Goal: Transaction & Acquisition: Obtain resource

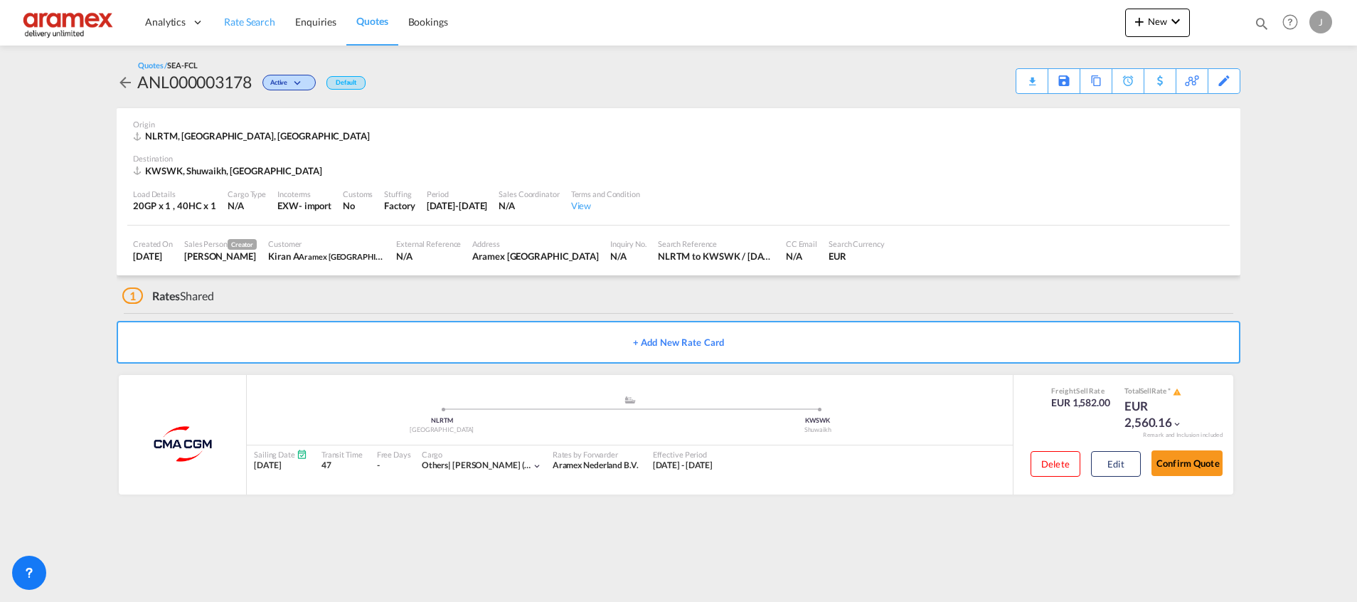
click at [258, 22] on span "Rate Search" at bounding box center [249, 22] width 51 height 12
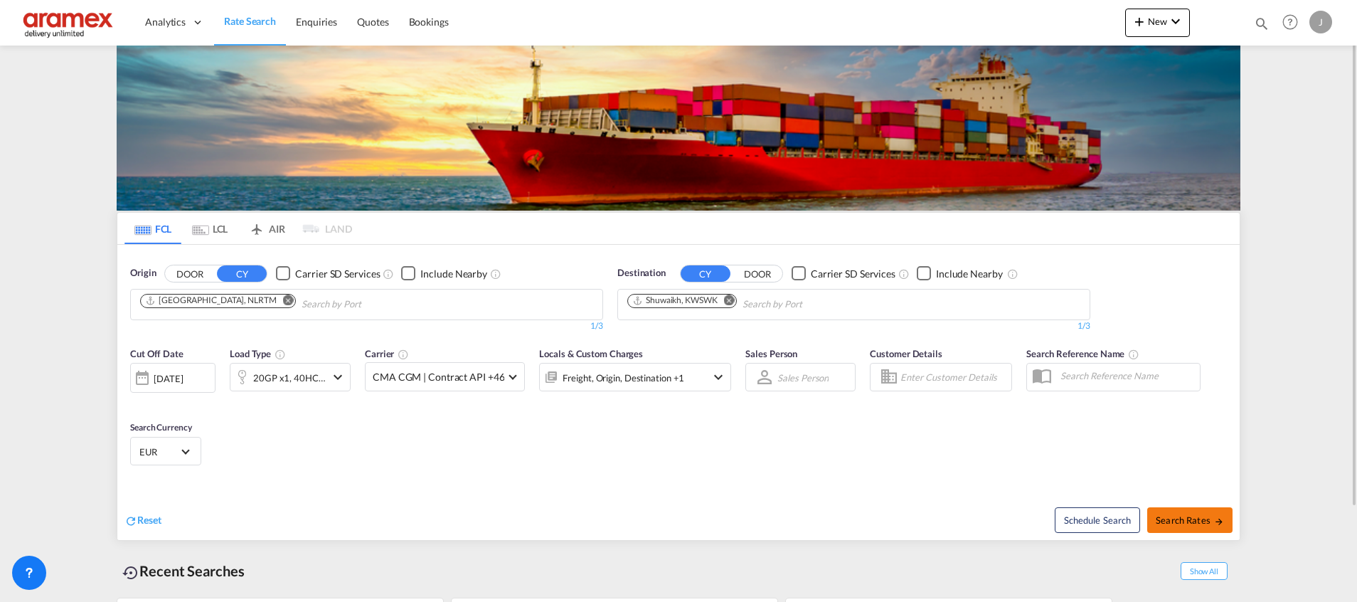
click at [1179, 525] on span "Search Rates" at bounding box center [1190, 519] width 68 height 11
type input "NLRTM to KWSWK / [DATE]"
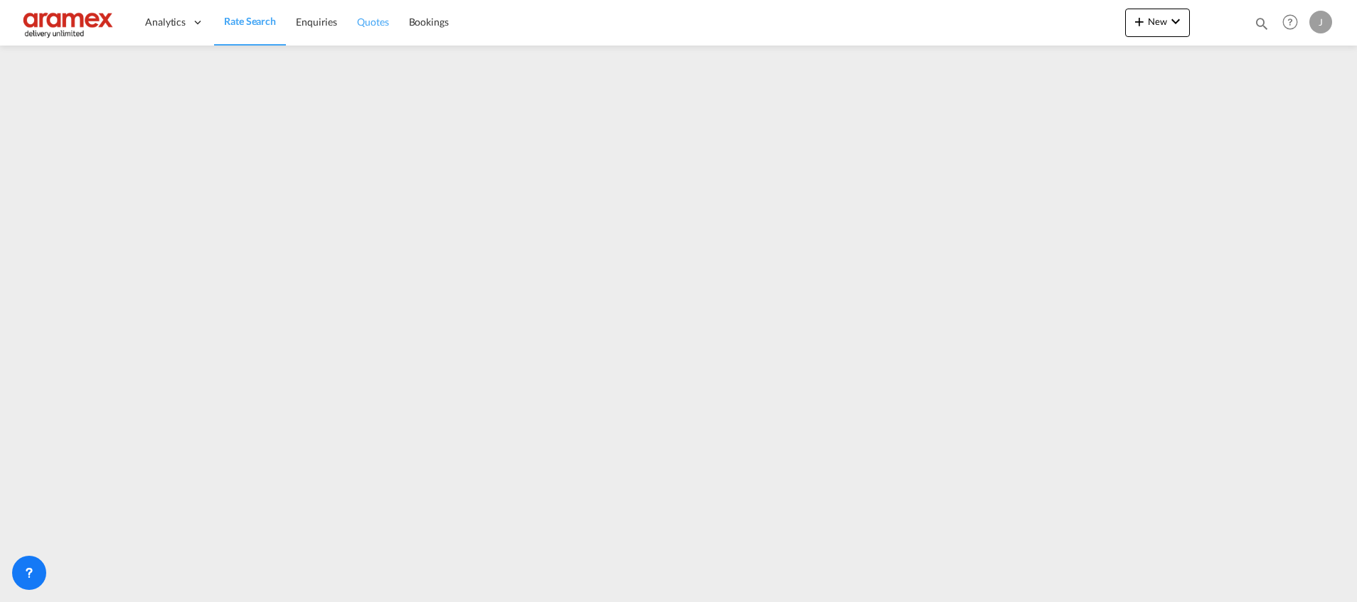
click at [379, 20] on span "Quotes" at bounding box center [372, 22] width 31 height 12
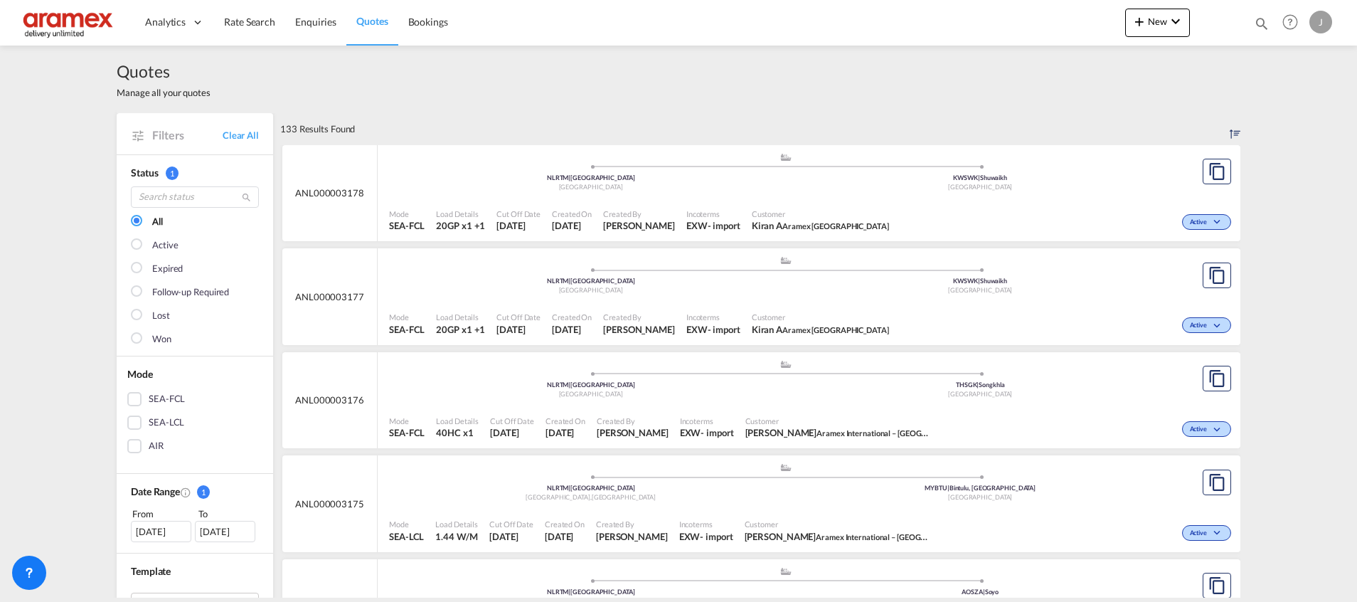
click at [847, 204] on div "Customer Kiran A Aramex Kuwait" at bounding box center [820, 221] width 149 height 36
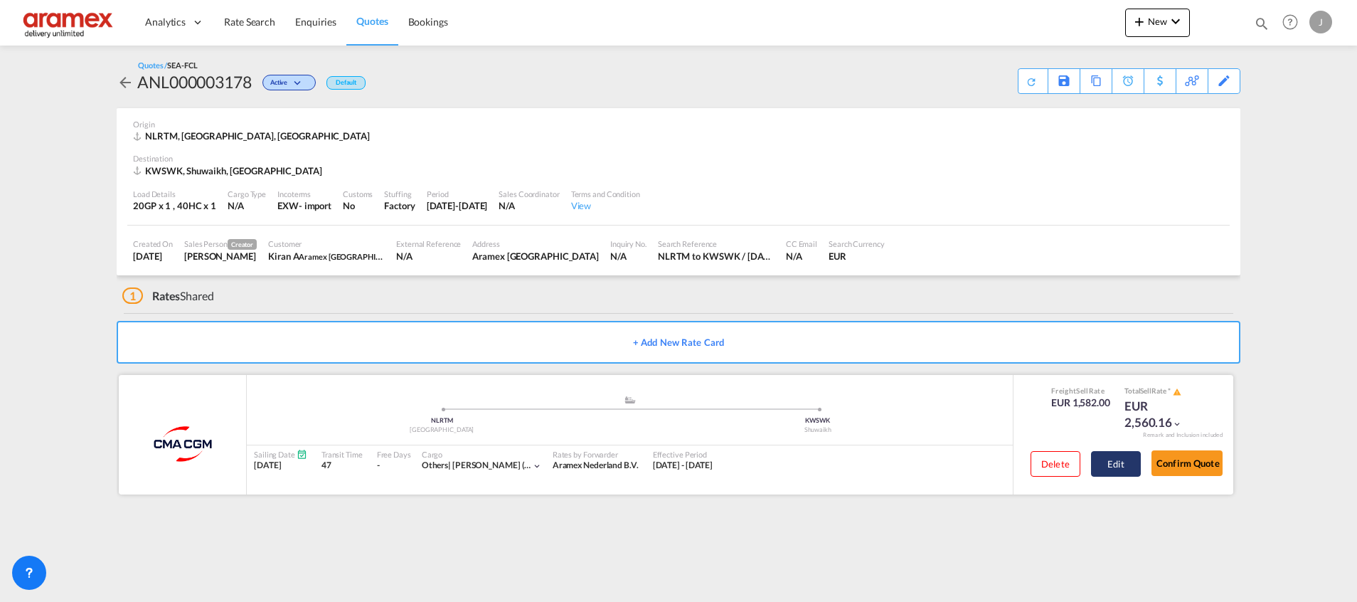
click at [1123, 462] on button "Edit" at bounding box center [1116, 464] width 50 height 26
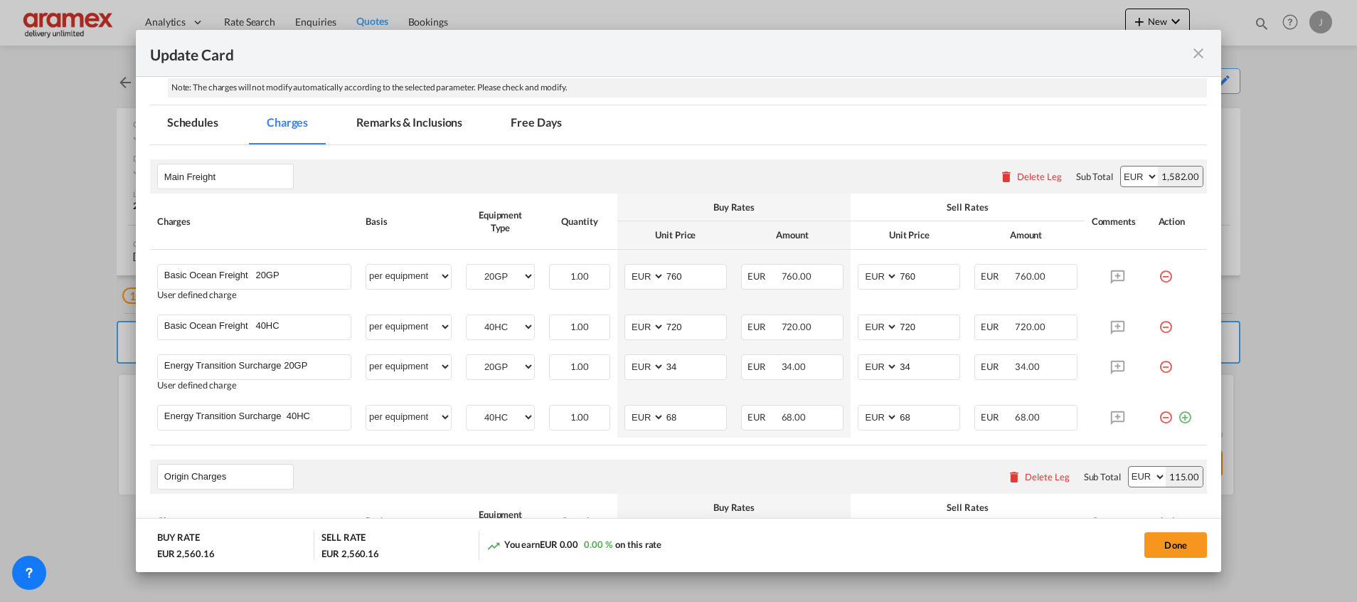
scroll to position [534, 0]
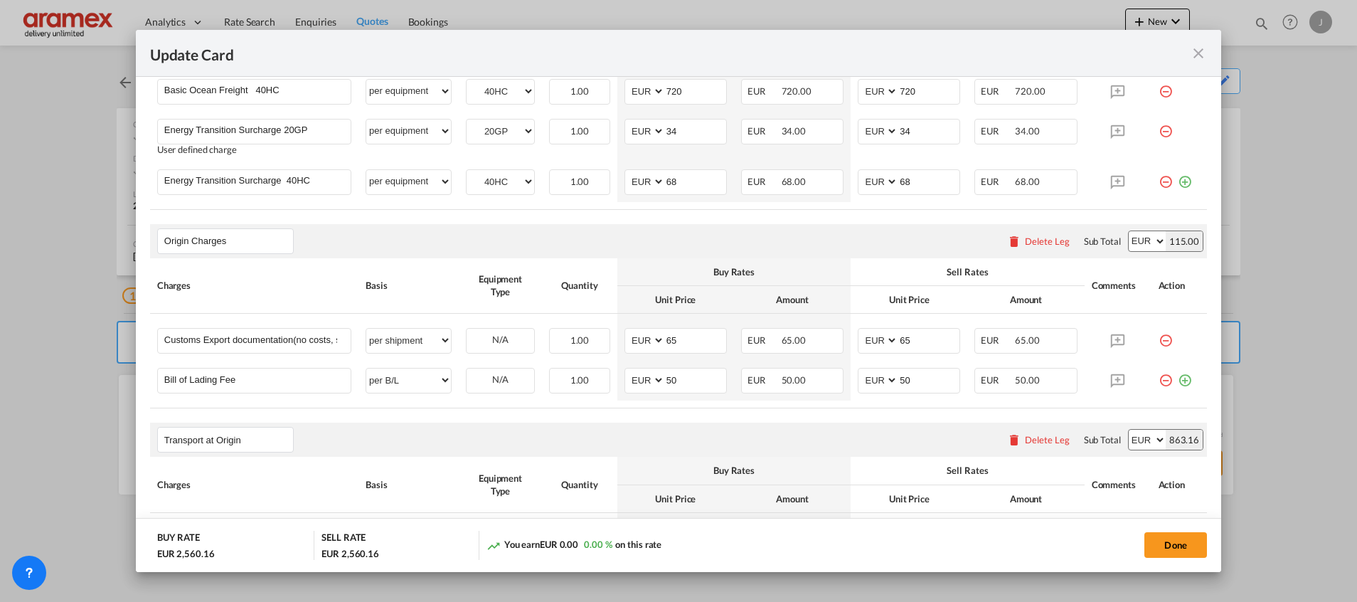
click at [1166, 238] on div "115.00" at bounding box center [1184, 241] width 37 height 20
click at [1166, 243] on div "115.00" at bounding box center [1184, 241] width 37 height 20
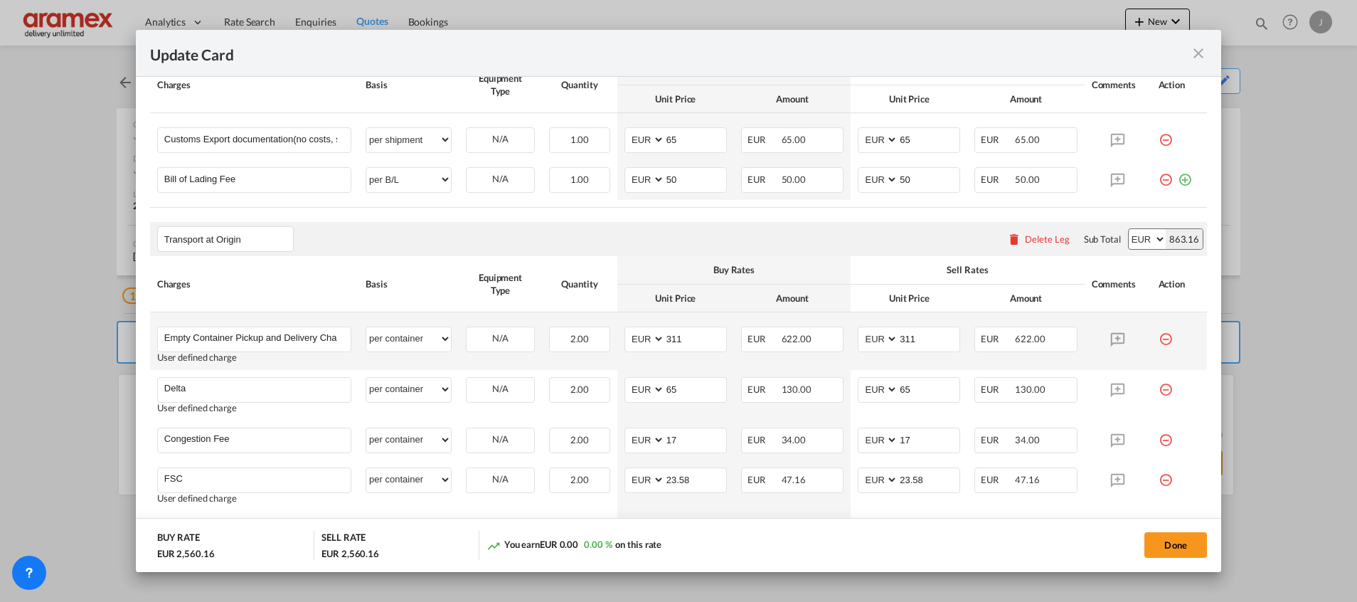
scroll to position [747, 0]
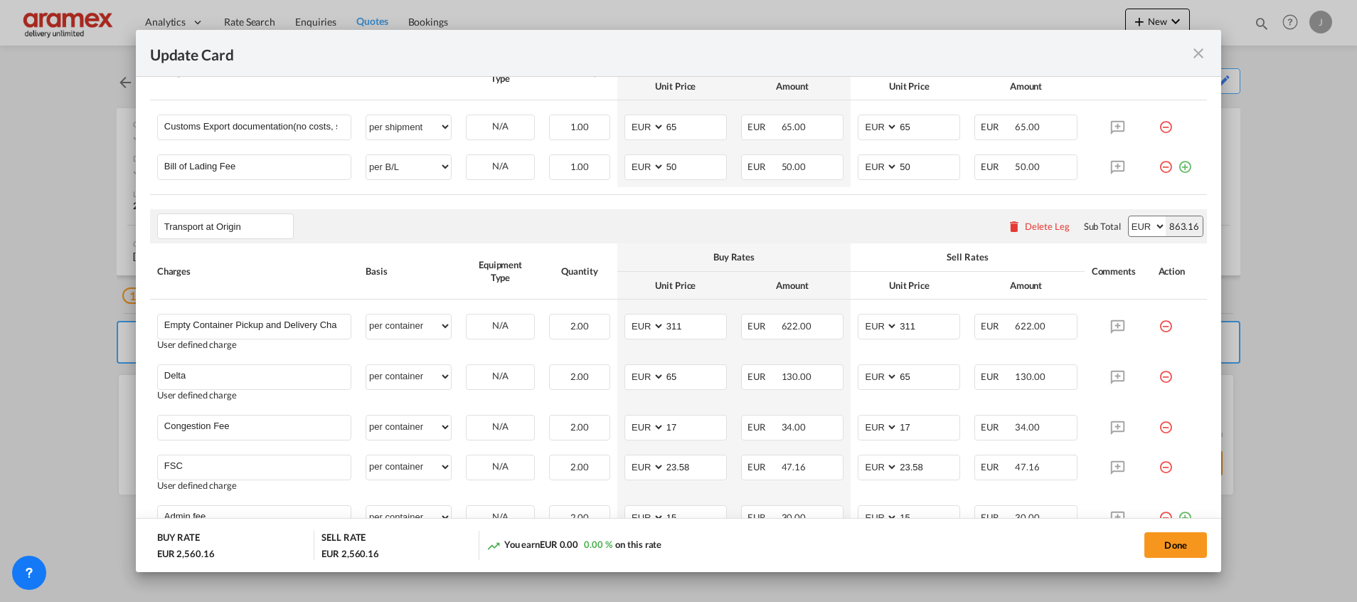
click at [1166, 224] on div "863.16" at bounding box center [1184, 226] width 37 height 20
copy div "863.16"
drag, startPoint x: 1284, startPoint y: 277, endPoint x: 982, endPoint y: 146, distance: 329.7
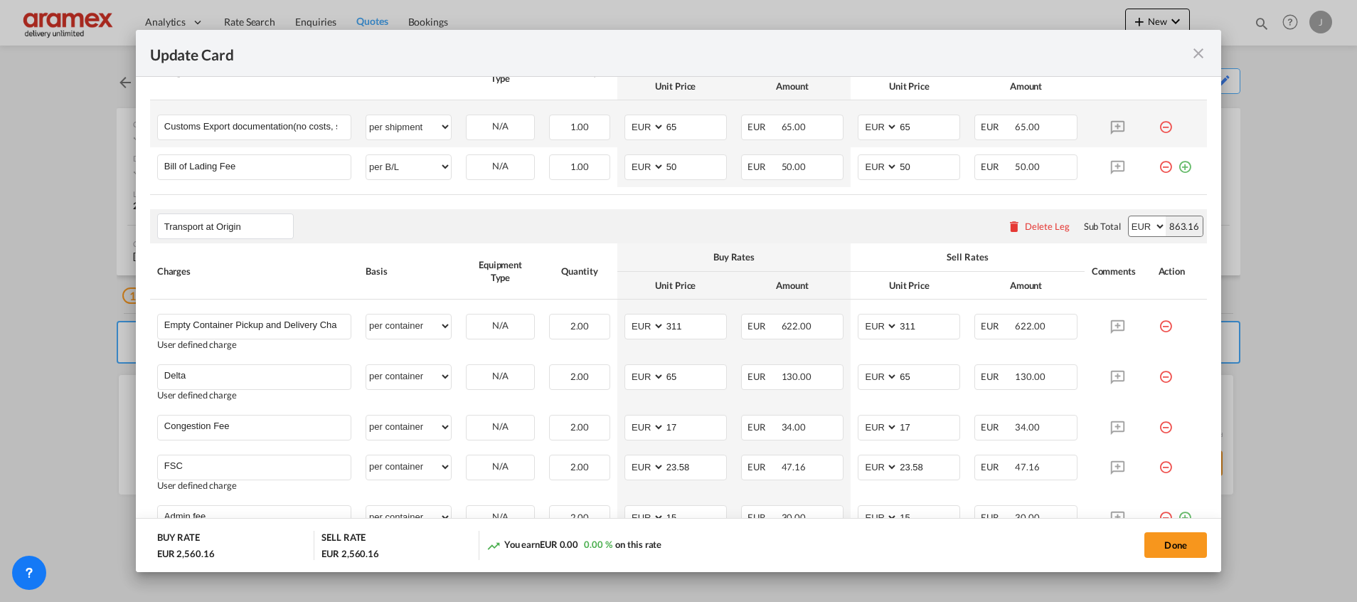
click at [1286, 275] on div "Update Card Port of Loading NLRTM T/S Liner/Carrier CMA CGM Atlantic Container …" at bounding box center [678, 301] width 1357 height 602
click at [1197, 49] on md-icon "icon-close fg-AAA8AD m-0 pointer" at bounding box center [1198, 53] width 17 height 17
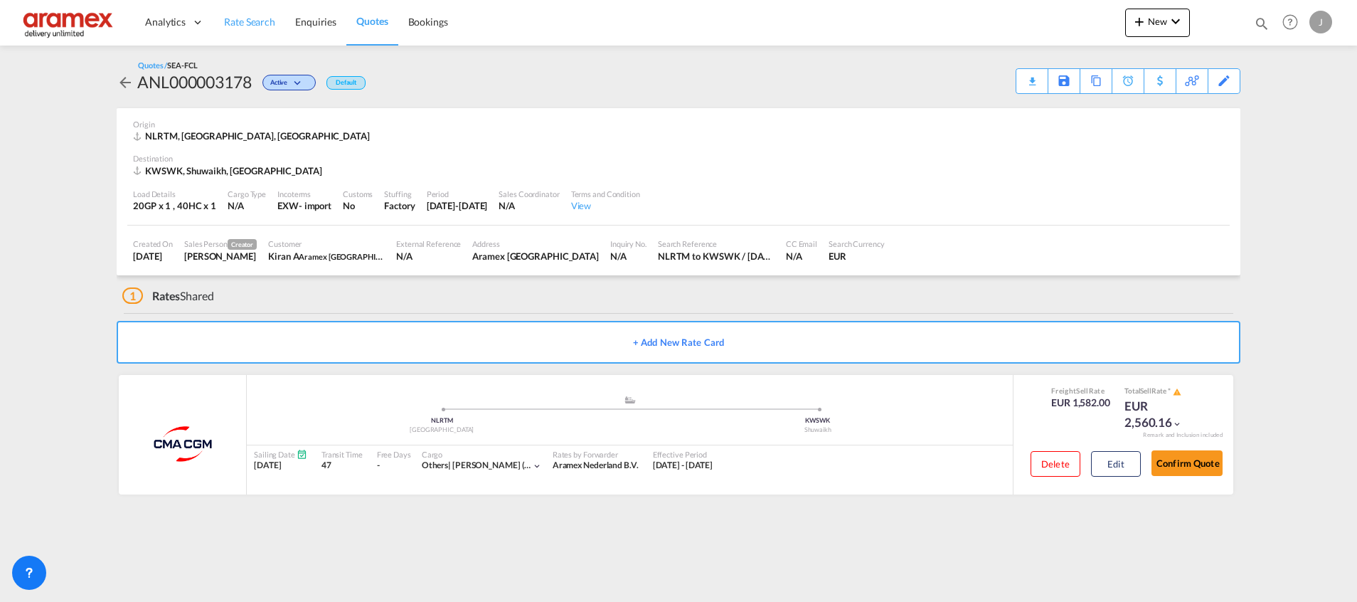
click at [250, 17] on span "Rate Search" at bounding box center [249, 22] width 51 height 12
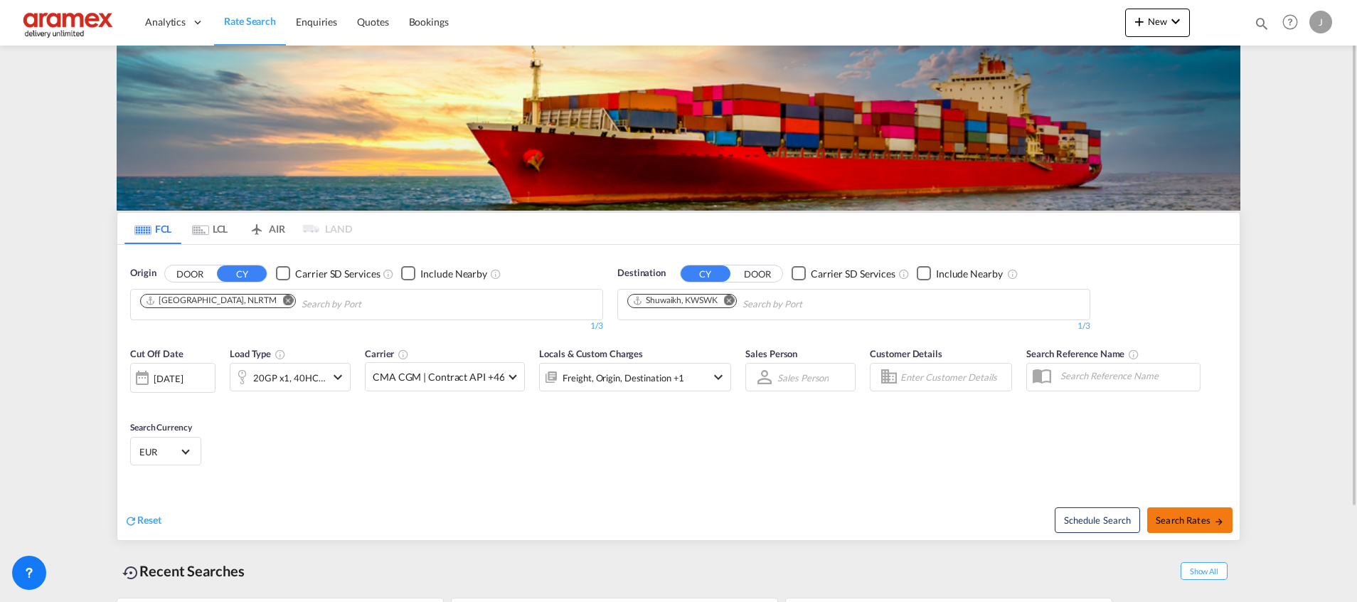
click at [1180, 521] on span "Search Rates" at bounding box center [1190, 519] width 68 height 11
type input "NLRTM to KWSWK / [DATE]"
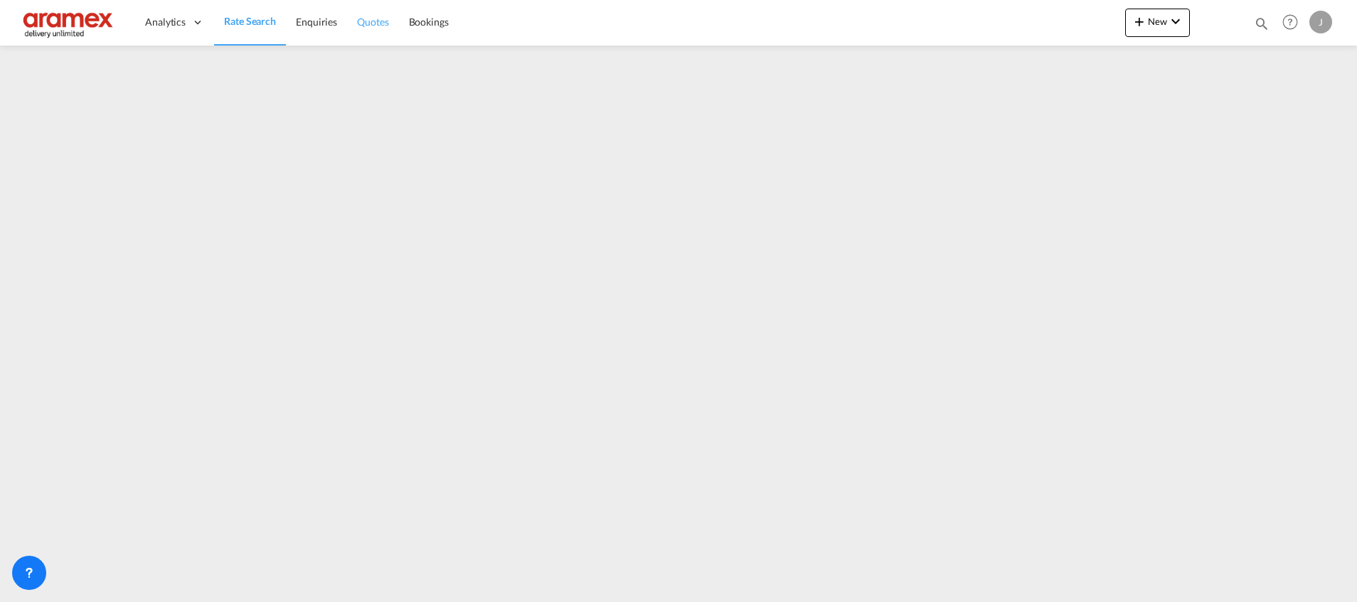
click at [376, 18] on span "Quotes" at bounding box center [372, 22] width 31 height 12
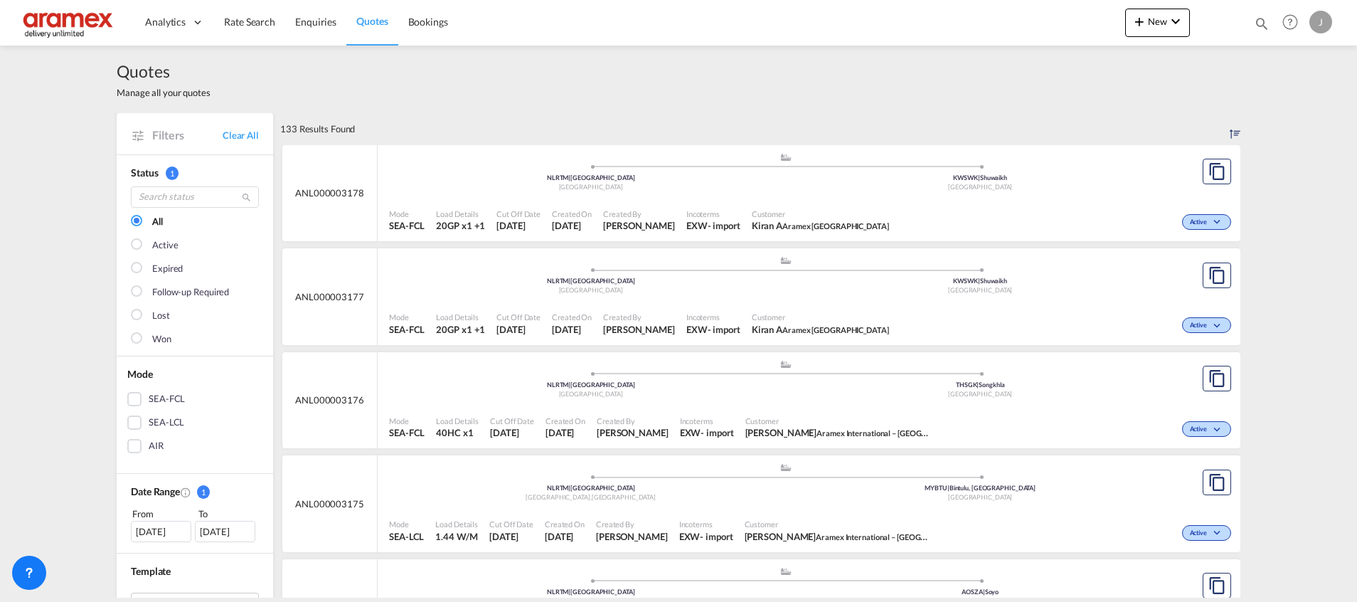
click at [908, 205] on div "Active" at bounding box center [1065, 221] width 340 height 36
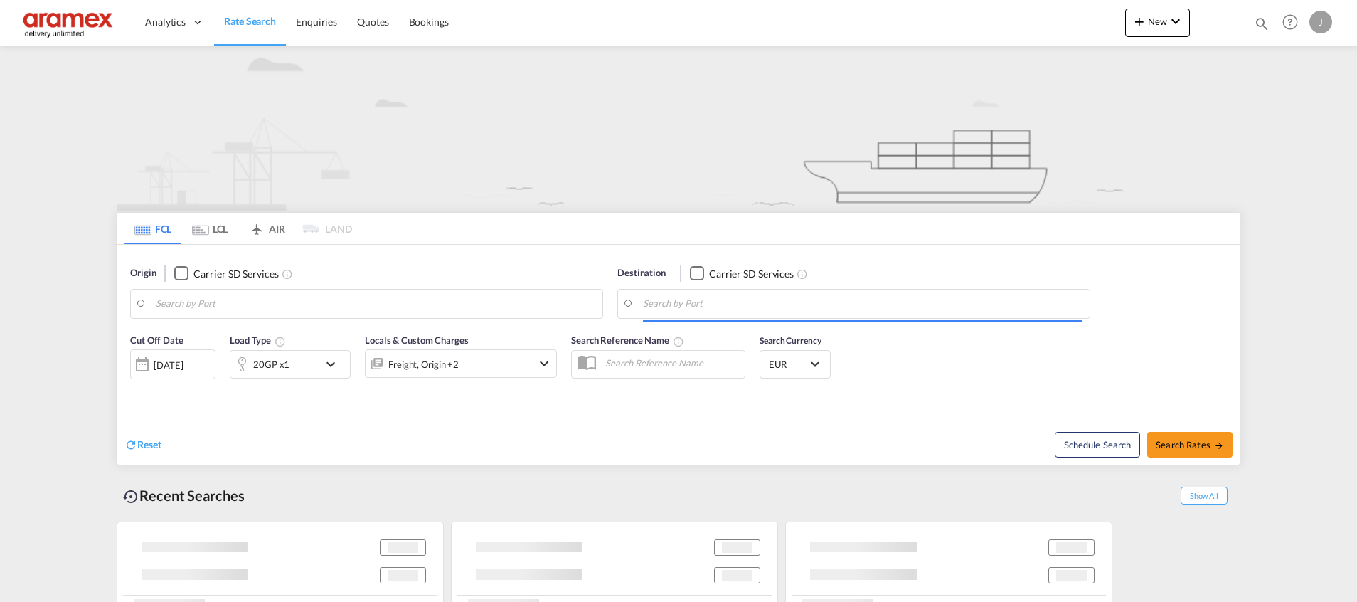
type input "[GEOGRAPHIC_DATA], NLRTM"
type input "Shuwaikh, KWSWK"
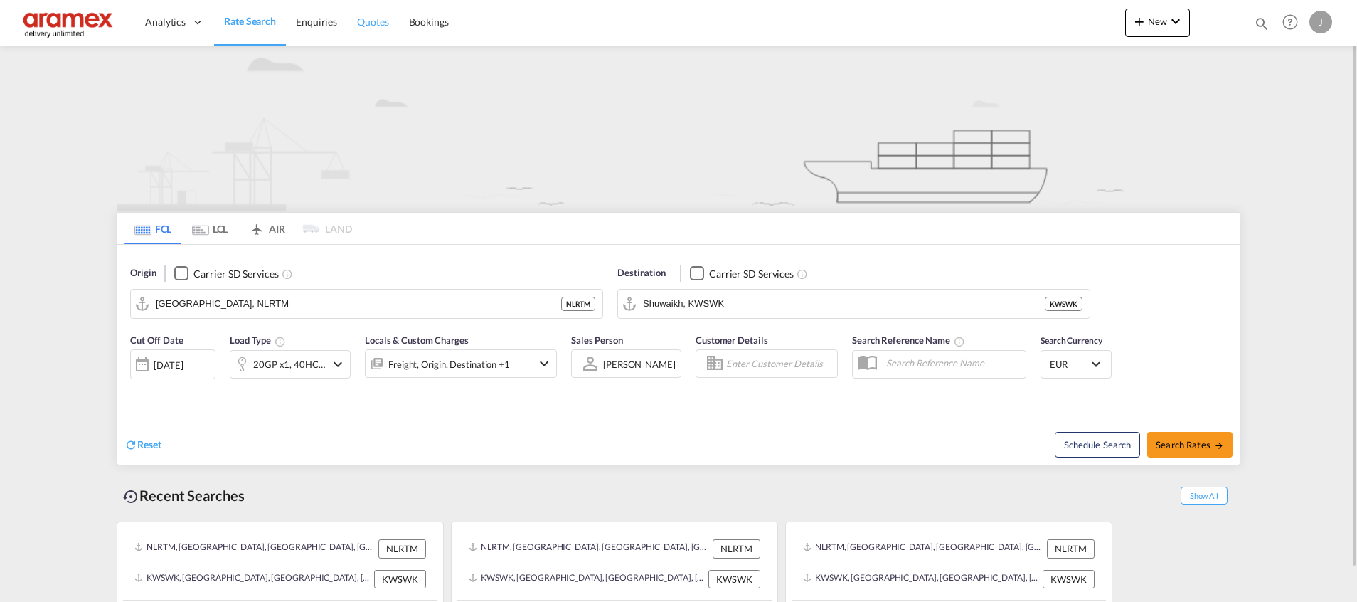
click at [363, 24] on span "Quotes" at bounding box center [372, 22] width 31 height 12
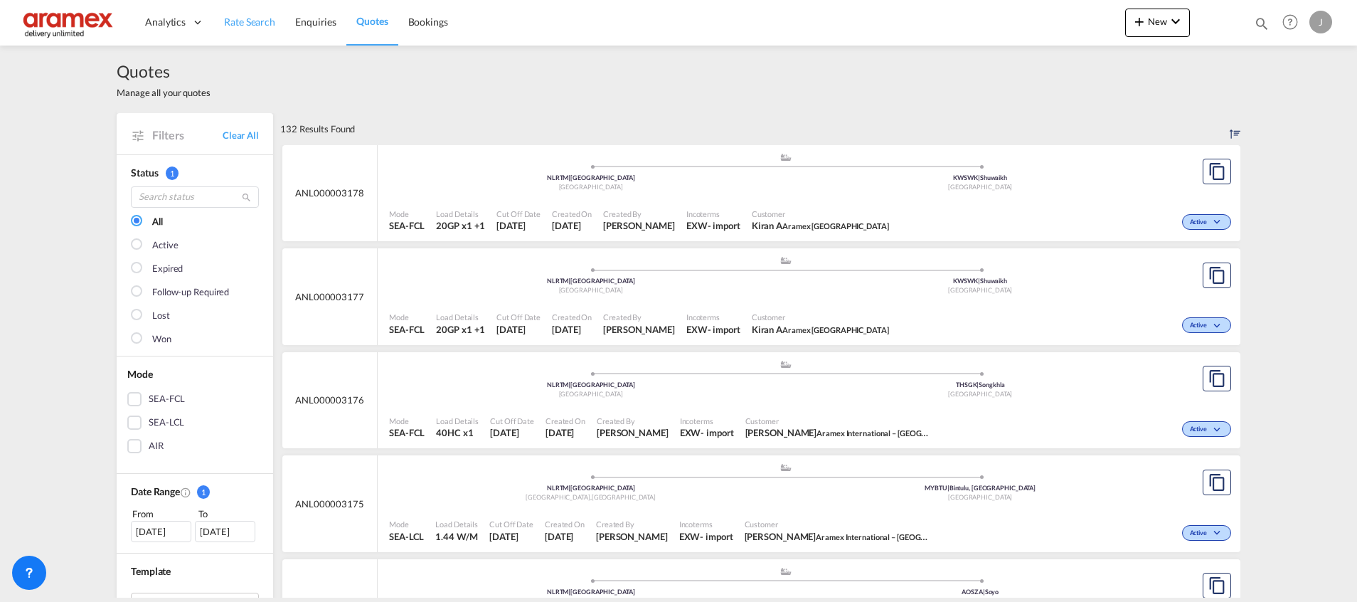
click at [226, 29] on link "Rate Search" at bounding box center [249, 22] width 71 height 46
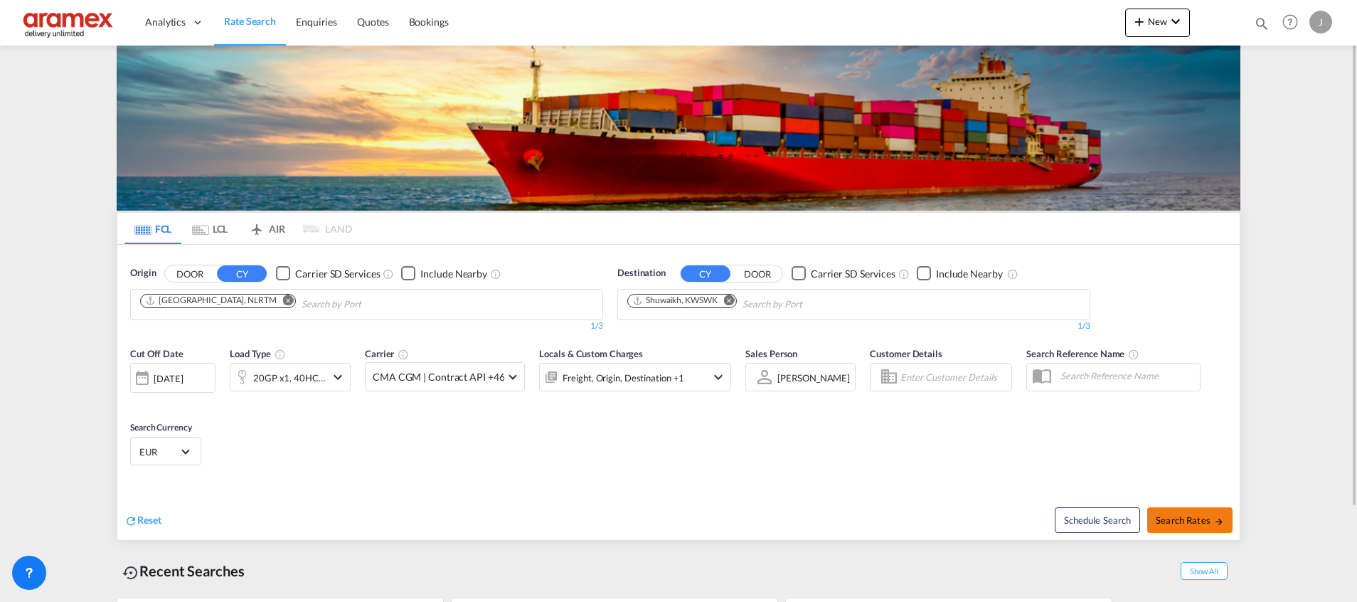
click at [1185, 523] on span "Search Rates" at bounding box center [1190, 519] width 68 height 11
type input "NLRTM to KWSWK / [DATE]"
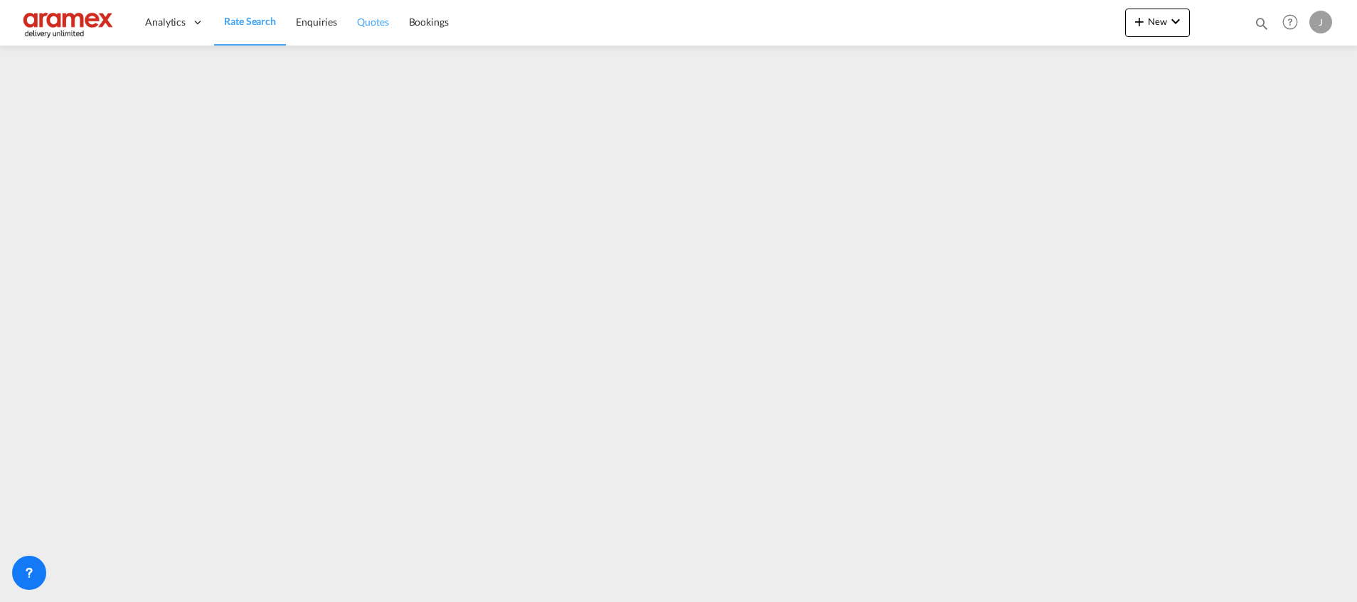
click at [379, 27] on span "Quotes" at bounding box center [372, 22] width 31 height 12
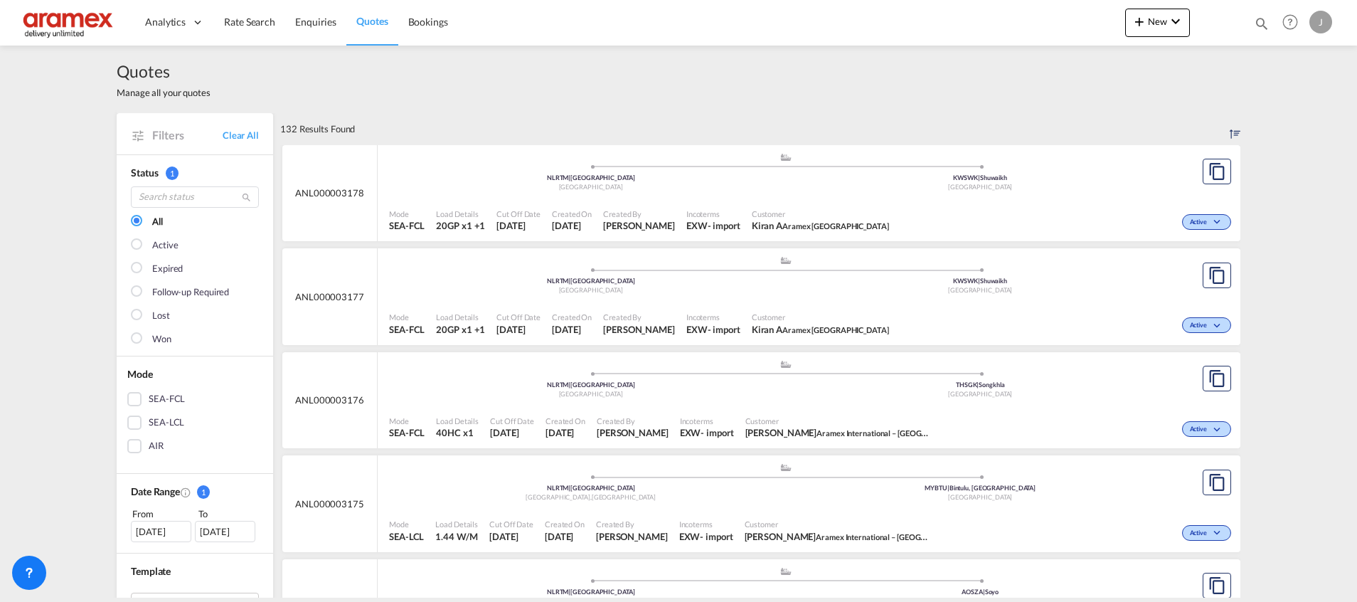
click at [823, 171] on ul ".a{fill:#aaa8ad;} .a{fill:#aaa8ad;} NLRTM | Rotterdam Netherlands KWSWK | Shuwa…" at bounding box center [785, 169] width 779 height 7
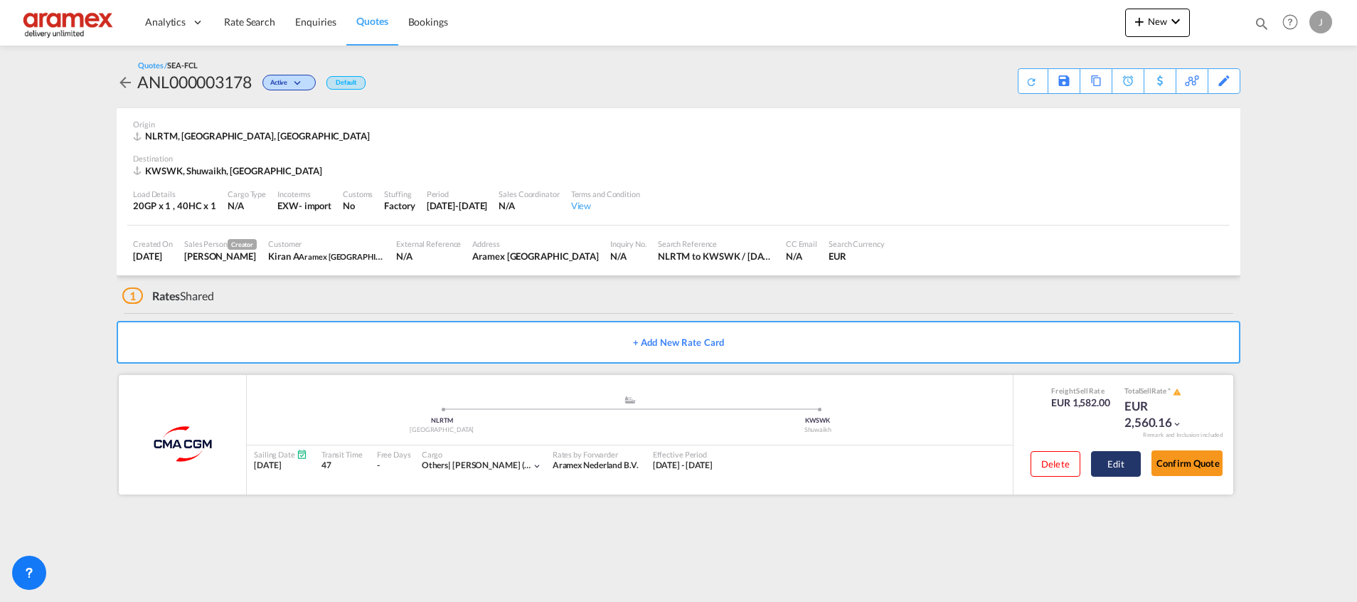
click at [1120, 462] on button "Edit" at bounding box center [1116, 464] width 50 height 26
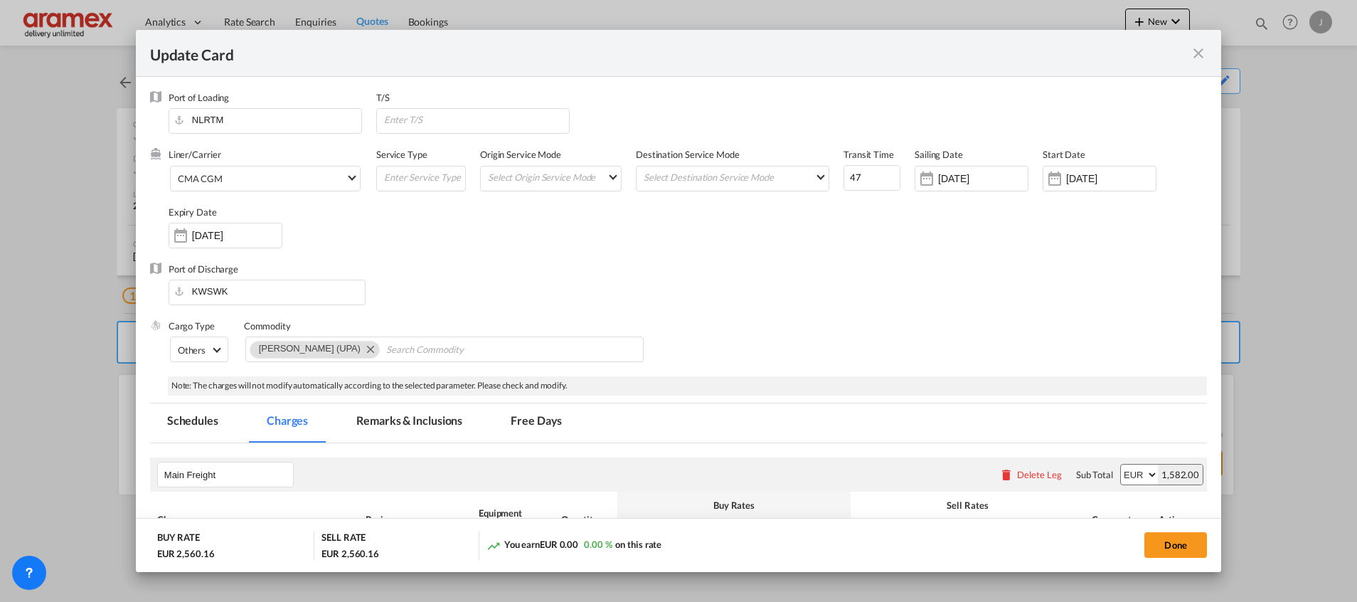
select select "per equipment"
select select "per shipment"
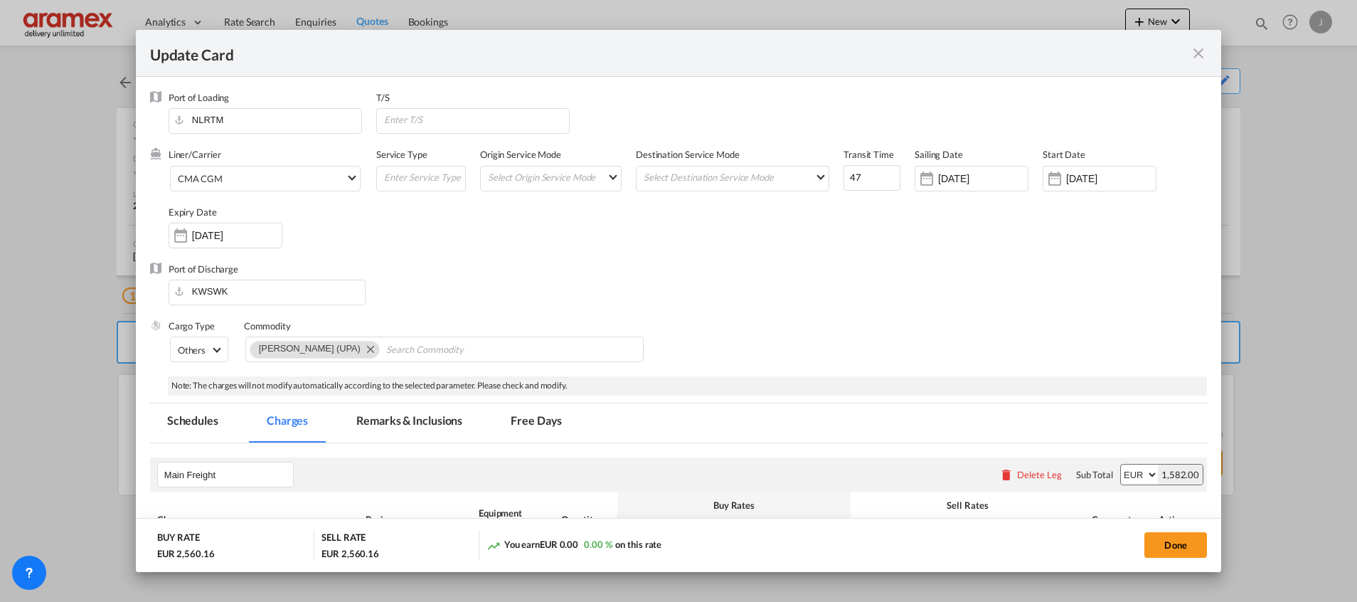
select select "per B/L"
select select "per container"
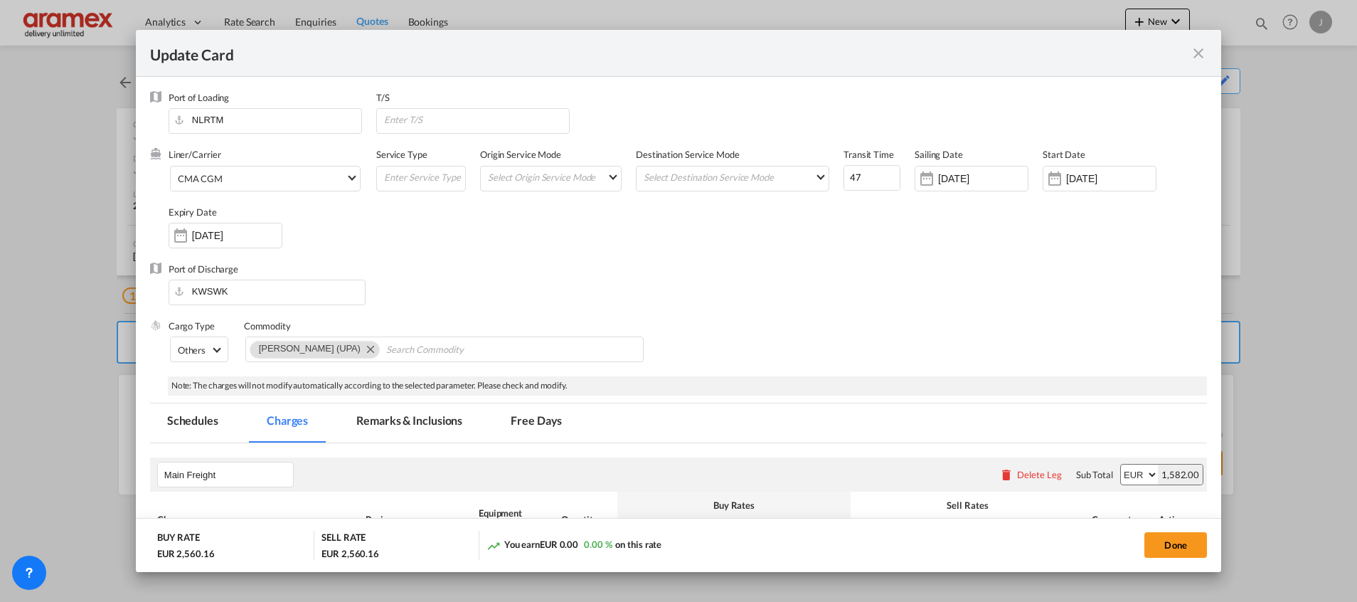
select select "per container"
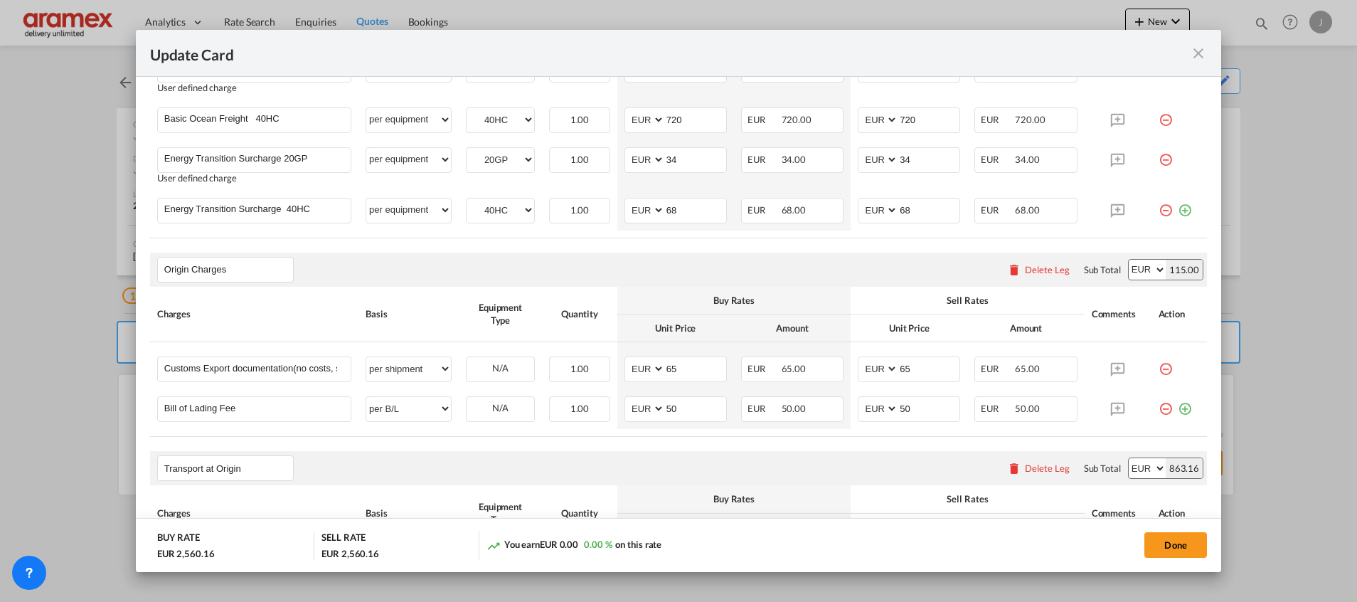
scroll to position [534, 0]
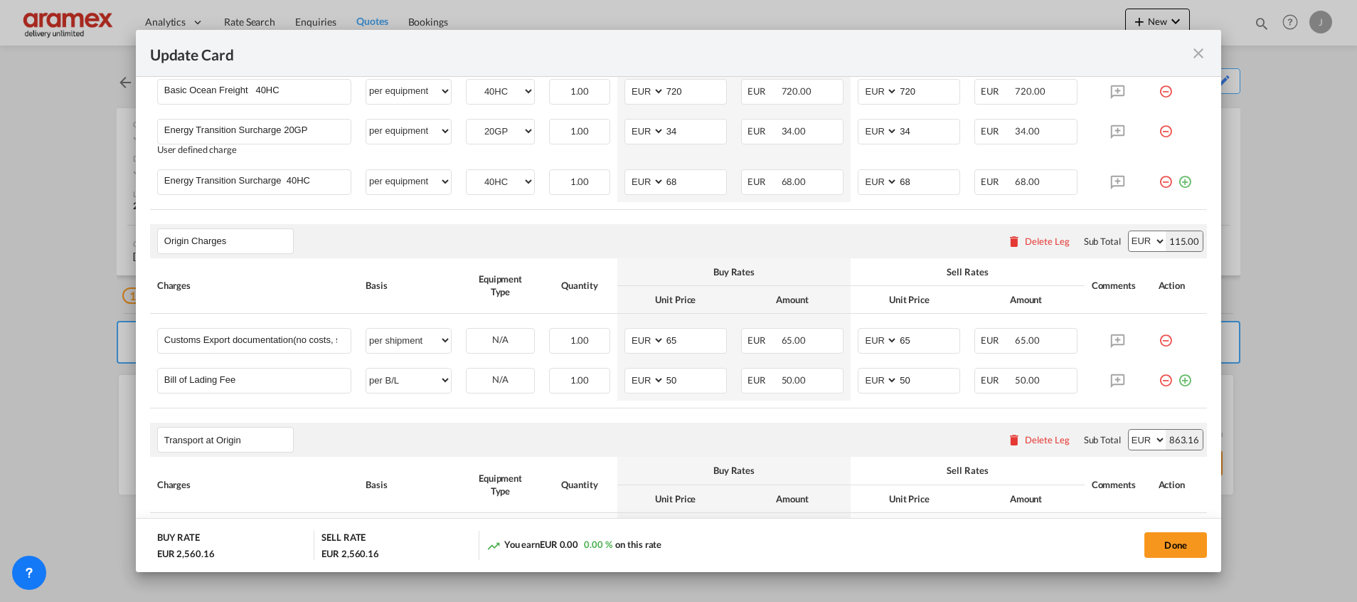
click at [1194, 50] on md-icon "icon-close fg-AAA8AD m-0 pointer" at bounding box center [1198, 53] width 17 height 17
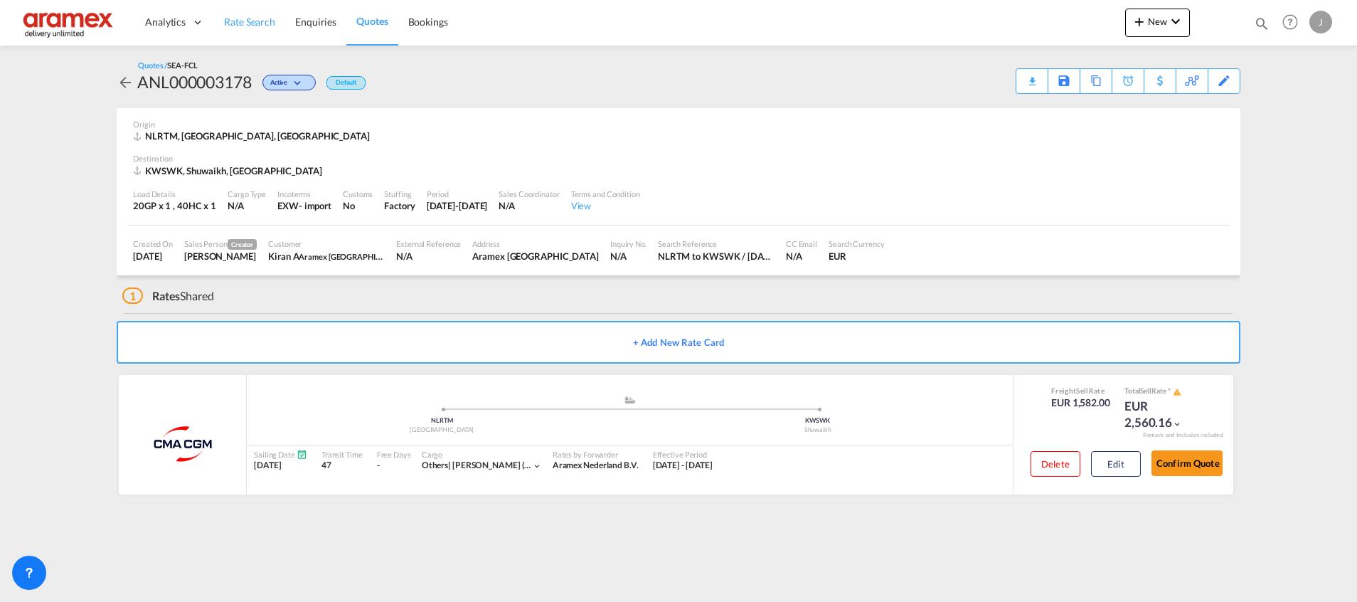
click at [255, 20] on span "Rate Search" at bounding box center [249, 22] width 51 height 12
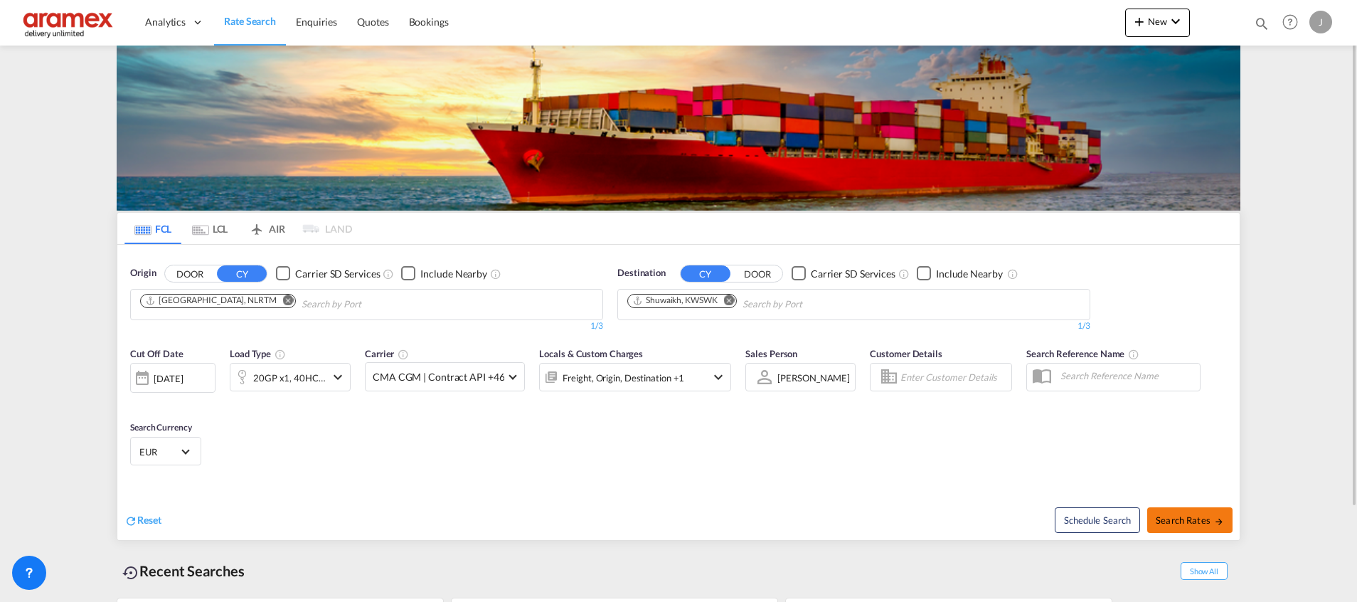
click at [1168, 521] on span "Search Rates" at bounding box center [1190, 519] width 68 height 11
type input "NLRTM to KWSWK / [DATE]"
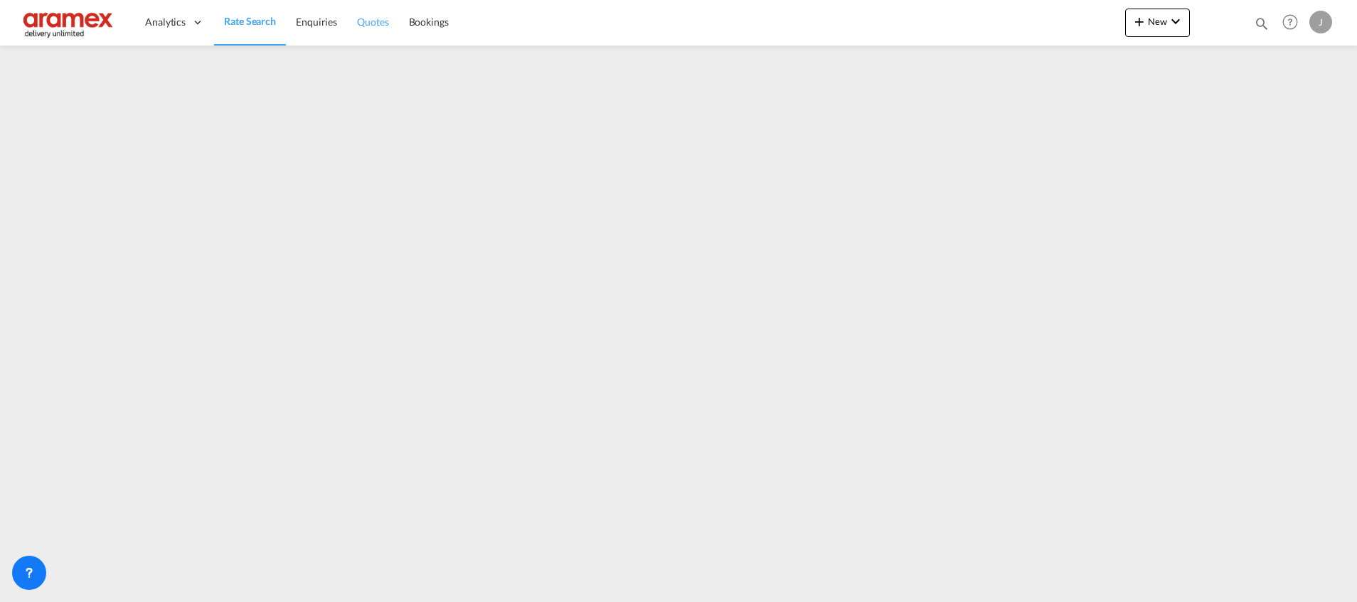
click at [379, 26] on span "Quotes" at bounding box center [372, 22] width 31 height 12
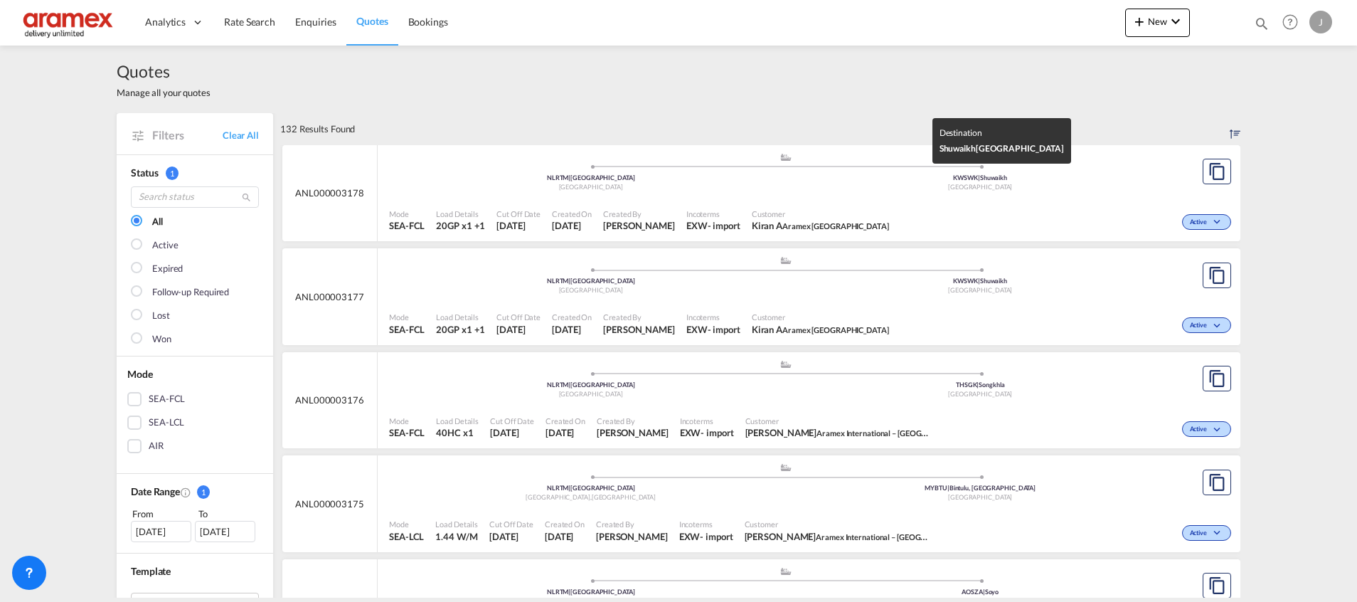
click at [980, 176] on span "KWSWK | Shuwaikh" at bounding box center [980, 178] width 54 height 8
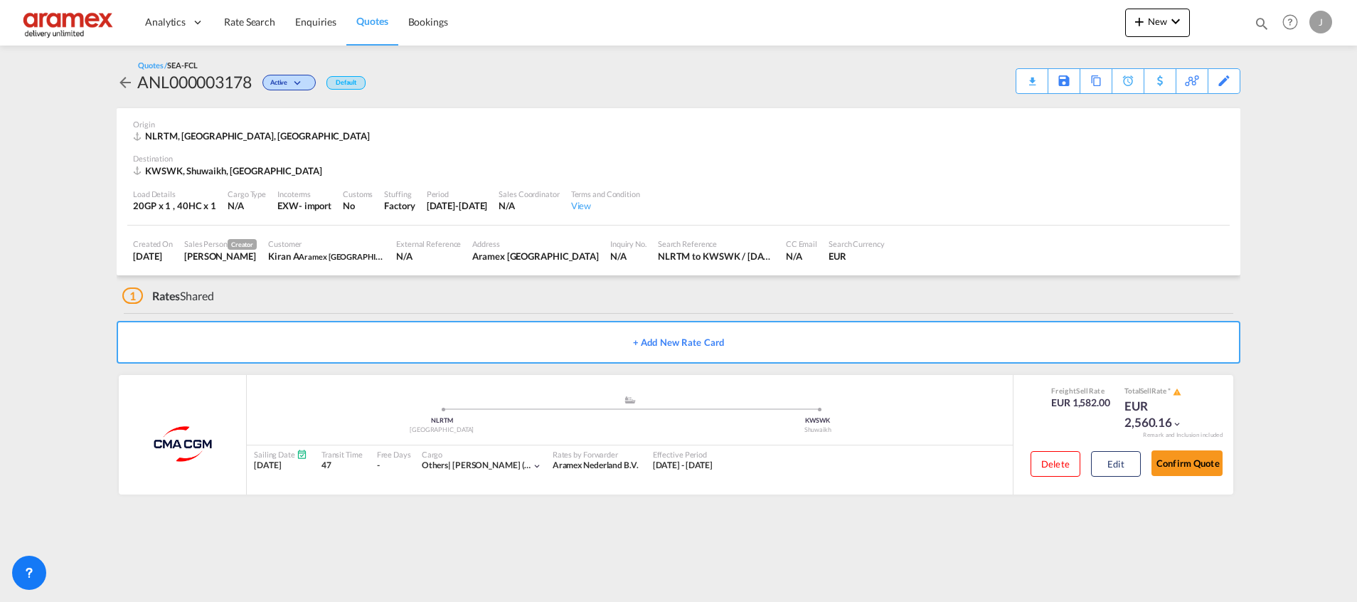
click at [0, 0] on div "Download Quote" at bounding box center [0, 0] width 0 height 0
click at [232, 16] on span "Rate Search" at bounding box center [249, 22] width 51 height 12
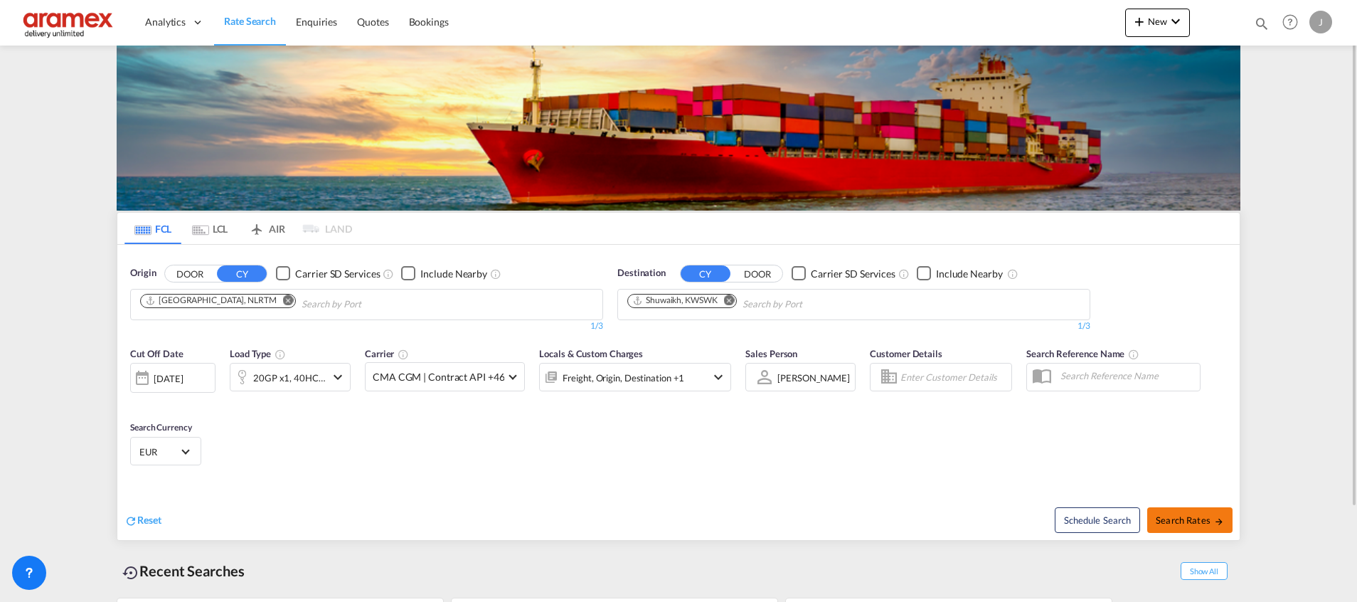
click at [1182, 514] on span "Search Rates" at bounding box center [1190, 519] width 68 height 11
type input "NLRTM to KWSWK / [DATE]"
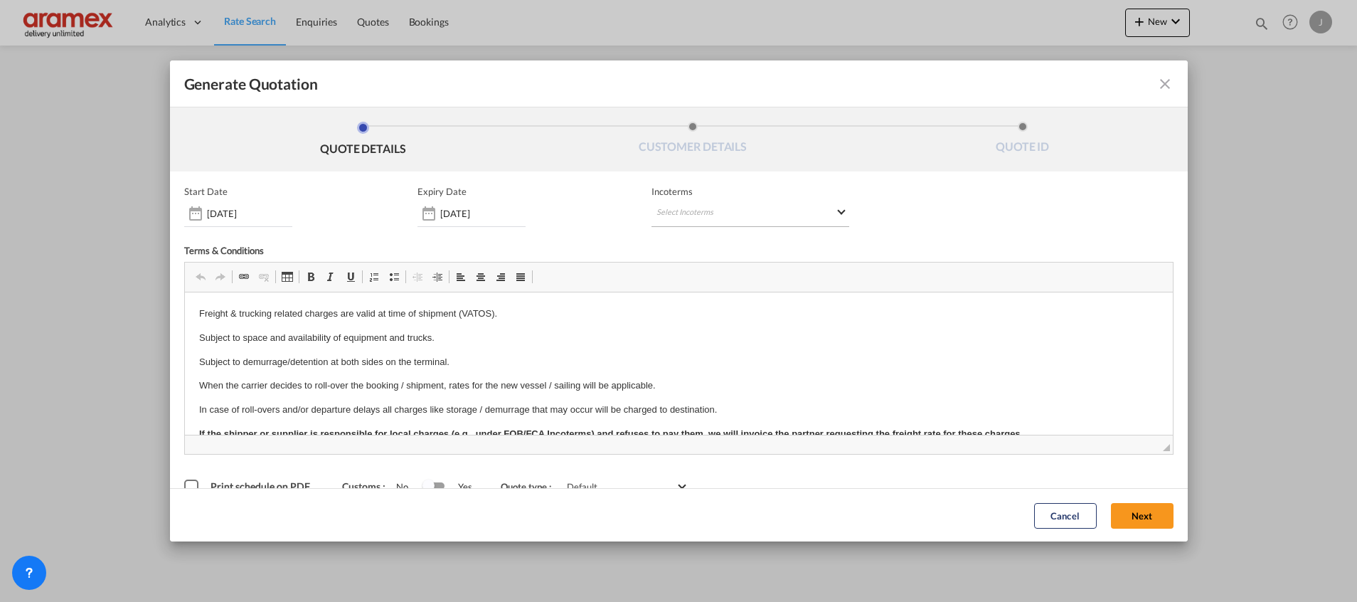
click at [707, 208] on md-select "Select Incoterms CIP - import Carriage and Insurance Paid to CIF - export Cost,…" at bounding box center [751, 214] width 198 height 26
click at [703, 213] on md-backdrop at bounding box center [678, 301] width 1357 height 602
click at [682, 205] on md-select "Select Incoterms" at bounding box center [751, 214] width 198 height 26
click at [684, 241] on input "search" at bounding box center [719, 243] width 132 height 13
type input "exw"
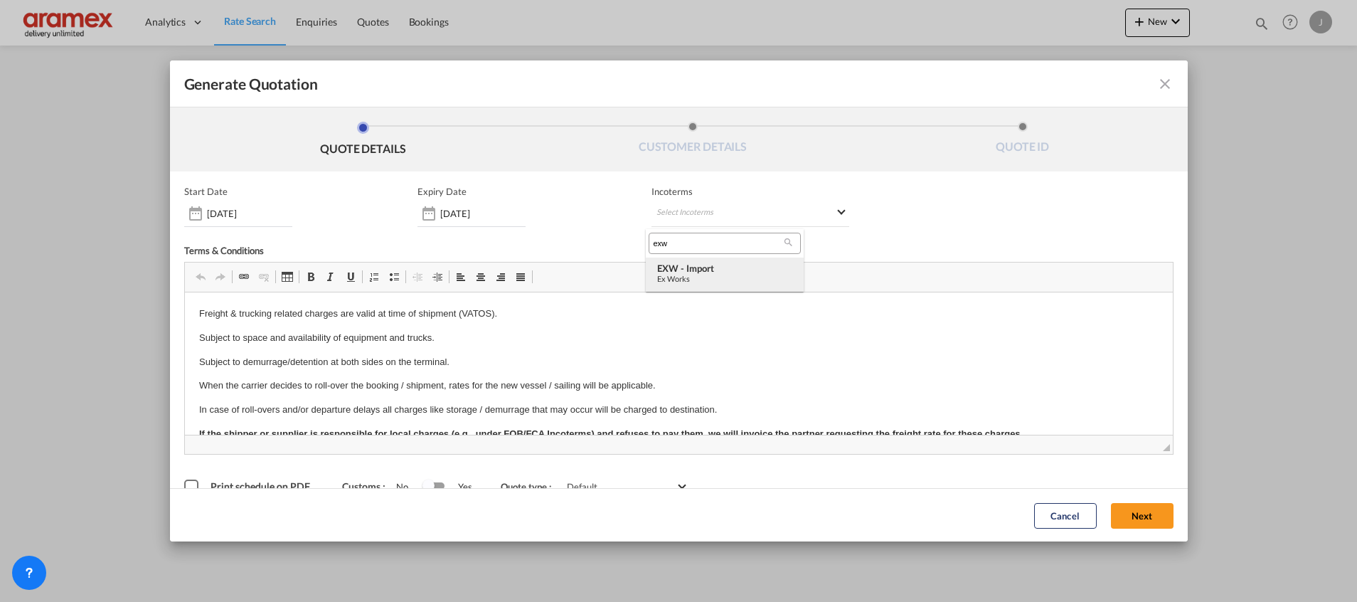
click at [741, 279] on div "Ex Works" at bounding box center [724, 278] width 135 height 9
click at [1118, 505] on button "Next" at bounding box center [1142, 515] width 63 height 26
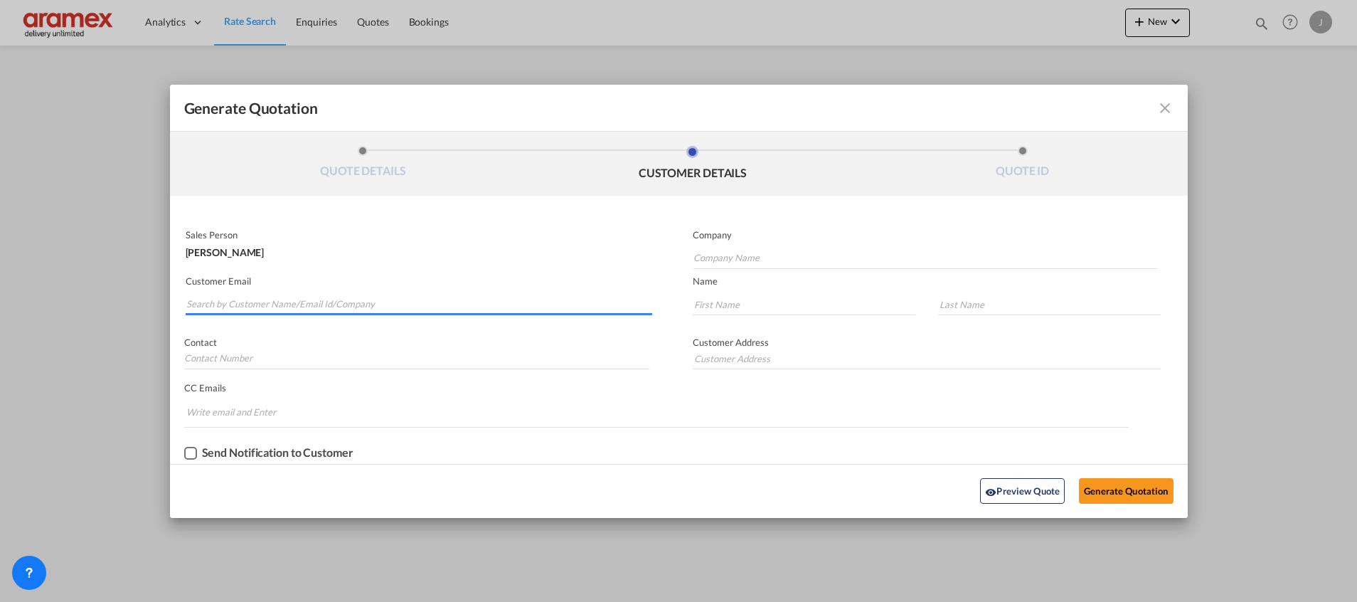
click at [299, 309] on input "Search by Customer Name/Email Id/Company" at bounding box center [419, 304] width 466 height 21
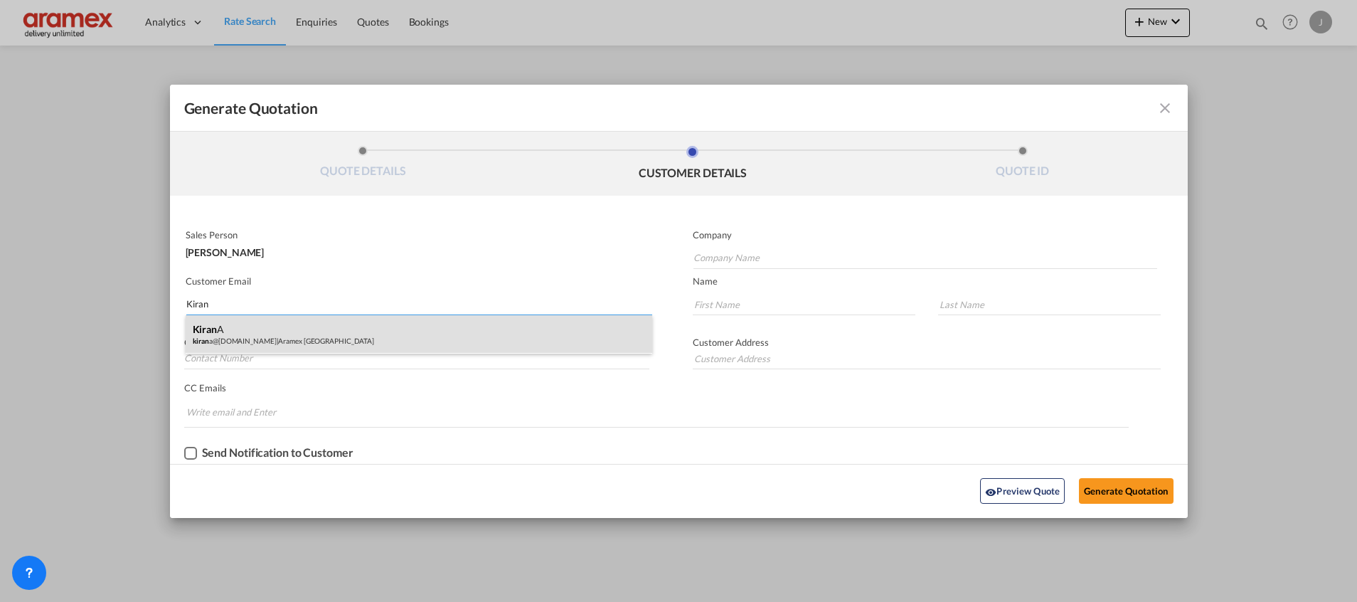
type input "Kiran"
click at [248, 338] on div "Kiran A kiran a@aramex.com | Aramex Kuwait" at bounding box center [419, 334] width 467 height 38
type input "Aramex [GEOGRAPHIC_DATA]"
type input "kirana@aramex.com"
type input "Kiran"
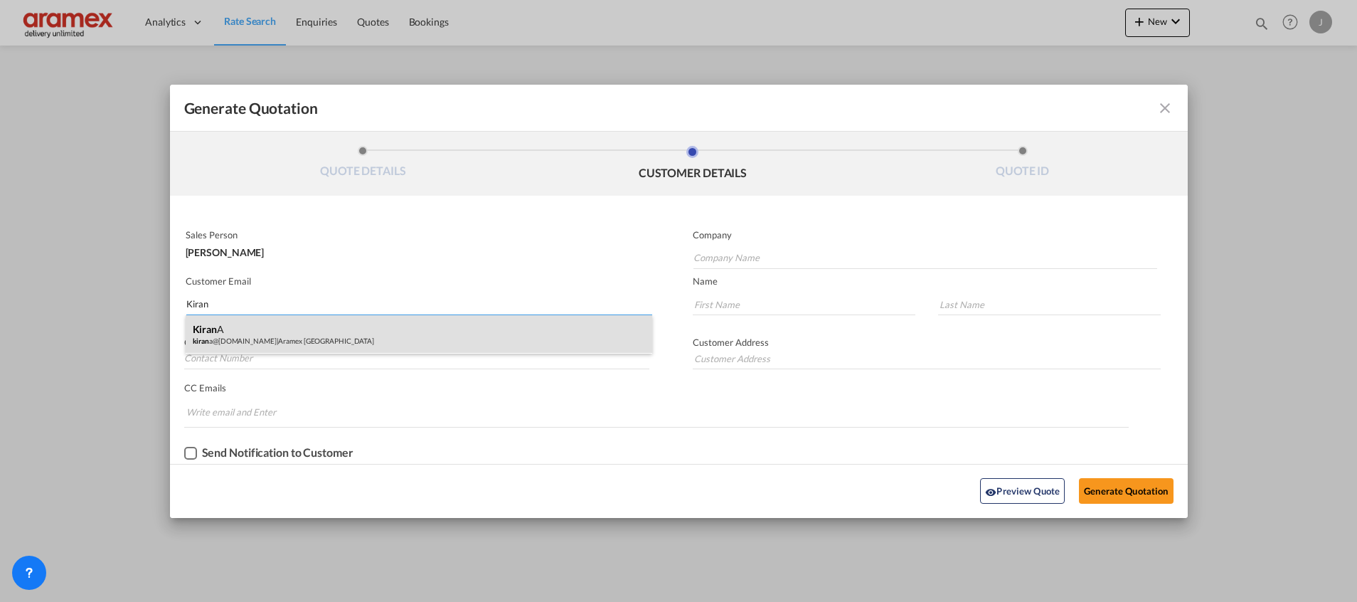
type input "A"
type input "Aramex [GEOGRAPHIC_DATA]"
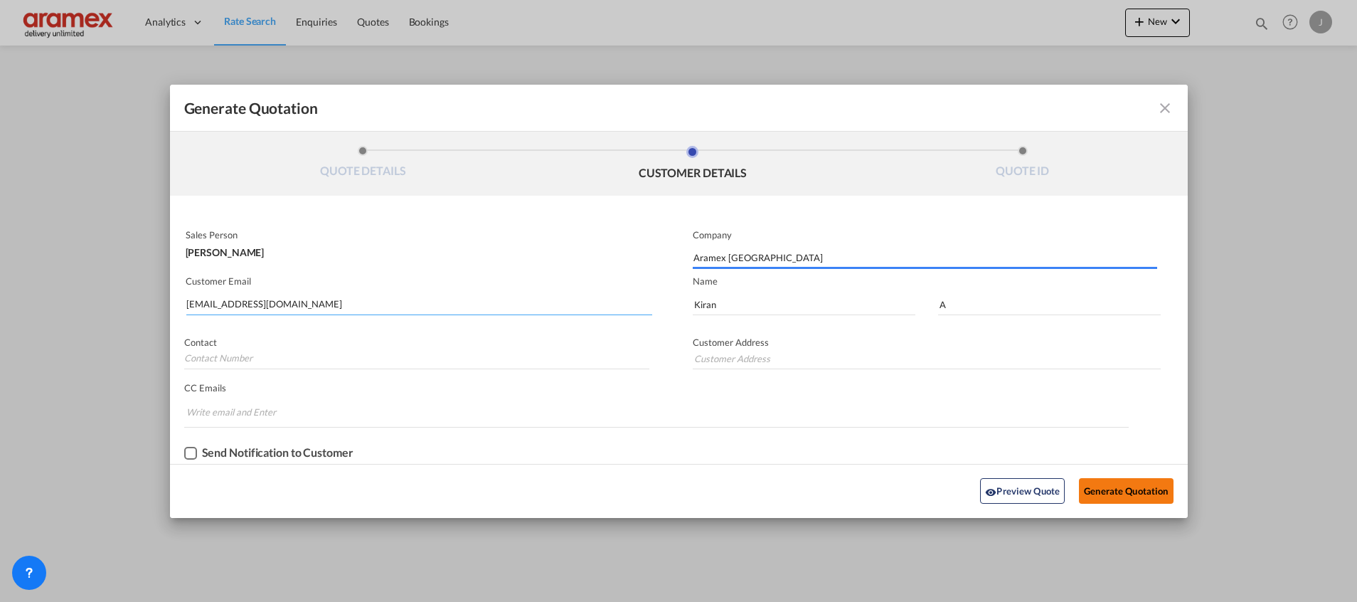
type input "Aramex [GEOGRAPHIC_DATA]"
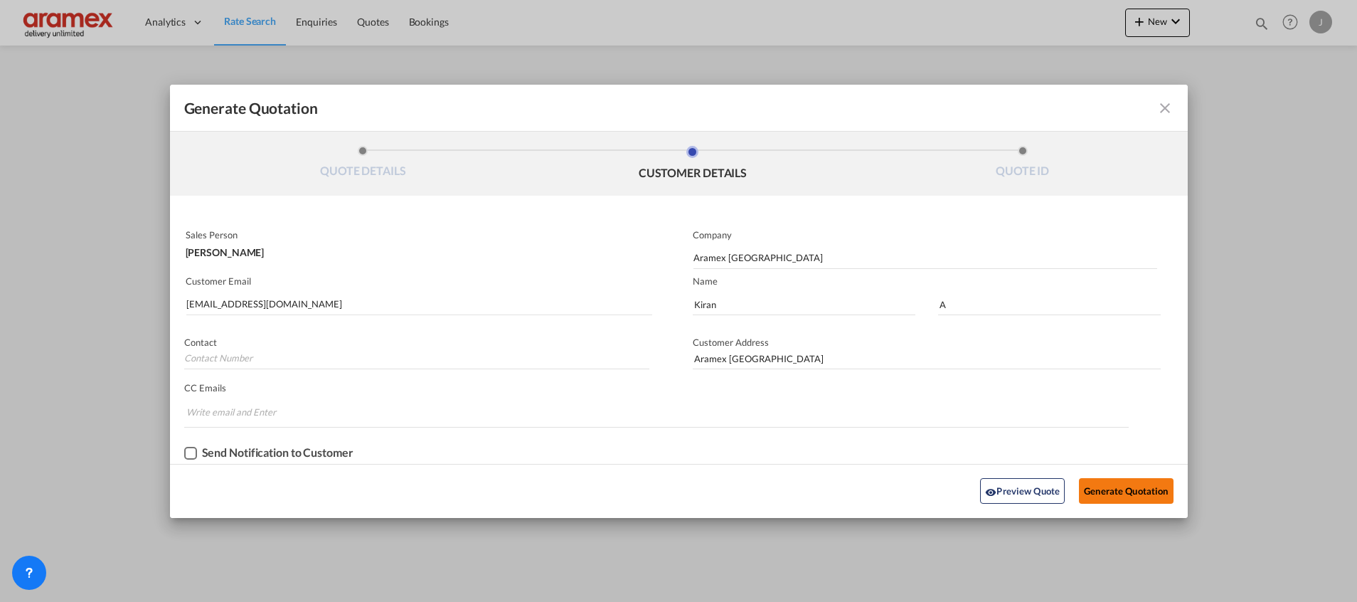
click at [1120, 497] on button "Generate Quotation" at bounding box center [1126, 491] width 94 height 26
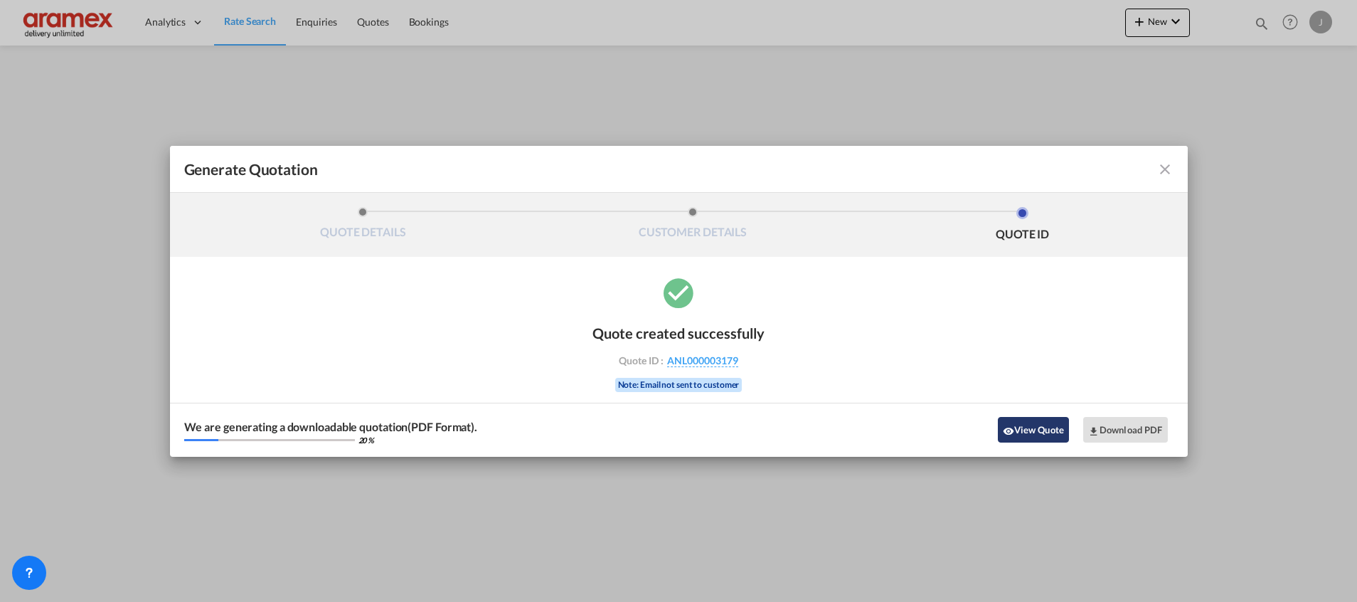
click at [1037, 422] on button "View Quote" at bounding box center [1033, 430] width 71 height 26
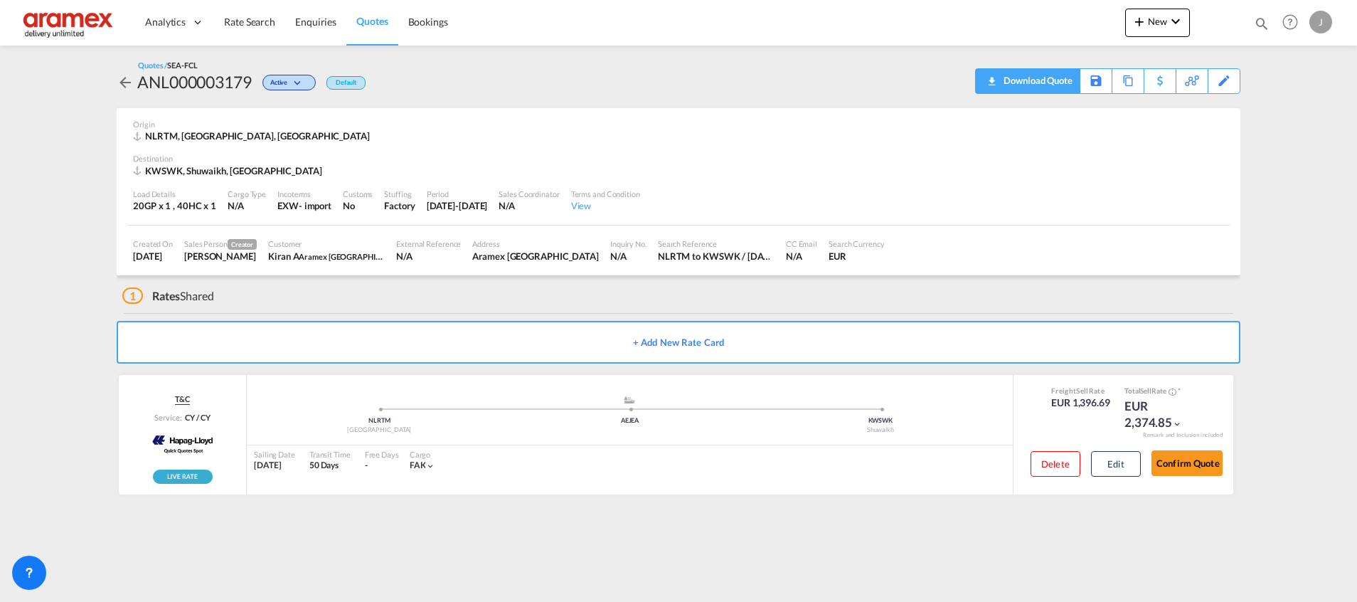
click at [1069, 80] on div "Download Quote" at bounding box center [1036, 80] width 73 height 23
click at [1041, 78] on div "Download Quote" at bounding box center [1036, 80] width 73 height 23
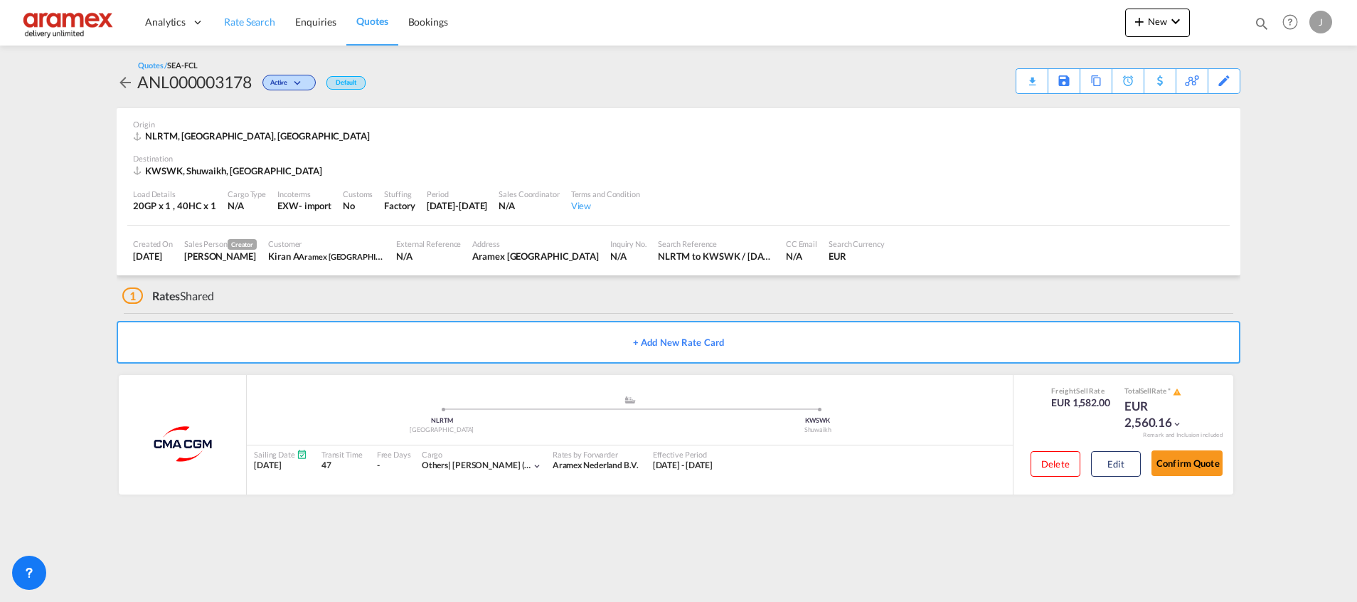
click at [257, 16] on span "Rate Search" at bounding box center [249, 22] width 51 height 12
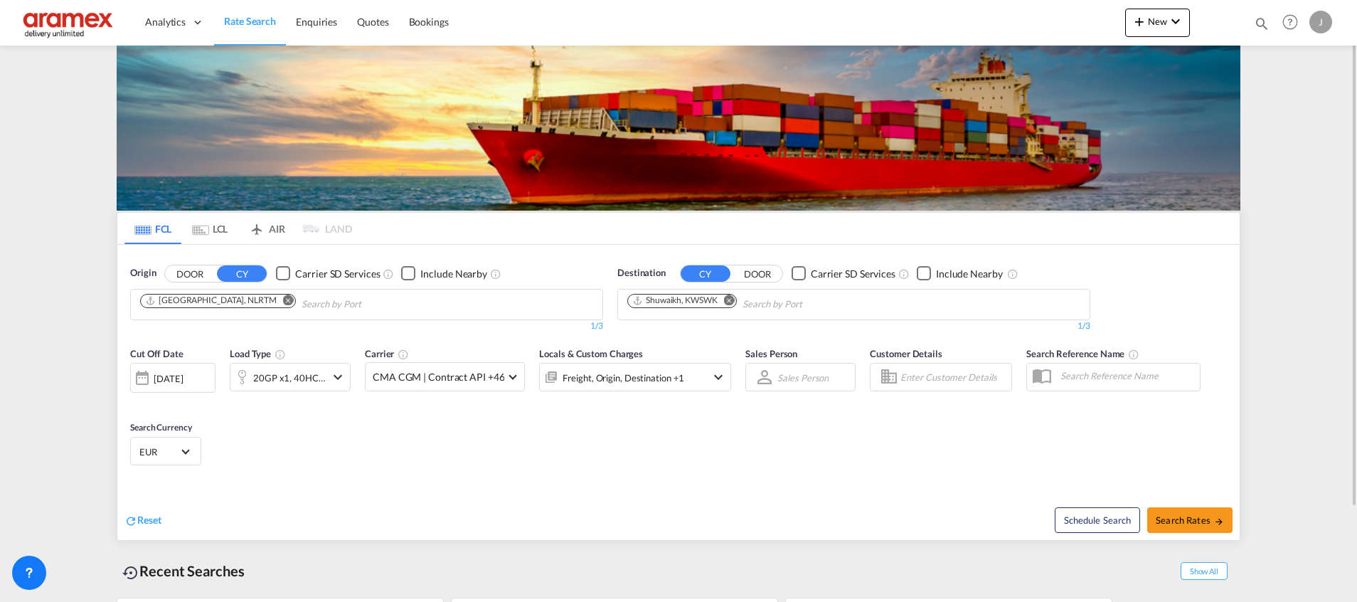
click at [283, 298] on md-icon "Remove" at bounding box center [288, 300] width 11 height 11
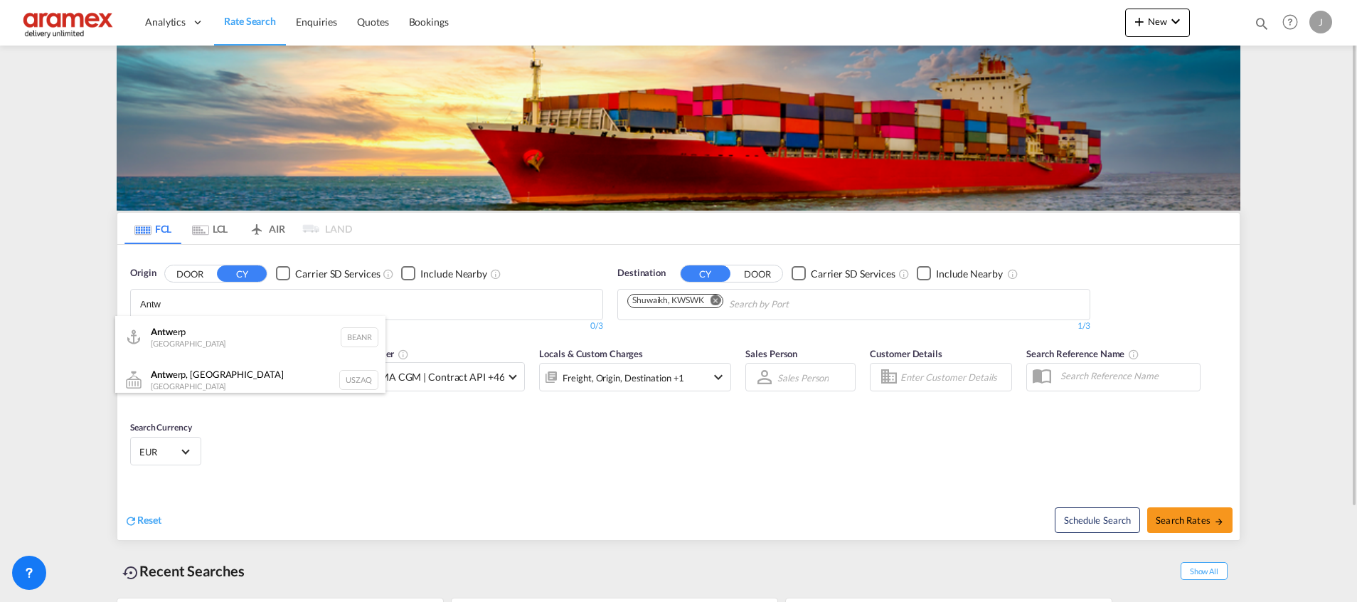
type input "Antw"
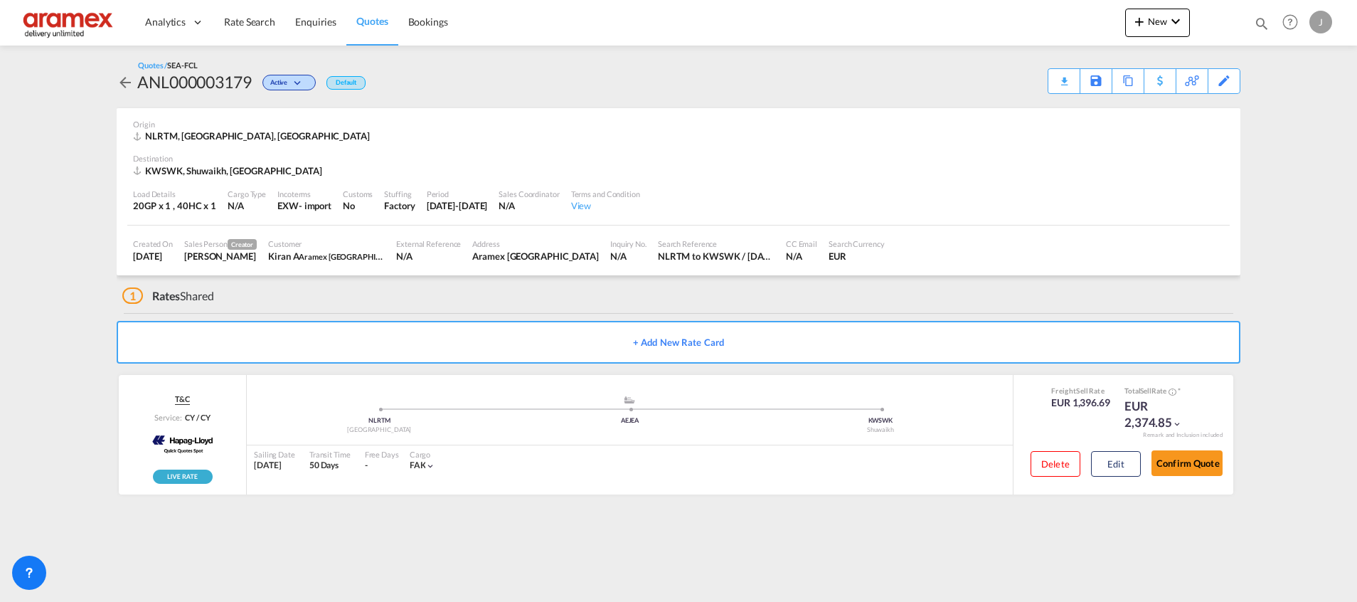
click at [240, 15] on span "Rate Search" at bounding box center [249, 22] width 51 height 14
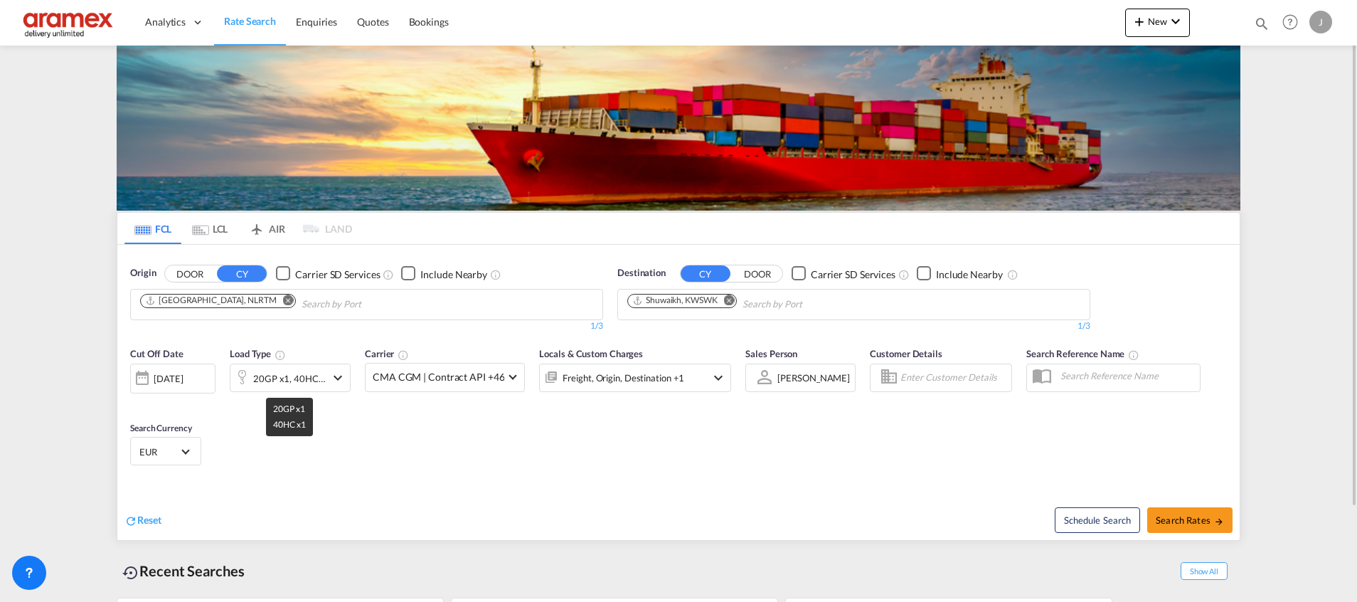
click at [302, 372] on div "20GP x1, 40HC x1" at bounding box center [289, 378] width 73 height 20
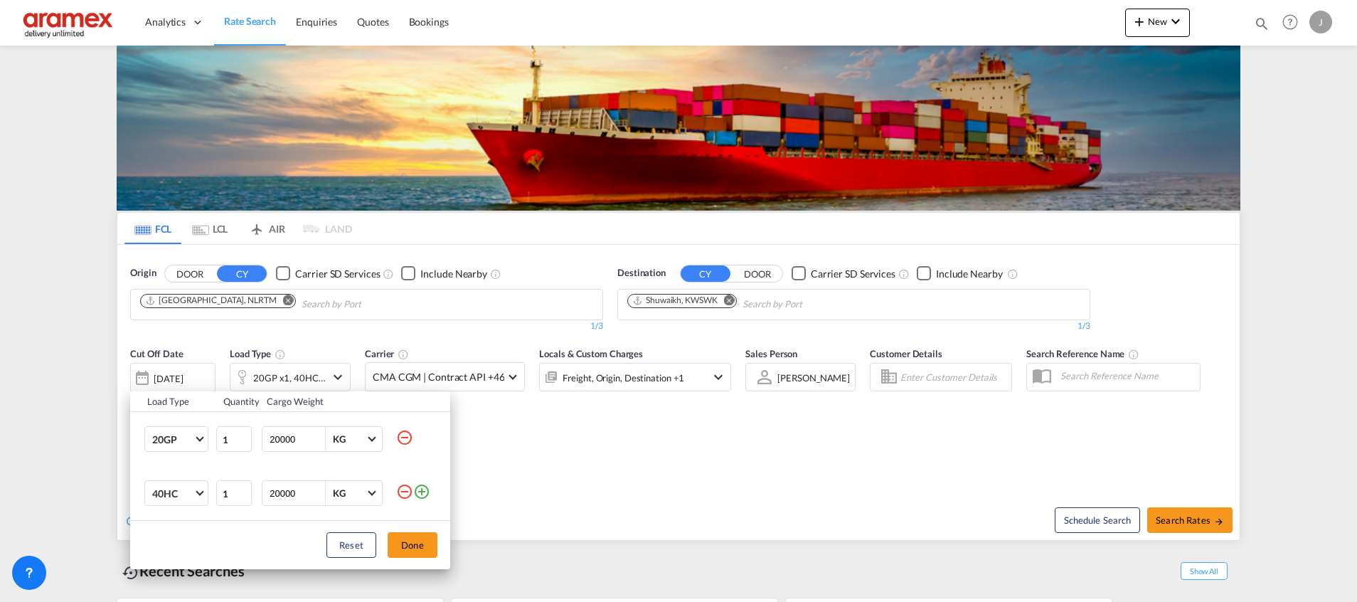
click at [402, 435] on md-icon "icon-minus-circle-outline" at bounding box center [404, 437] width 17 height 17
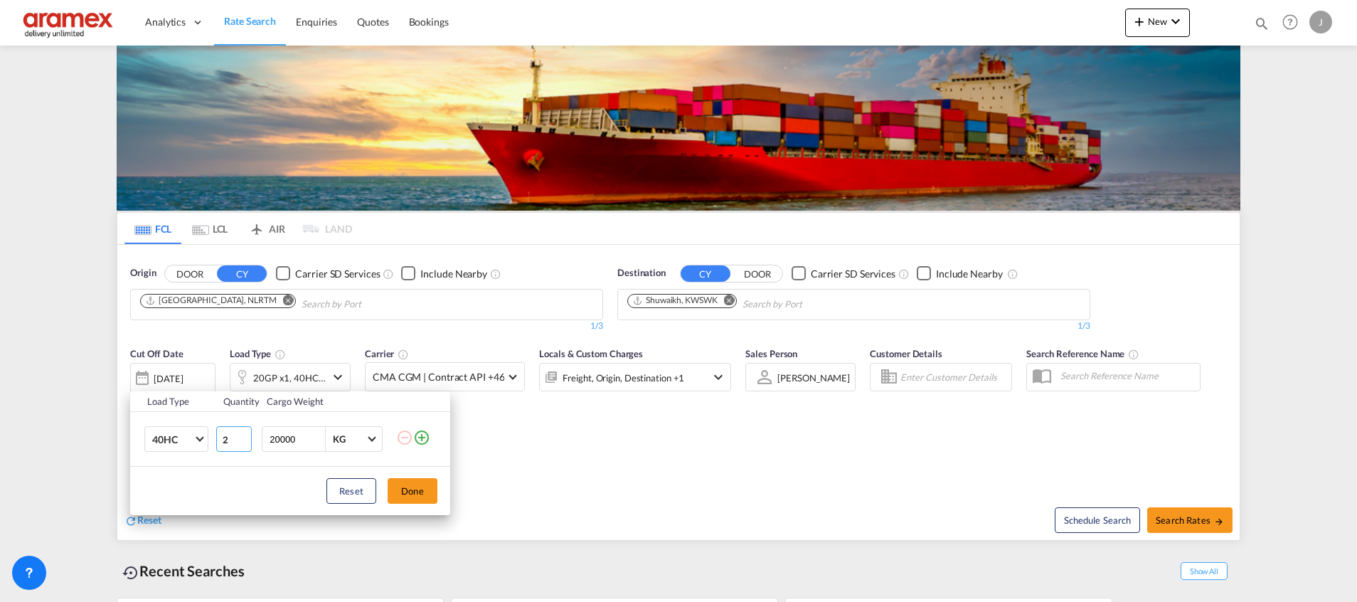
click at [243, 435] on input "2" at bounding box center [234, 439] width 36 height 26
click at [243, 435] on input "3" at bounding box center [234, 439] width 36 height 26
type input "4"
click at [243, 435] on input "4" at bounding box center [234, 439] width 36 height 26
click at [417, 496] on button "Done" at bounding box center [413, 491] width 50 height 26
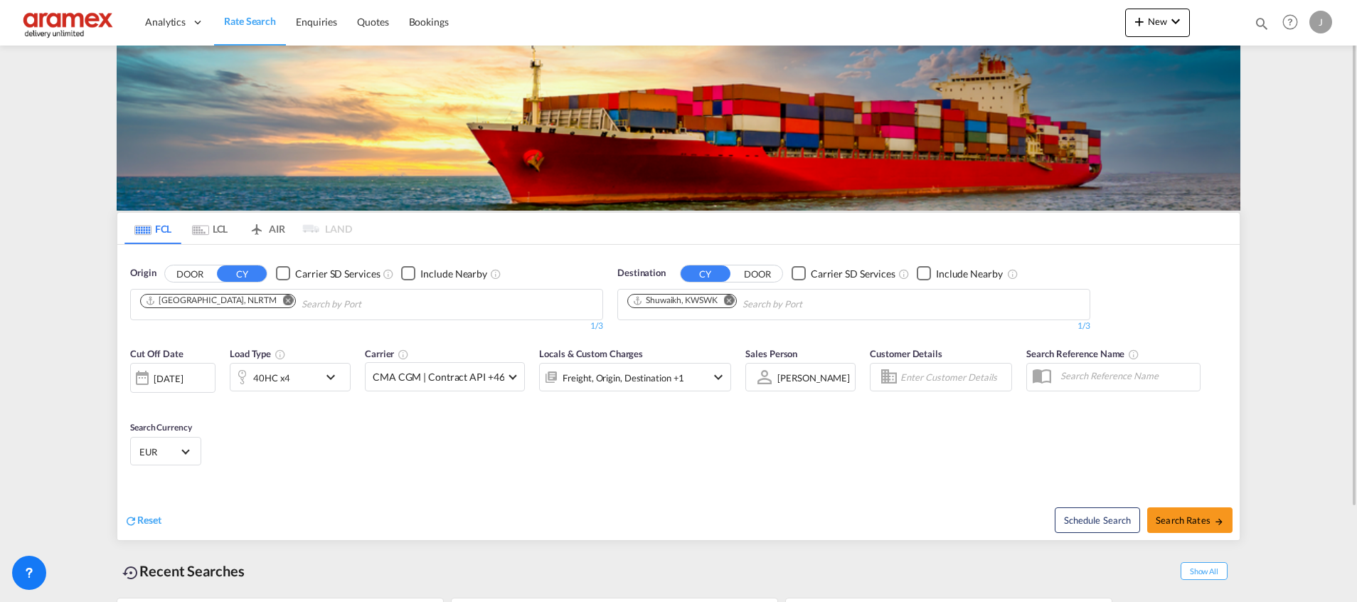
click at [274, 303] on button "Remove" at bounding box center [284, 302] width 21 height 14
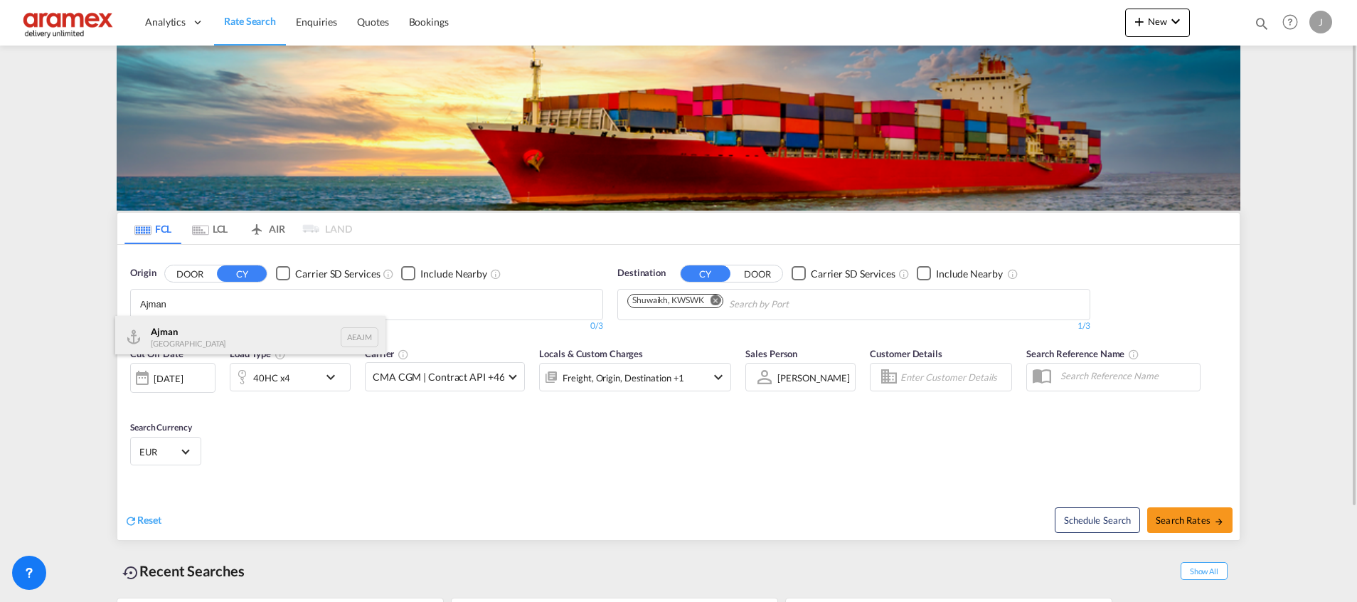
type input "Ajman"
click at [226, 342] on div "Ajman [GEOGRAPHIC_DATA] AEAJM" at bounding box center [250, 337] width 270 height 43
click at [731, 298] on md-icon "Remove" at bounding box center [729, 300] width 11 height 11
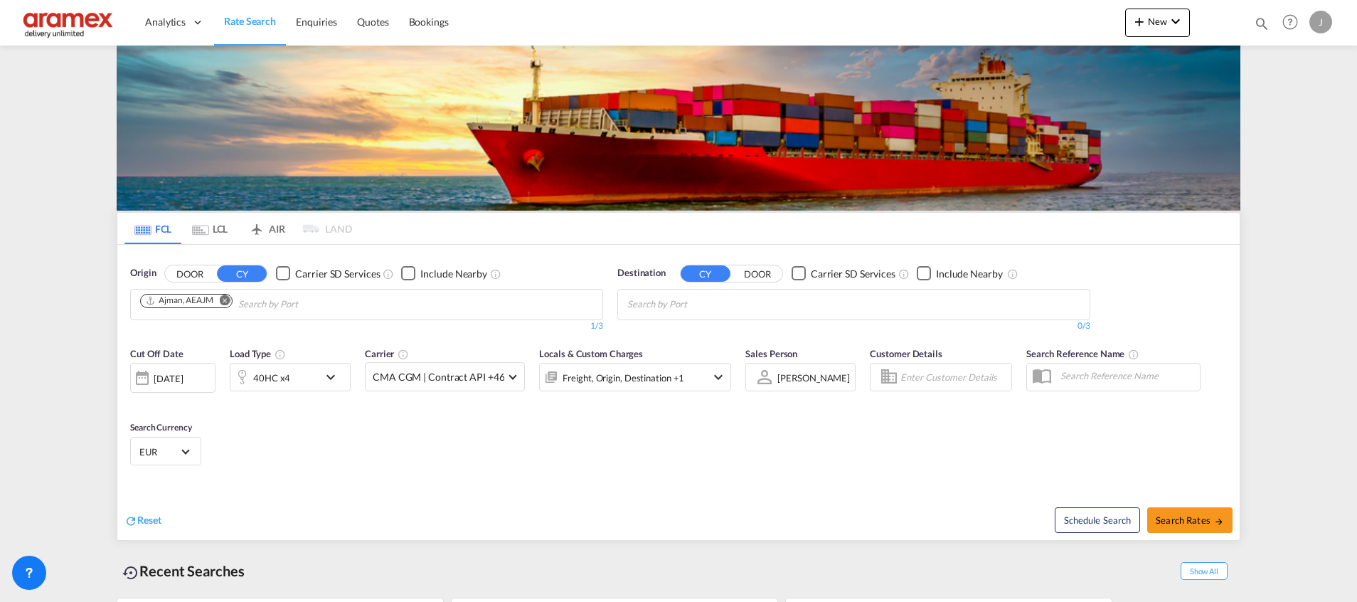
click at [226, 298] on md-icon "Remove" at bounding box center [225, 300] width 11 height 11
click at [142, 306] on body "Analytics Dashboard Rate Search Enquiries Quotes Bookings" at bounding box center [678, 301] width 1357 height 602
type input "[PERSON_NAME]"
click at [171, 380] on div "[PERSON_NAME] dam [GEOGRAPHIC_DATA] NLRTM" at bounding box center [250, 401] width 270 height 43
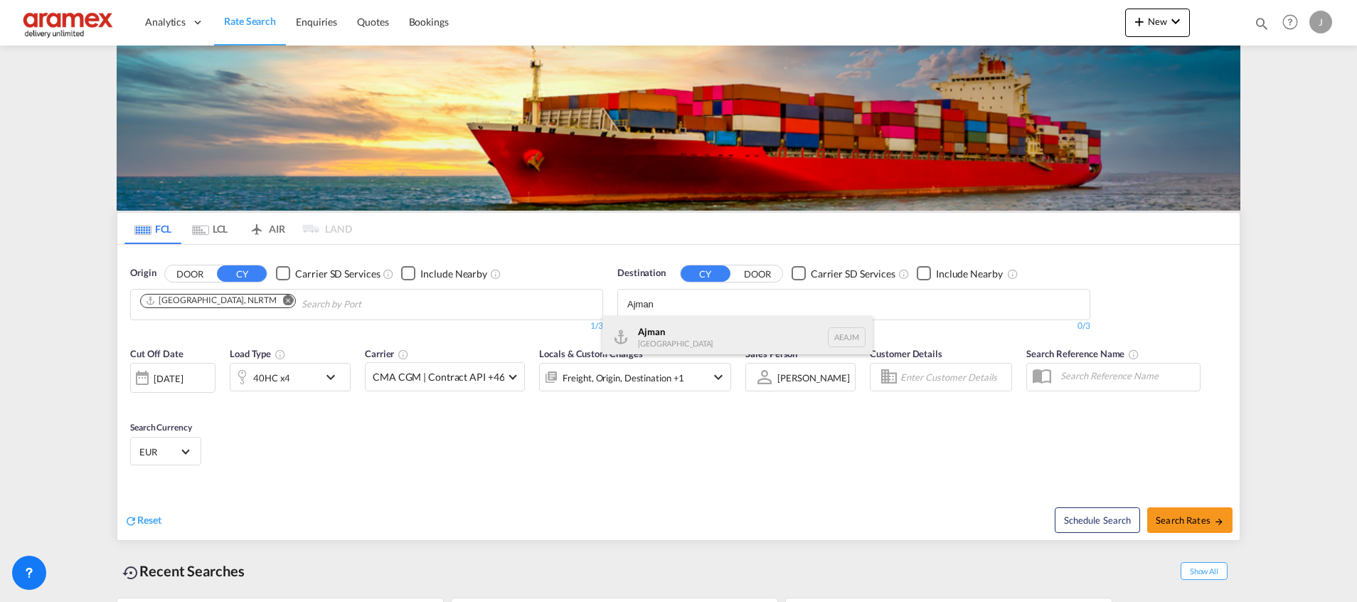
type input "Ajman"
click at [679, 337] on div "Ajman [GEOGRAPHIC_DATA] [GEOGRAPHIC_DATA]" at bounding box center [738, 337] width 270 height 43
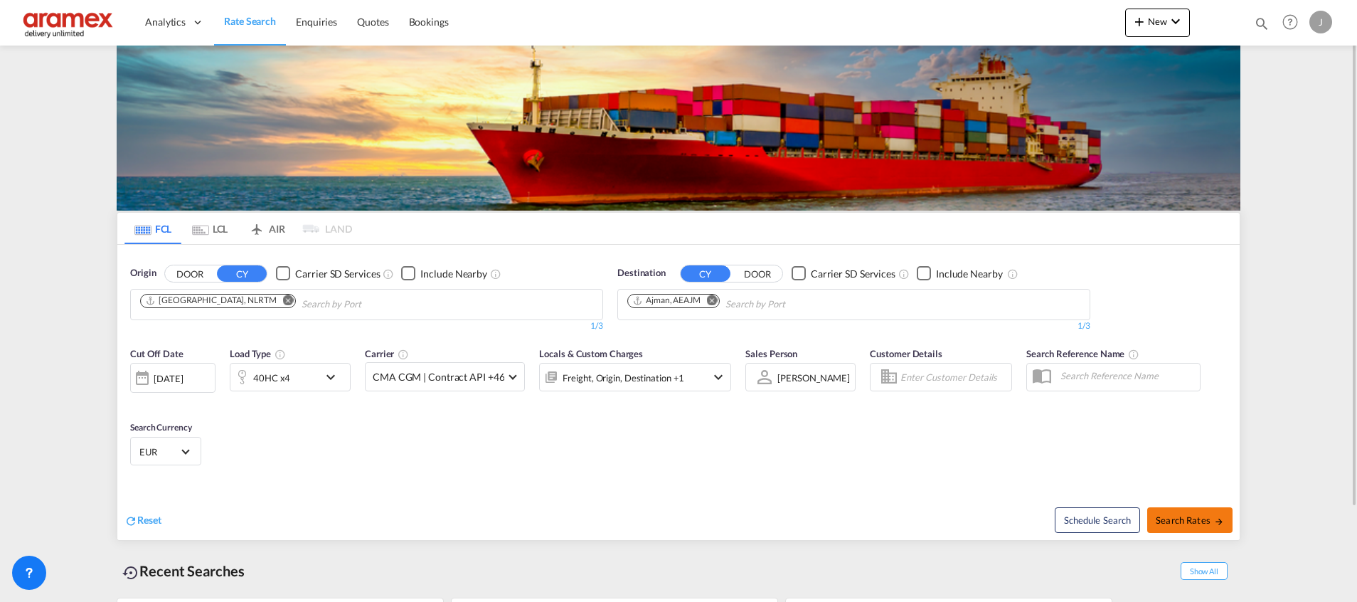
click at [1190, 523] on span "Search Rates" at bounding box center [1190, 519] width 68 height 11
type input "NLRTM to AEAJM / [DATE]"
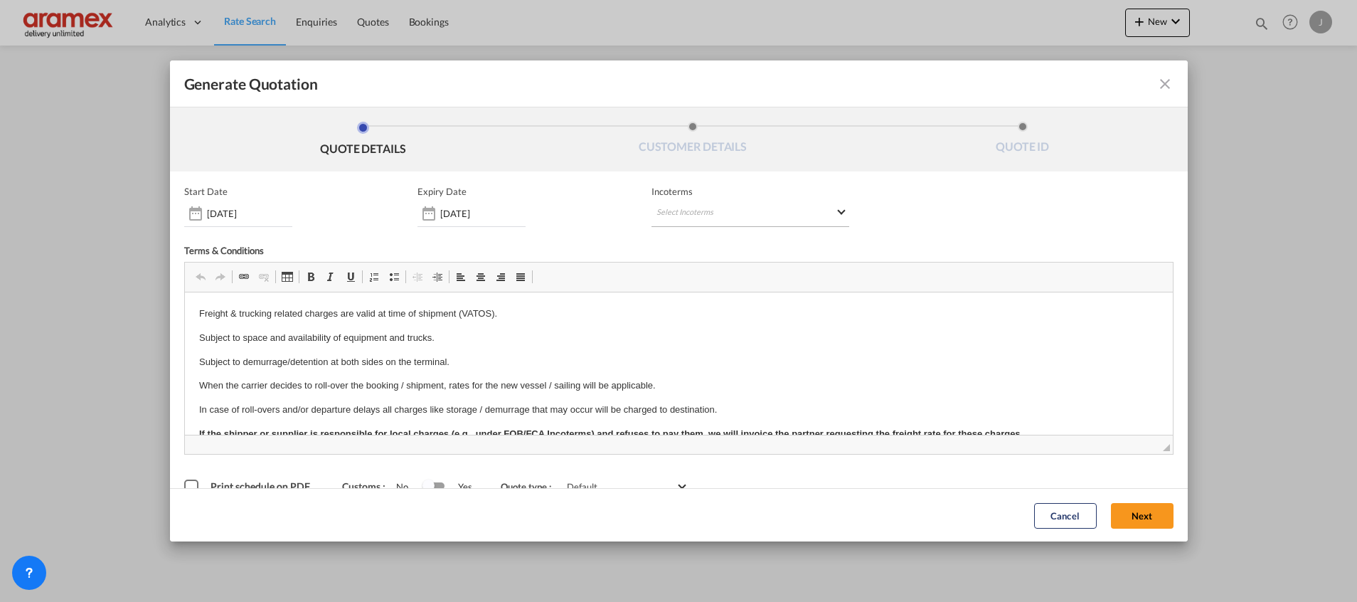
click at [695, 216] on md-select "Select Incoterms CIP - import Carriage and Insurance Paid to CIF - export Cost,…" at bounding box center [751, 214] width 198 height 26
click at [689, 248] on input "search" at bounding box center [719, 243] width 132 height 13
type input "EXW"
click at [679, 267] on div "EXW - import" at bounding box center [724, 267] width 135 height 11
click at [1120, 517] on button "Next" at bounding box center [1142, 515] width 63 height 26
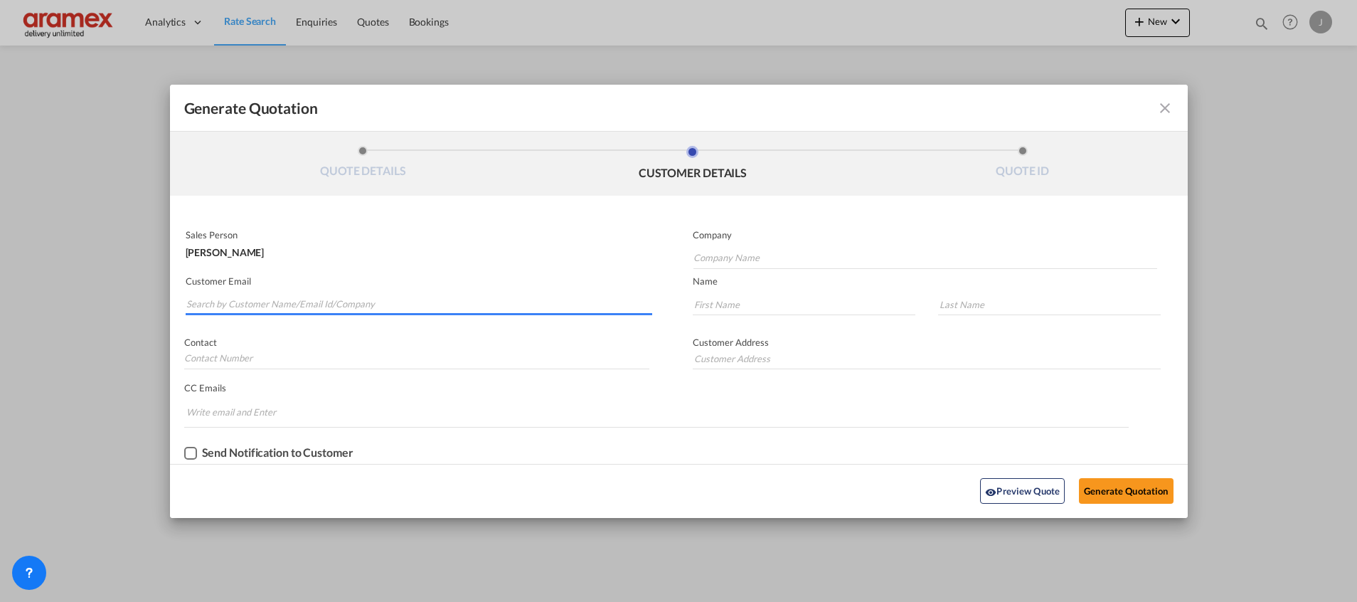
click at [222, 295] on input "Search by Customer Name/Email Id/Company" at bounding box center [419, 304] width 466 height 21
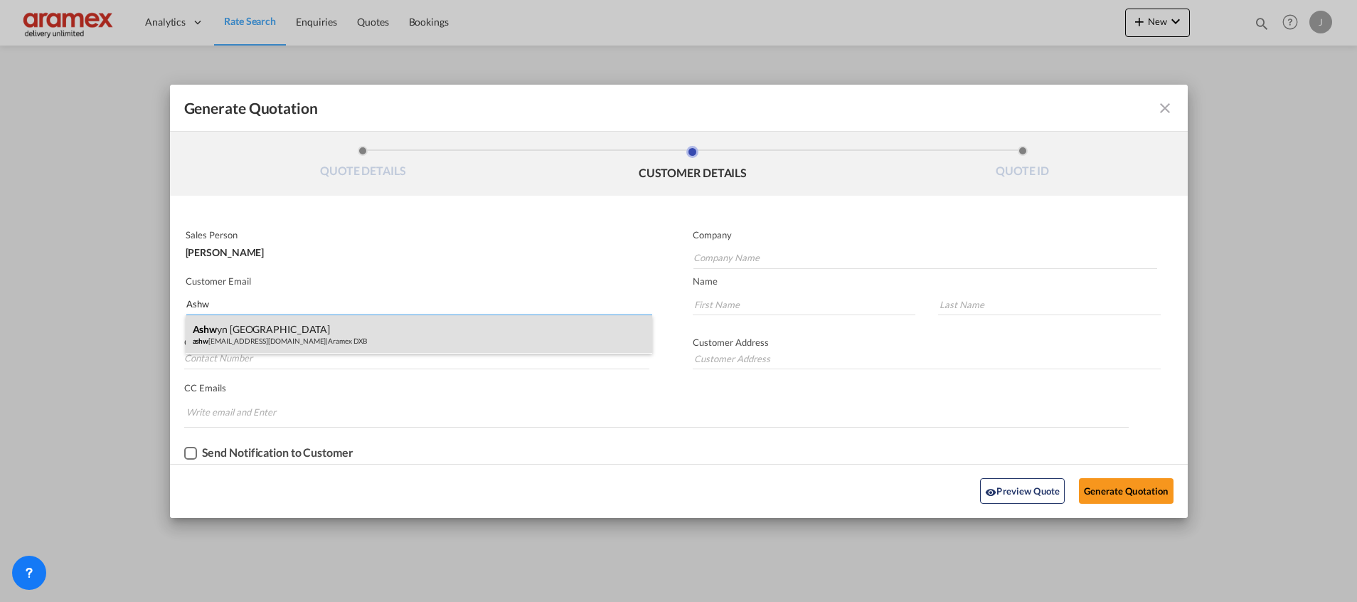
type input "Ashw"
click at [233, 328] on div "Ashw yn [PERSON_NAME] [EMAIL_ADDRESS][DOMAIN_NAME] | Aramex DXB" at bounding box center [419, 334] width 467 height 38
type input "Aramex DXB"
type input "[EMAIL_ADDRESS][DOMAIN_NAME]"
type input "[PERSON_NAME]"
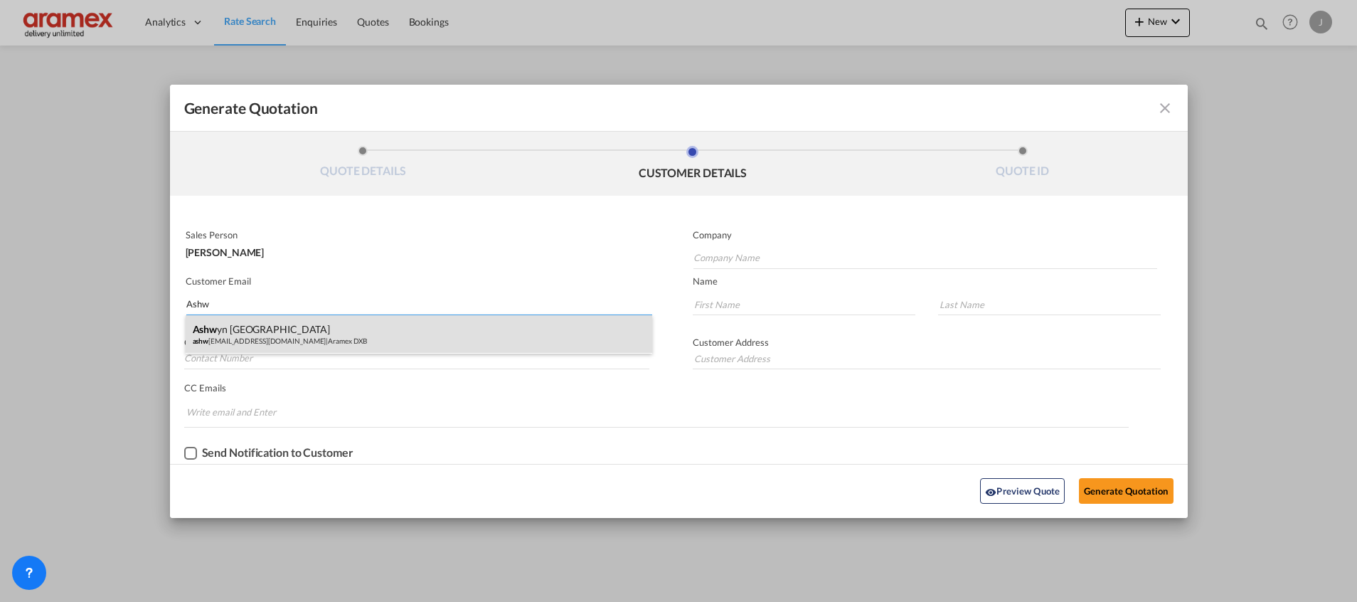
type input "[PERSON_NAME]"
type input "[GEOGRAPHIC_DATA]"
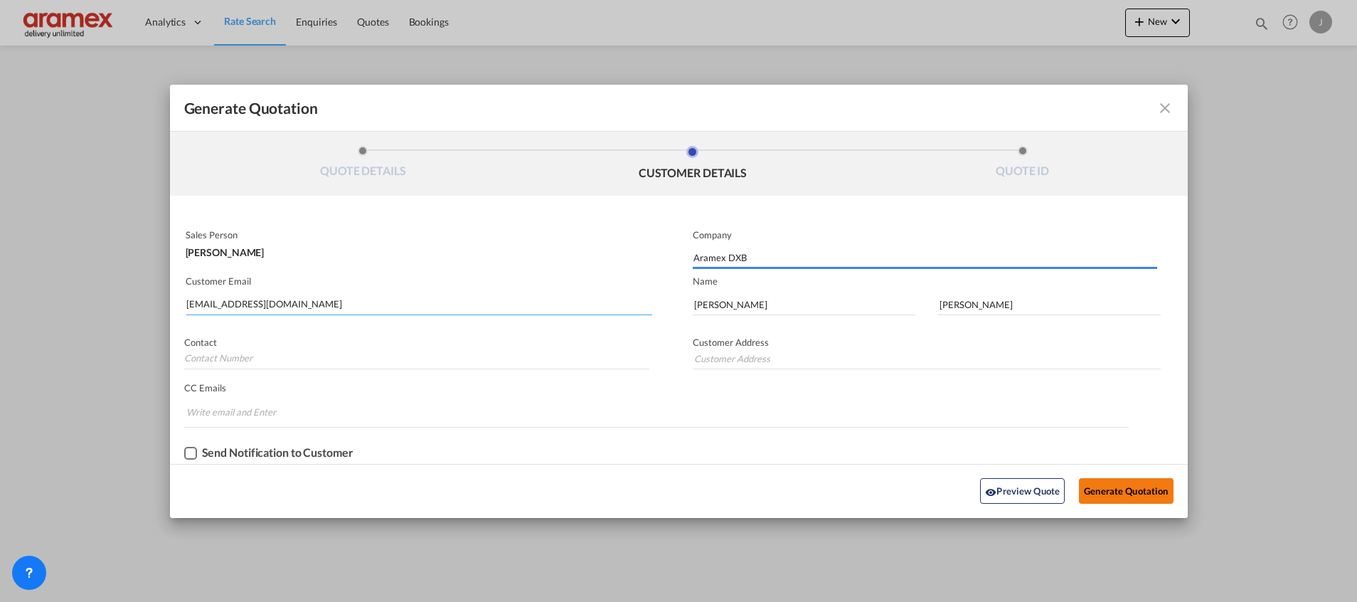
type input "[GEOGRAPHIC_DATA]"
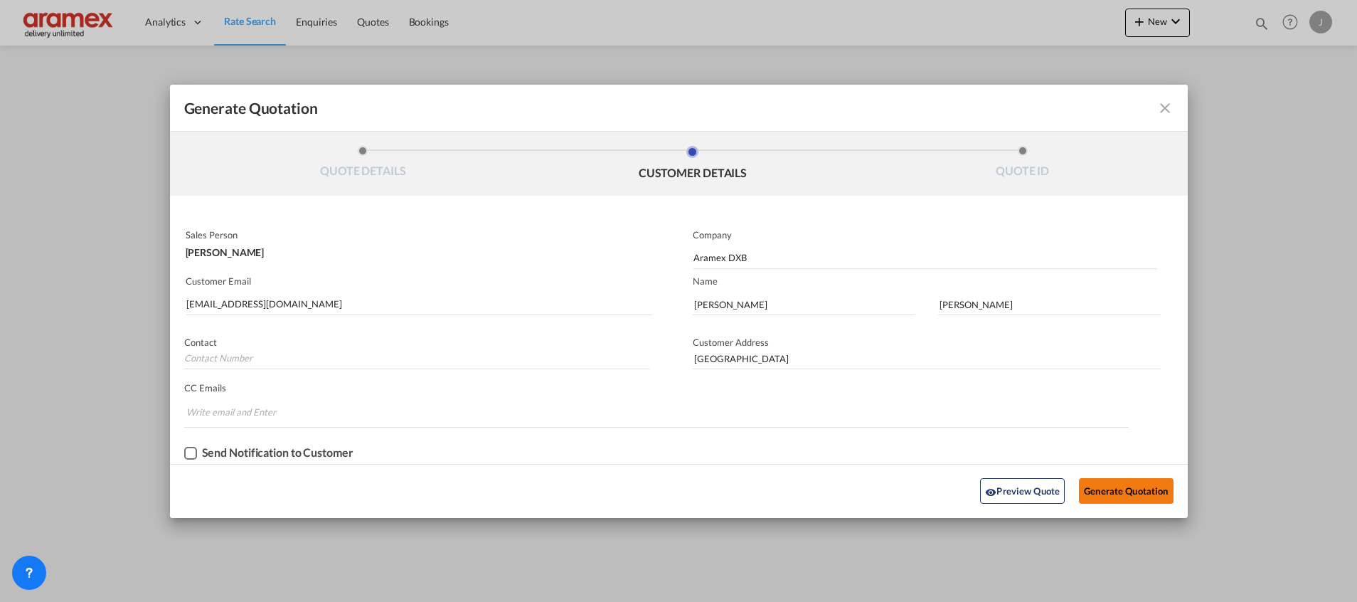
click at [1103, 495] on button "Generate Quotation" at bounding box center [1126, 491] width 94 height 26
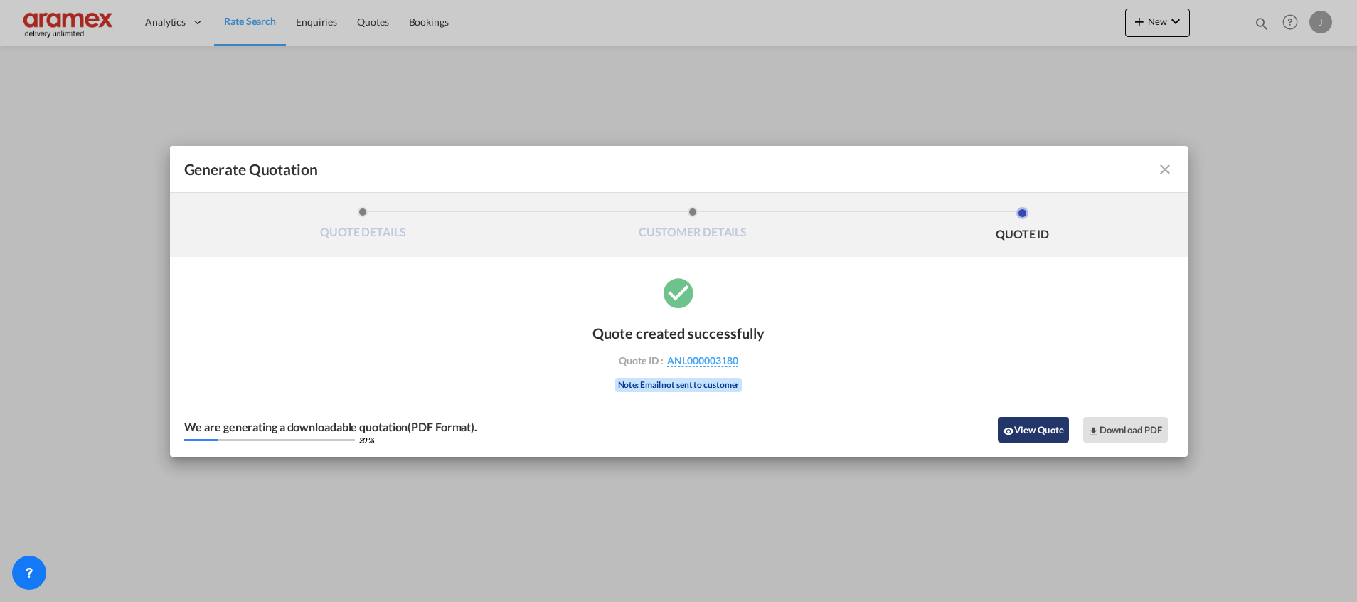
click at [1031, 424] on button "View Quote" at bounding box center [1033, 430] width 71 height 26
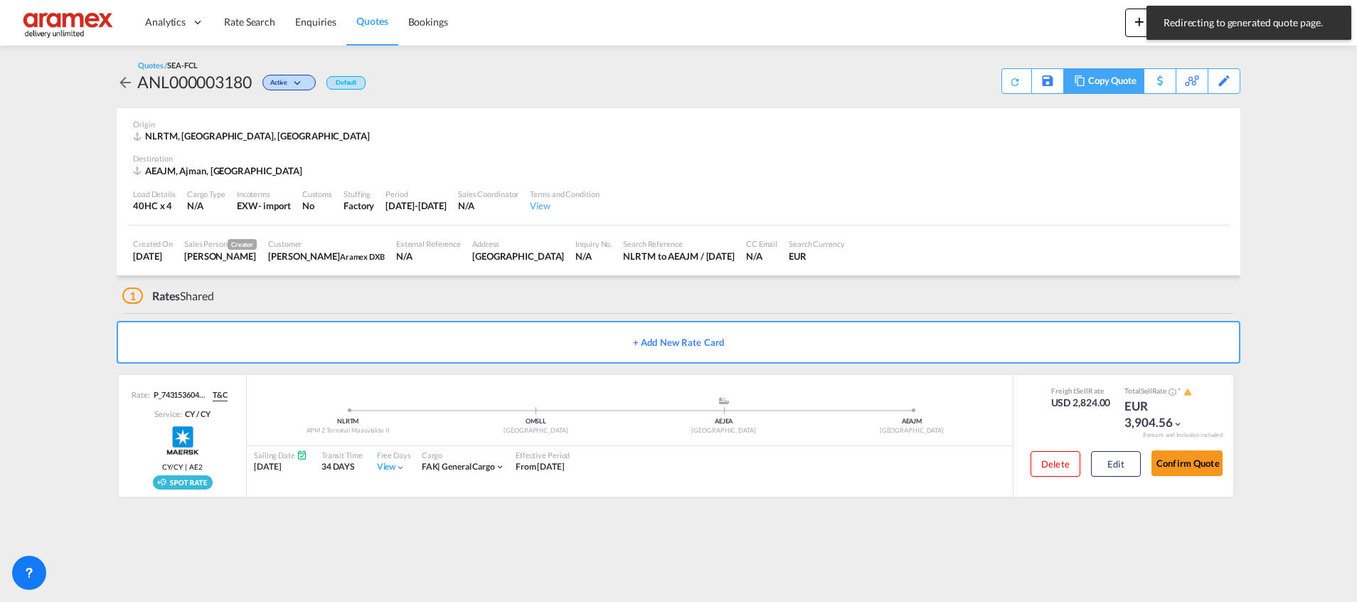
click at [1130, 80] on div "Copy Quote" at bounding box center [1112, 81] width 48 height 24
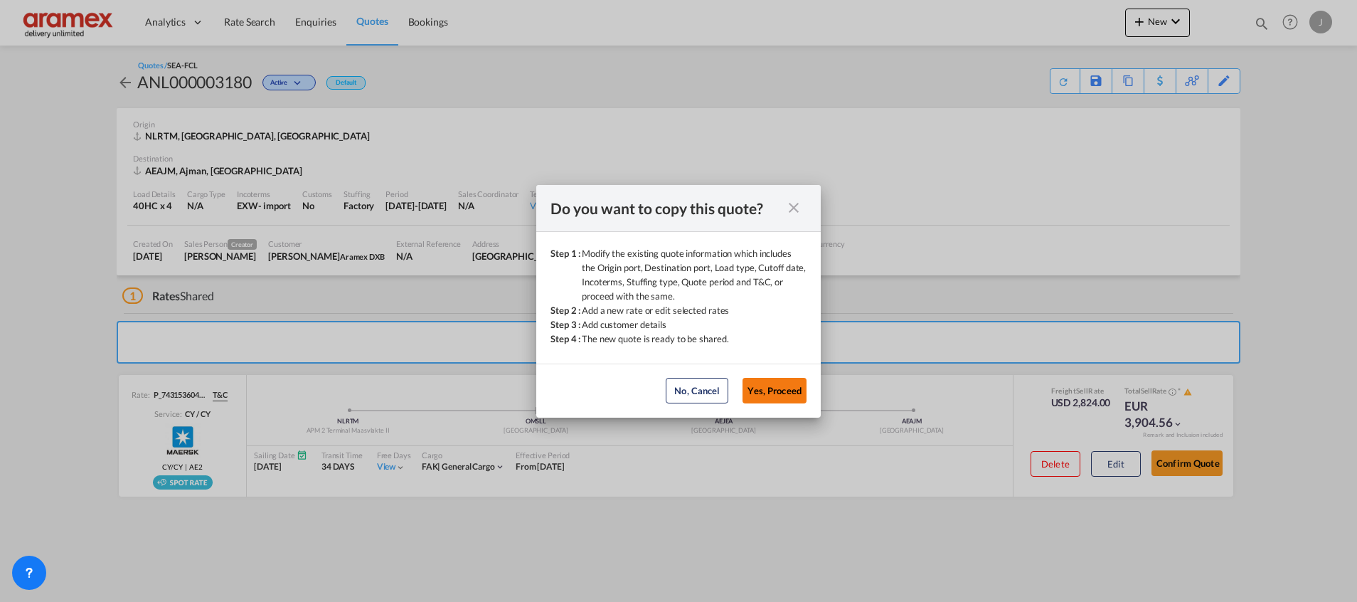
click at [773, 391] on button "Yes, Proceed" at bounding box center [775, 391] width 64 height 26
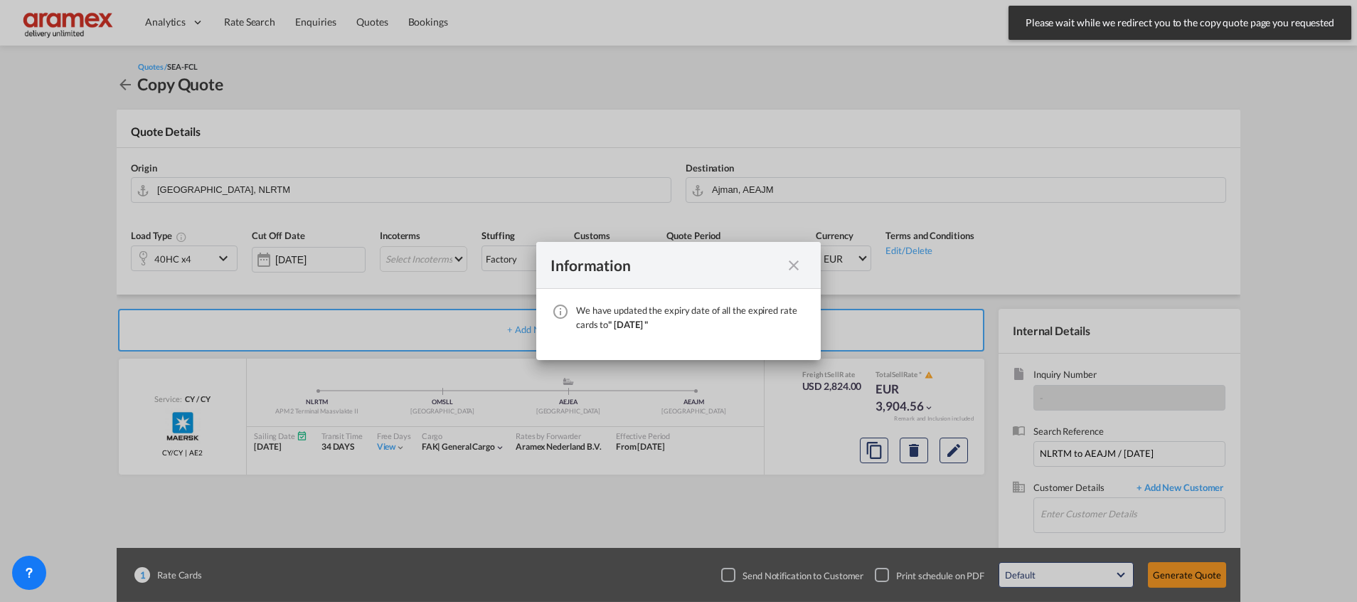
click at [797, 265] on md-icon "icon-close fg-AAA8AD cursor" at bounding box center [793, 265] width 17 height 17
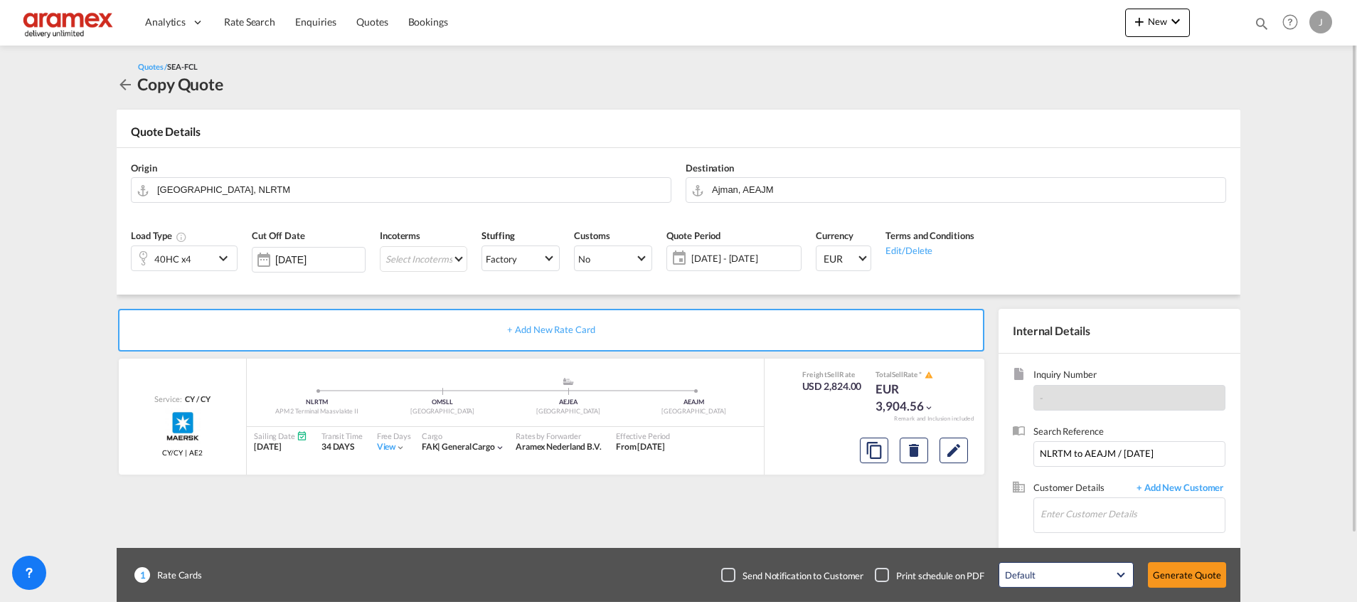
click at [198, 251] on div "40HC x4" at bounding box center [173, 258] width 83 height 24
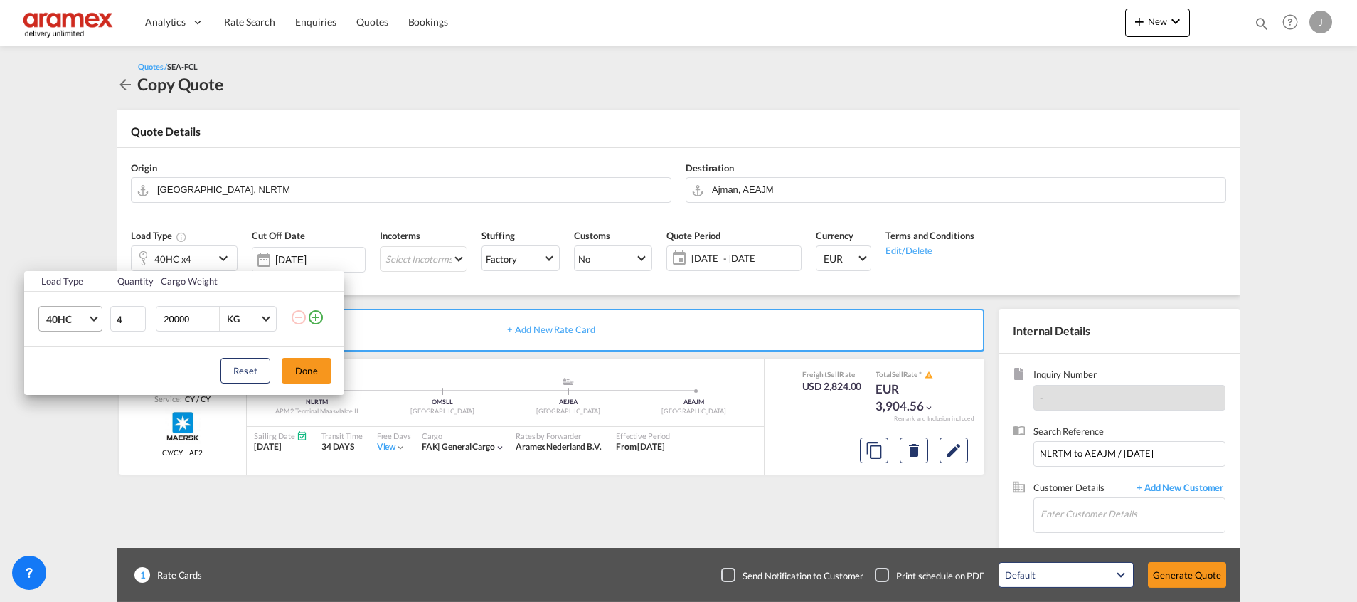
click at [92, 319] on span "Choose: \a40HC" at bounding box center [94, 318] width 8 height 8
click at [79, 374] on md-option "40FR" at bounding box center [83, 379] width 97 height 34
click at [310, 371] on button "Done" at bounding box center [307, 371] width 50 height 26
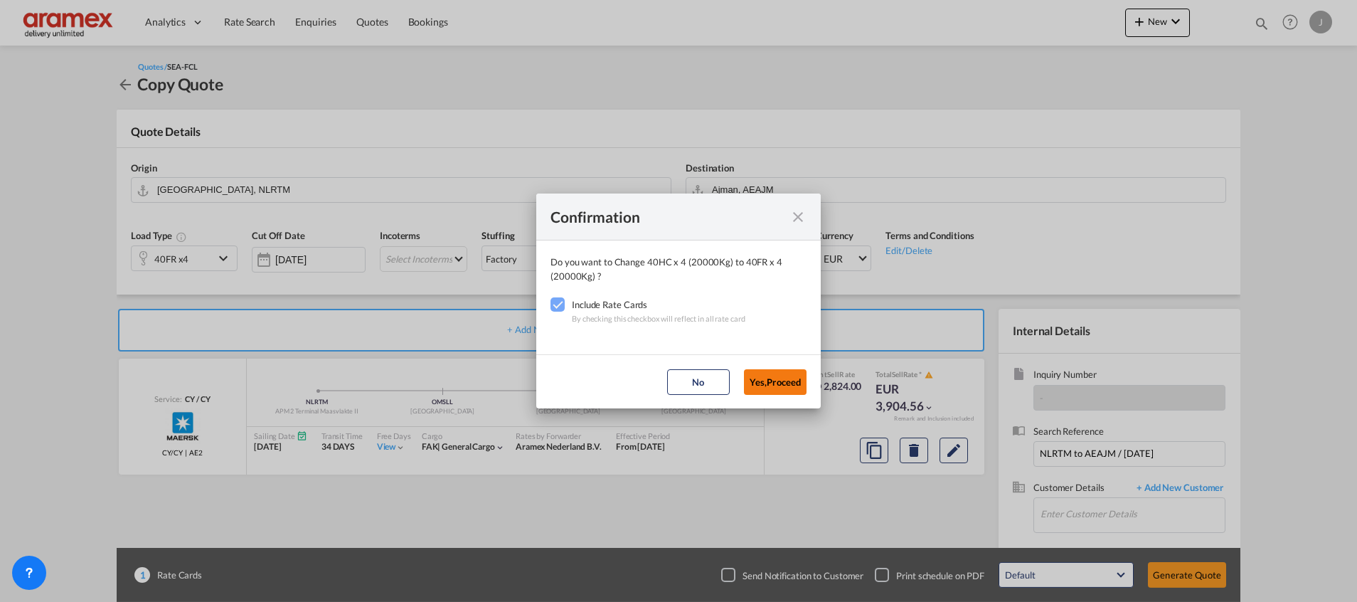
click at [775, 374] on button "Yes,Proceed" at bounding box center [775, 382] width 63 height 26
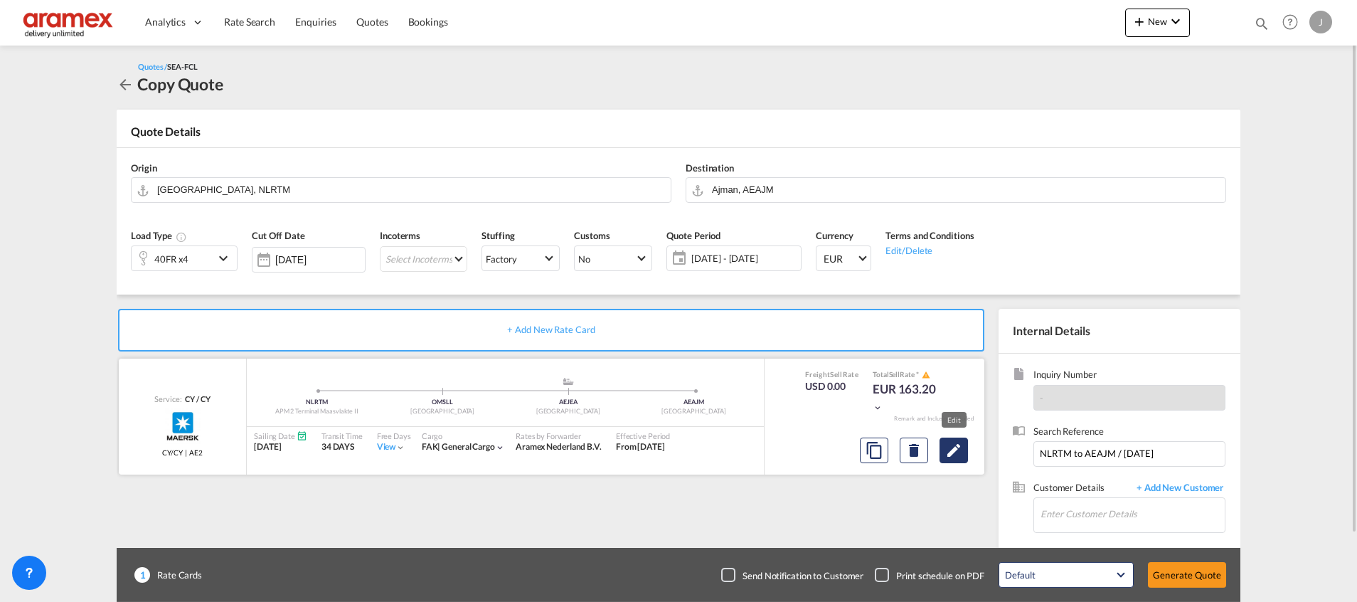
click at [958, 456] on md-icon "Edit" at bounding box center [953, 450] width 17 height 17
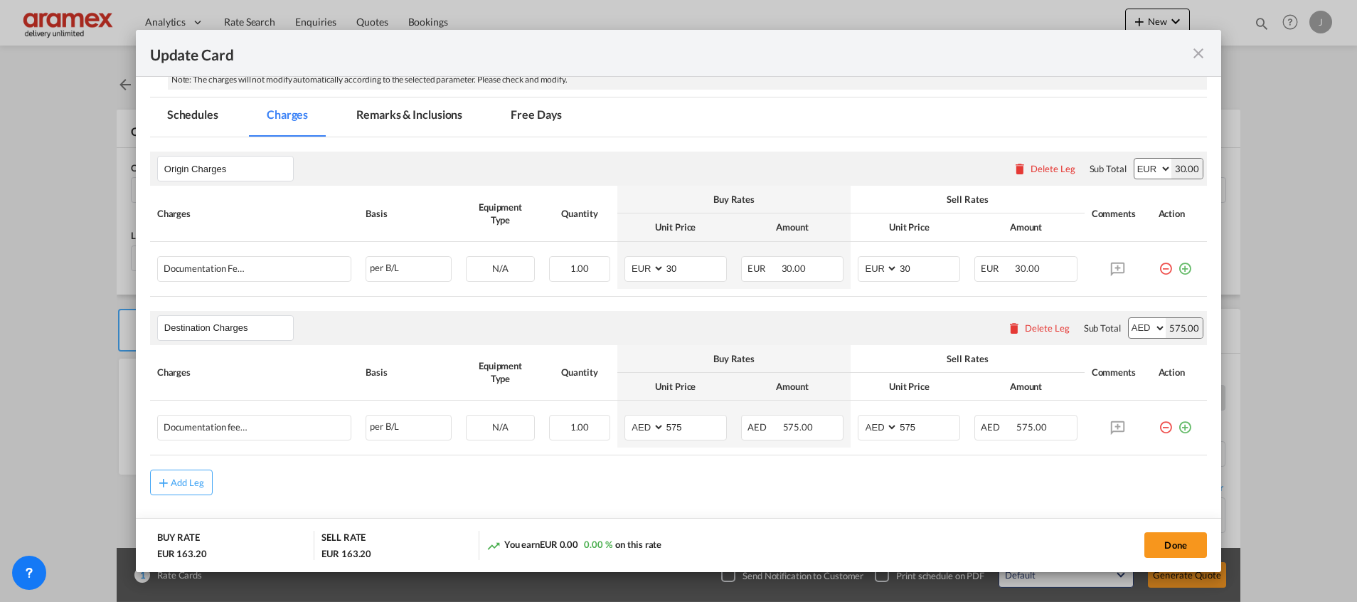
scroll to position [338, 0]
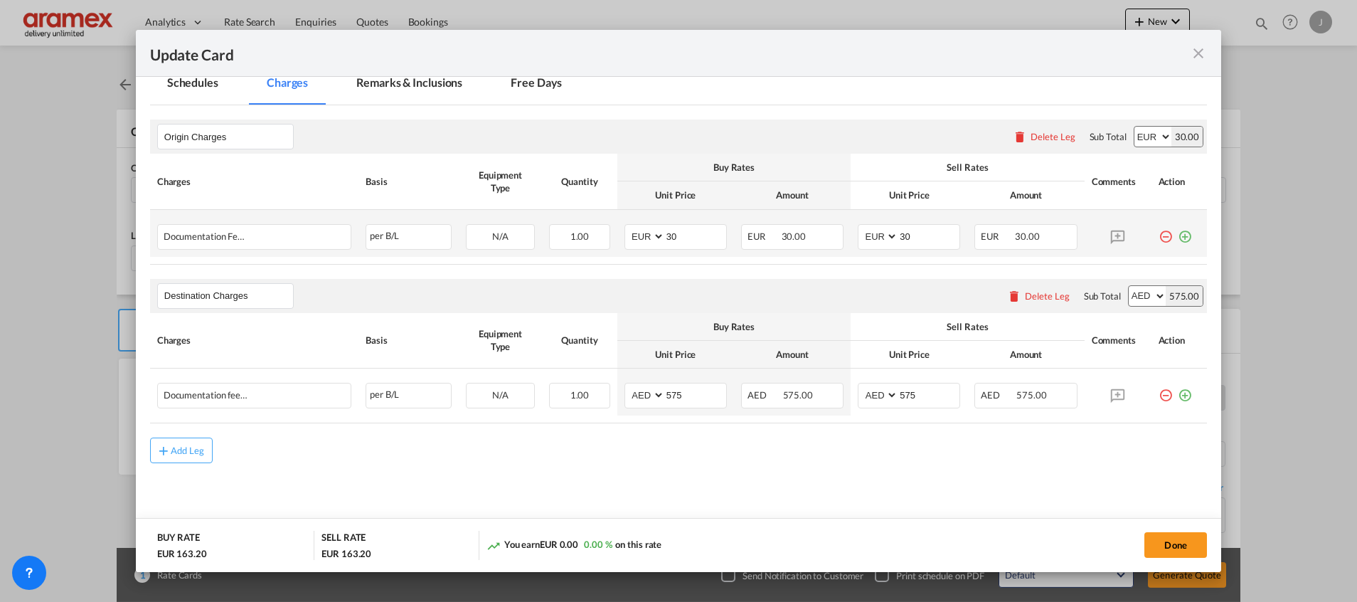
click at [1178, 235] on md-icon "icon-plus-circle-outline green-400-fg" at bounding box center [1185, 231] width 14 height 14
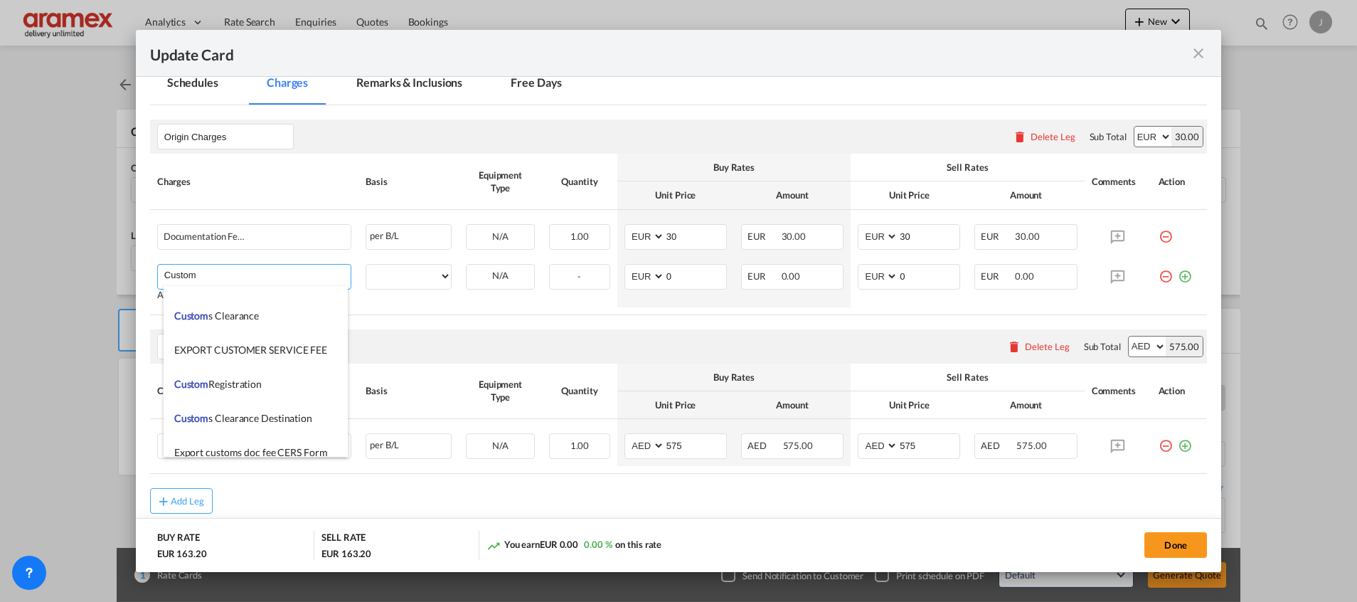
scroll to position [1494, 0]
click at [286, 440] on li "Custom s Export documentation(no costs, suggested sell)" at bounding box center [256, 448] width 184 height 34
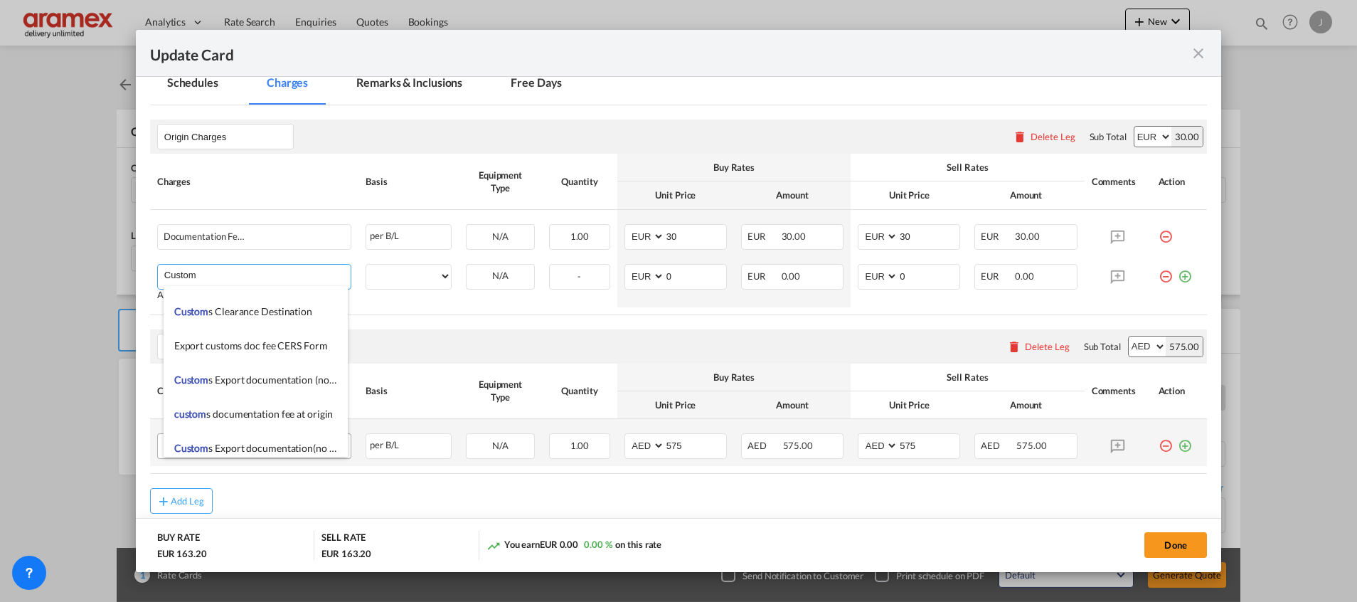
type input "Customs Export documentation(no costs, suggested sell)"
select select "per container"
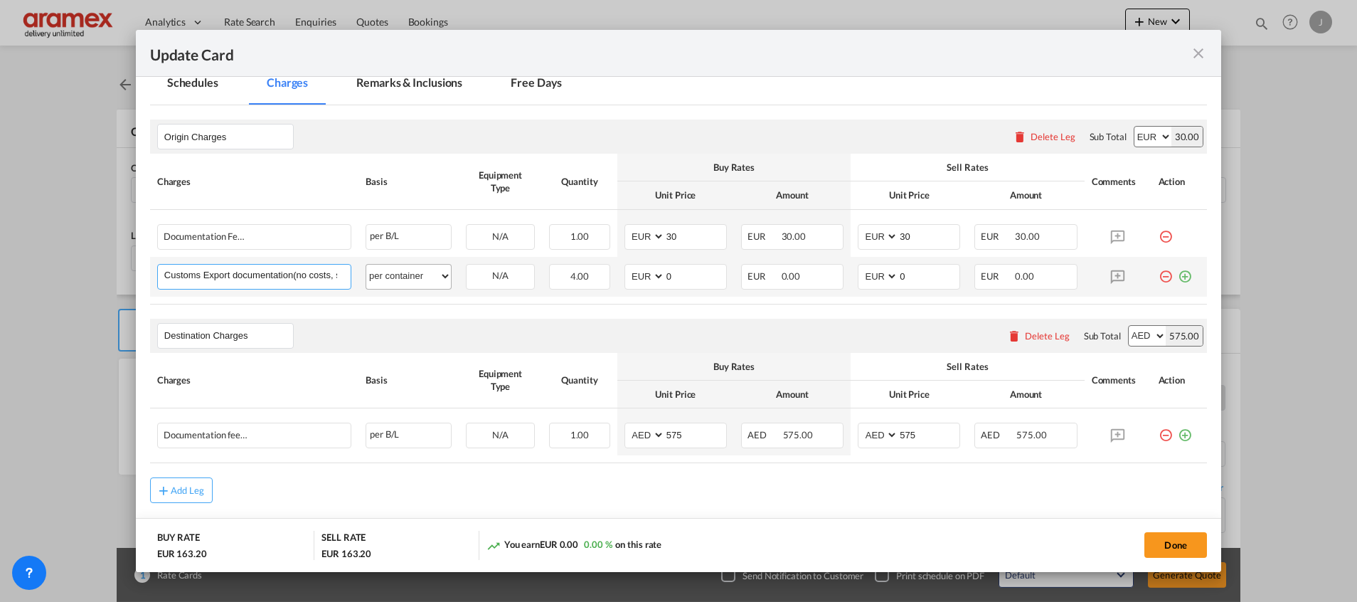
scroll to position [0, 65]
drag, startPoint x: 295, startPoint y: 272, endPoint x: 393, endPoint y: 272, distance: 98.2
click at [393, 272] on tr "Customs Export documentation(no costs, suggested sell) Please Enter User Define…" at bounding box center [678, 277] width 1057 height 40
drag, startPoint x: 691, startPoint y: 276, endPoint x: 641, endPoint y: 275, distance: 50.5
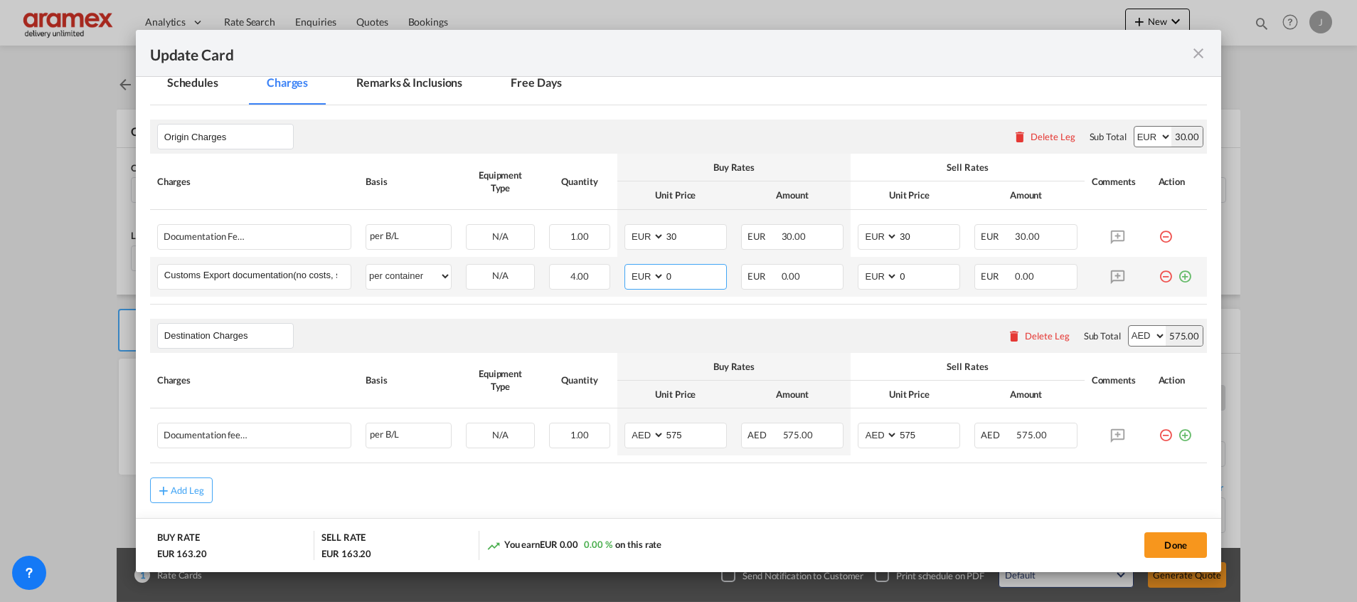
click at [641, 275] on md-input-container "AED AFN ALL AMD ANG AOA ARS AUD AWG AZN BAM BBD BDT BGN BHD BIF BMD BND BOB BRL…" at bounding box center [676, 277] width 102 height 26
type input "65"
drag, startPoint x: 915, startPoint y: 267, endPoint x: 854, endPoint y: 273, distance: 60.7
click at [858, 273] on md-input-container "AED AFN ALL AMD ANG AOA ARS AUD AWG AZN BAM BBD BDT BGN BHD BIF BMD BND BOB BRL…" at bounding box center [909, 277] width 102 height 26
type input "65"
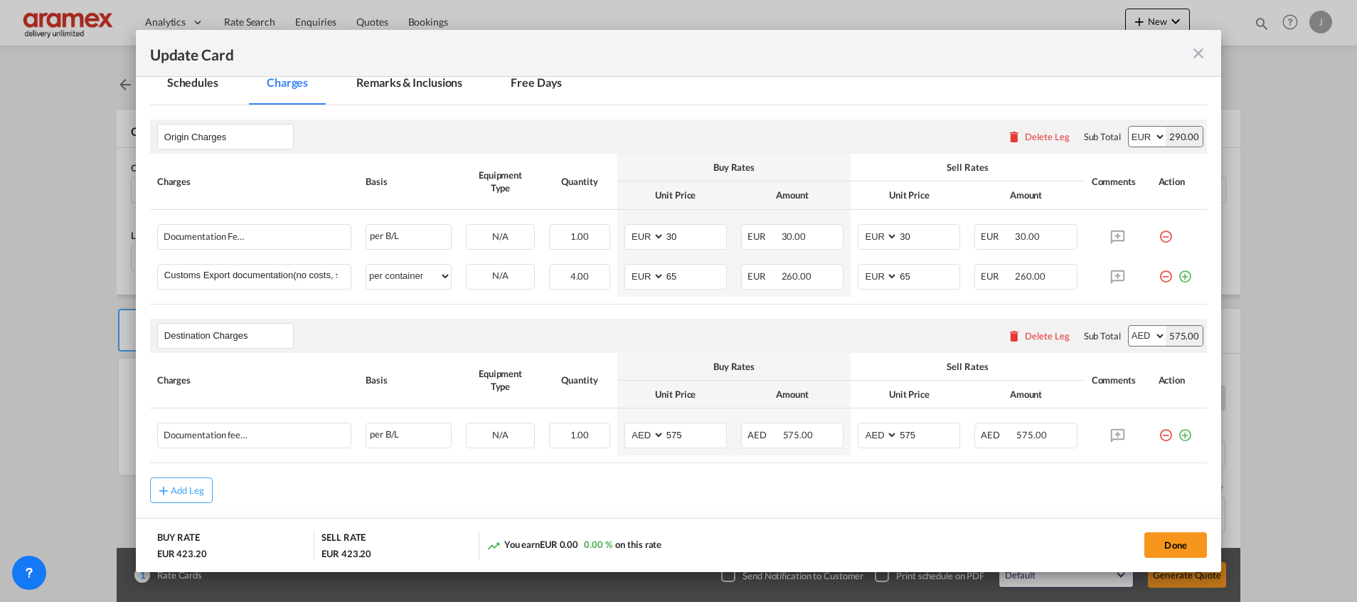
drag, startPoint x: 817, startPoint y: 323, endPoint x: 886, endPoint y: 320, distance: 69.8
click at [817, 323] on div "Destination Charges Please enter leg name Leg Name Already Exists Delete Leg Su…" at bounding box center [678, 336] width 1057 height 34
click at [1028, 335] on div "Delete Leg" at bounding box center [1047, 335] width 45 height 11
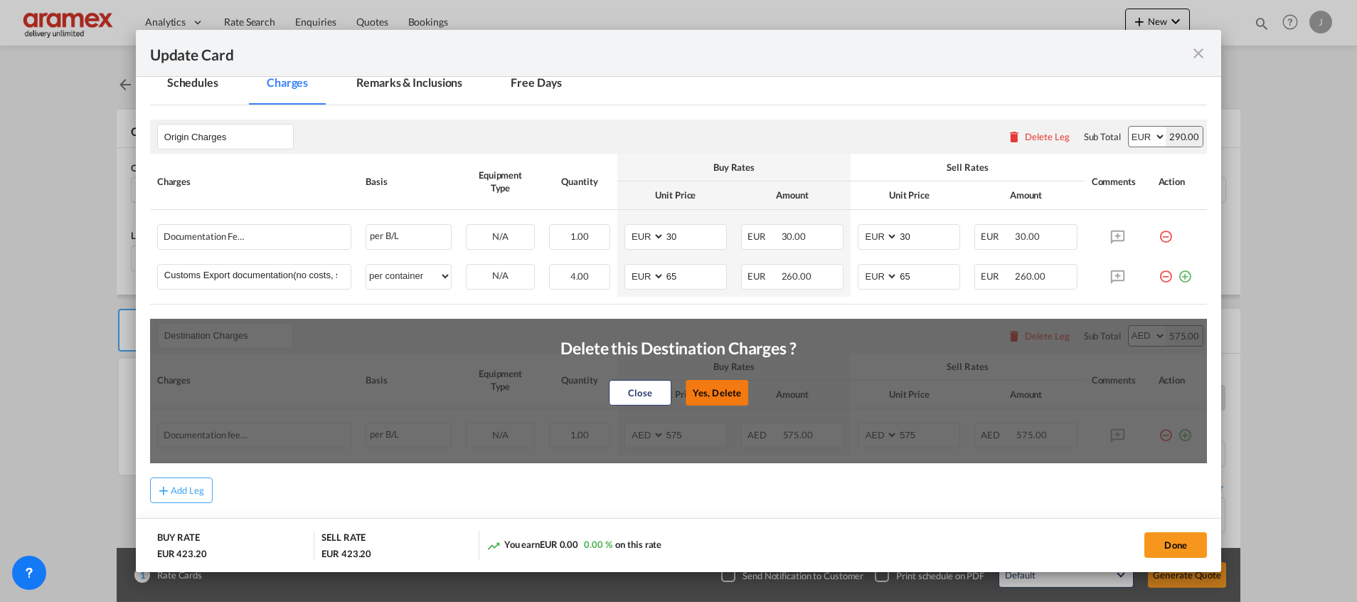
click at [709, 385] on button "Yes, Delete" at bounding box center [717, 393] width 63 height 26
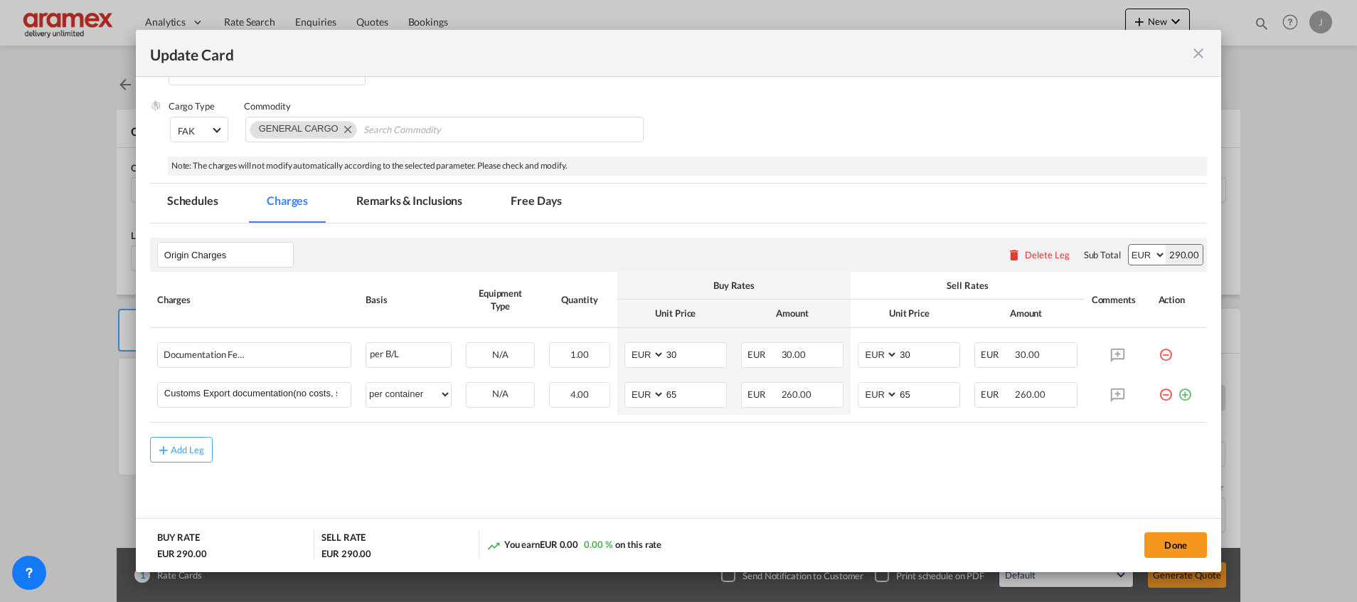
scroll to position [219, 0]
click at [182, 447] on div "Add Leg" at bounding box center [188, 450] width 34 height 9
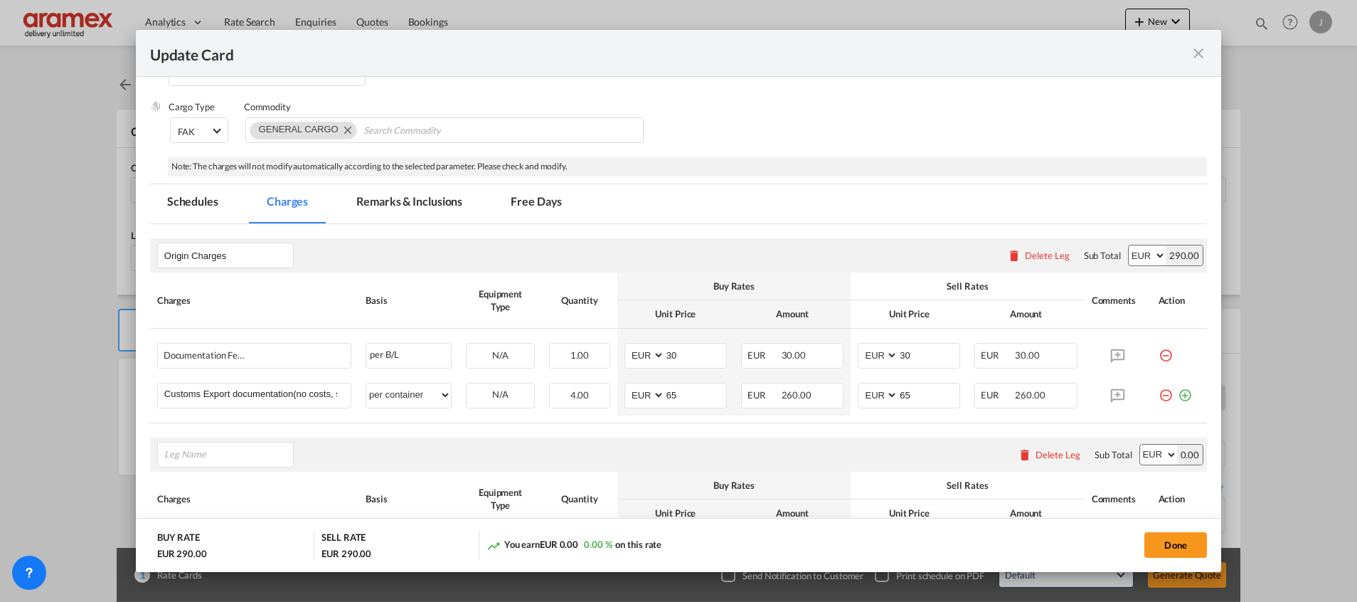
scroll to position [378, 0]
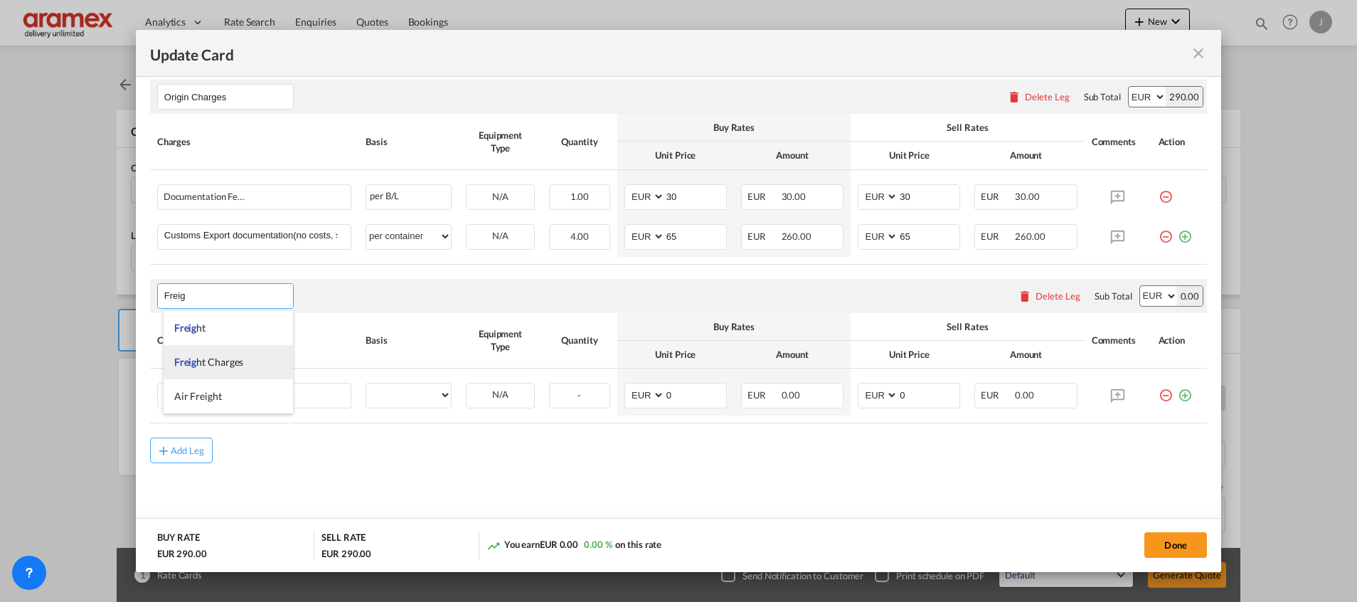
click at [193, 366] on span "Freig" at bounding box center [185, 362] width 23 height 12
type input "Freight Charges"
click at [221, 389] on input "Charge Name" at bounding box center [257, 393] width 186 height 21
click at [1140, 297] on select "AED AFN ALL AMD ANG AOA ARS AUD AWG AZN BAM BBD BDT BGN BHD BIF BMD BND BOB BRL…" at bounding box center [1158, 296] width 37 height 20
select select "string:USD"
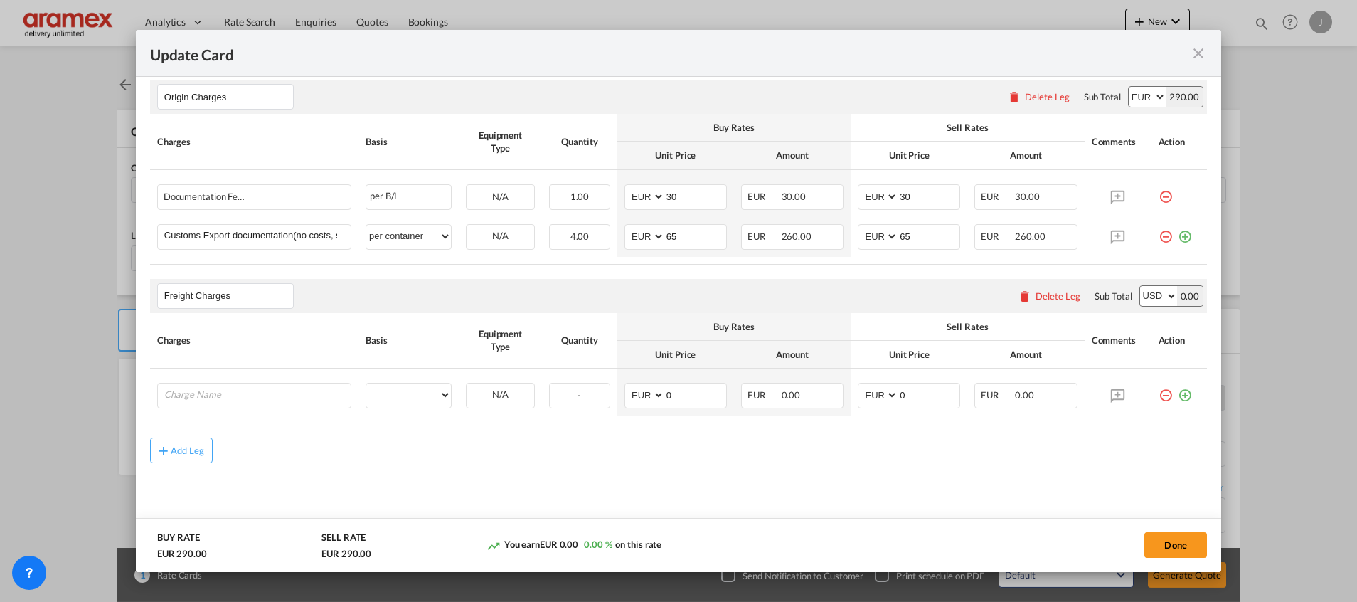
click at [1140, 286] on select "AED AFN ALL AMD ANG AOA ARS AUD AWG AZN BAM BBD BDT BGN BHD BIF BMD BND BOB BRL…" at bounding box center [1158, 296] width 37 height 20
click at [235, 400] on input "Charge Name" at bounding box center [257, 393] width 186 height 21
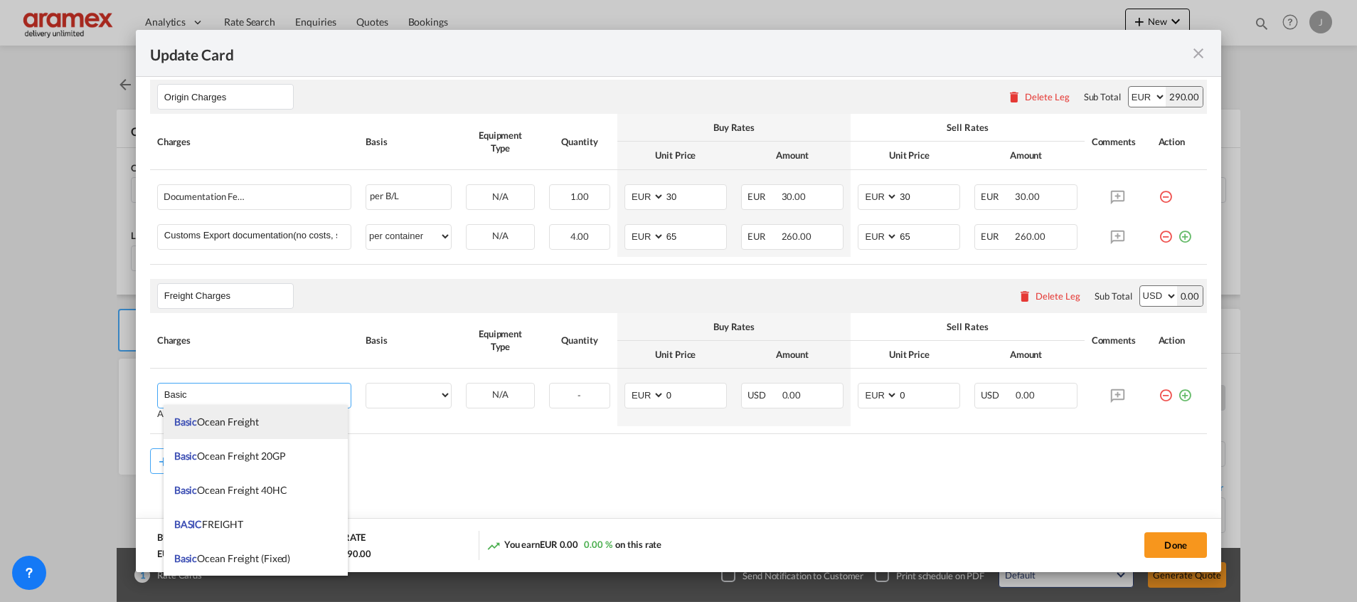
click at [221, 419] on span "Basic Ocean Freight" at bounding box center [216, 421] width 85 height 12
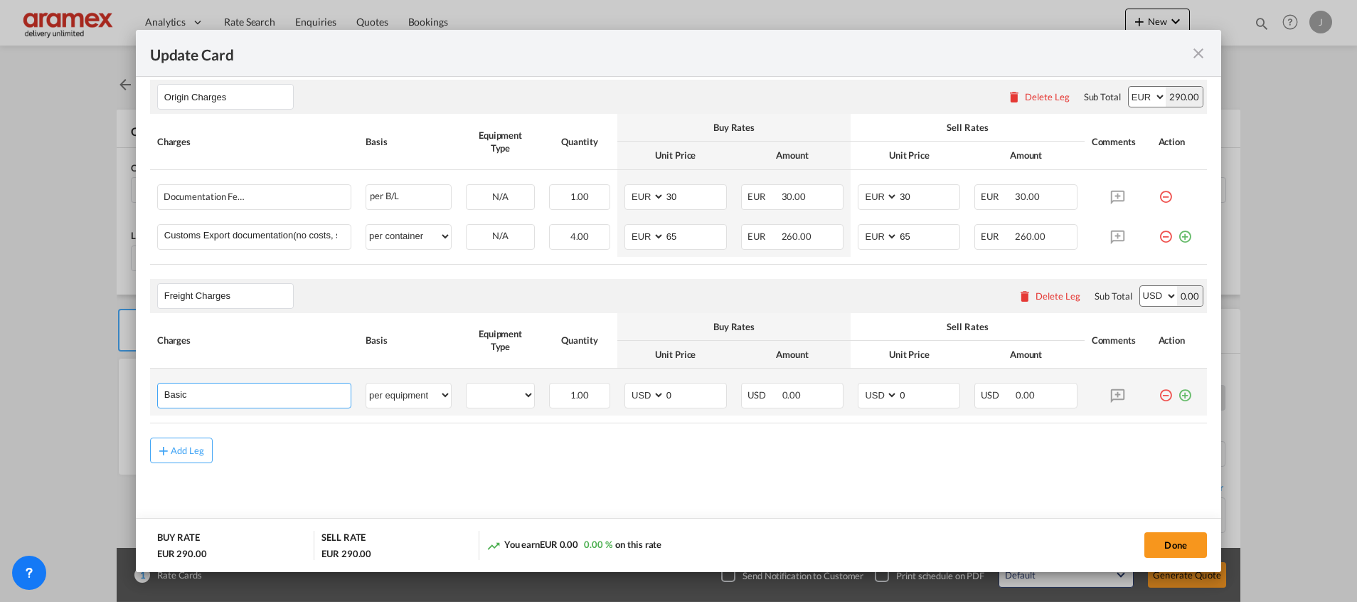
type input "Basic Ocean Freight"
select select "per equipment"
select select "string:USD"
click at [459, 395] on td "40FR Please Select Already exists" at bounding box center [500, 391] width 83 height 47
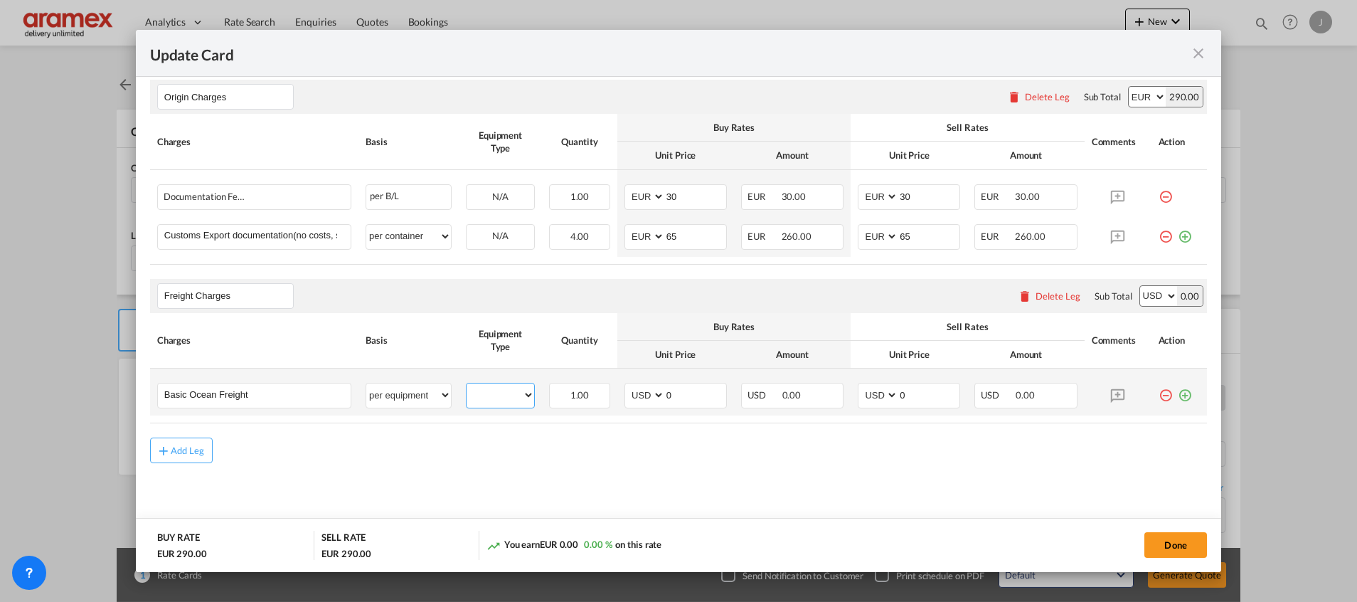
click at [479, 396] on select "40FR" at bounding box center [501, 395] width 68 height 19
select select "40FR"
click at [467, 386] on select "40FR" at bounding box center [501, 395] width 68 height 19
drag, startPoint x: 675, startPoint y: 398, endPoint x: 621, endPoint y: 398, distance: 54.1
click at [625, 398] on md-input-container "AED AFN ALL AMD ANG AOA ARS AUD AWG AZN BAM BBD BDT BGN BHD BIF BMD BND BOB BRL…" at bounding box center [676, 396] width 102 height 26
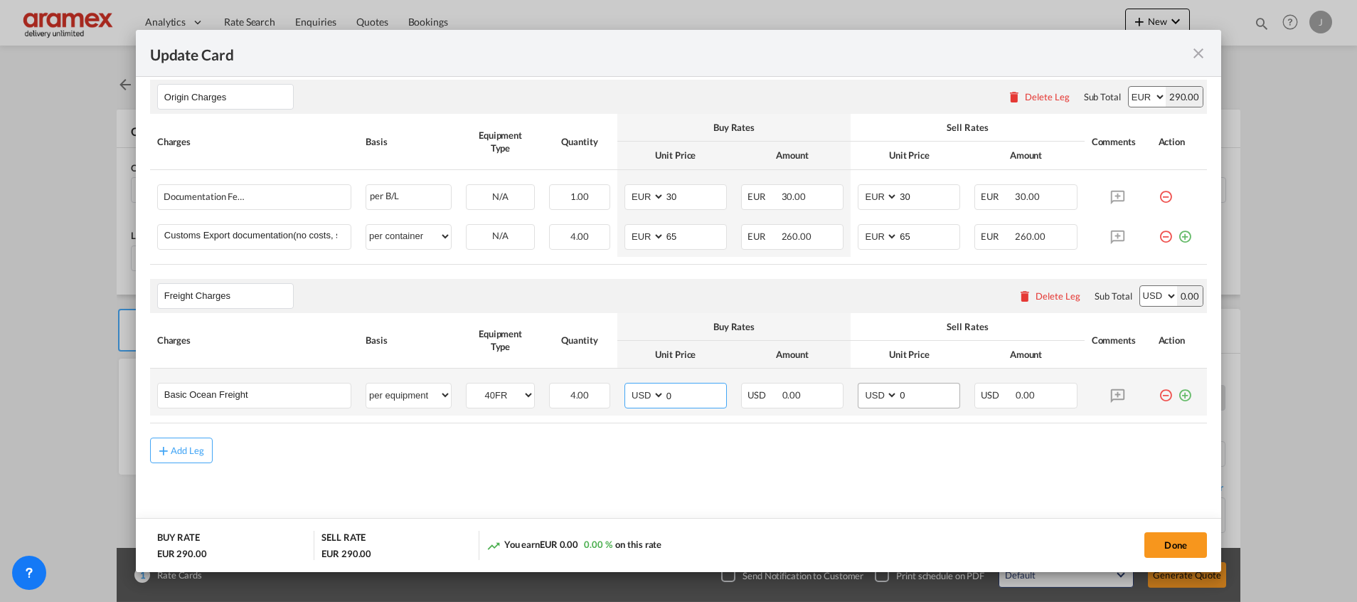
paste input "4878"
type input "4878"
drag, startPoint x: 880, startPoint y: 396, endPoint x: 861, endPoint y: 396, distance: 19.2
click at [861, 396] on md-input-container "AED AFN ALL AMD ANG AOA ARS AUD AWG AZN BAM BBD BDT BGN BHD BIF BMD BND BOB BRL…" at bounding box center [909, 396] width 102 height 26
paste input "4878"
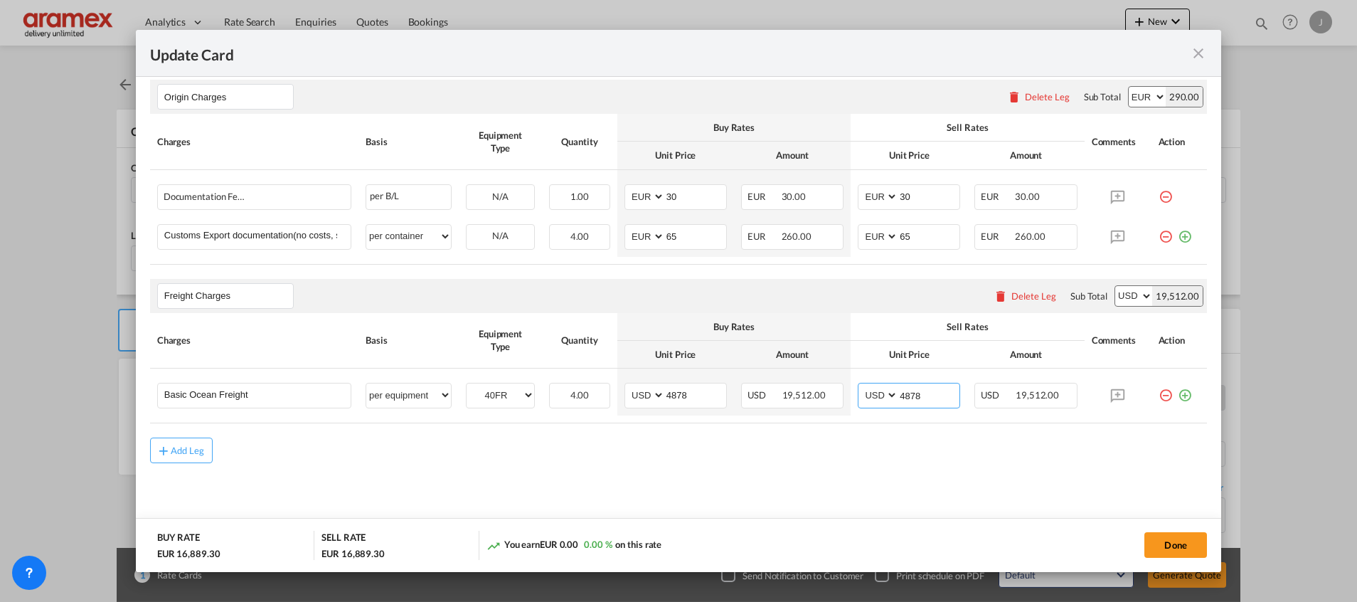
type input "4878"
click at [1178, 397] on md-icon "icon-plus-circle-outline green-400-fg" at bounding box center [1185, 390] width 14 height 14
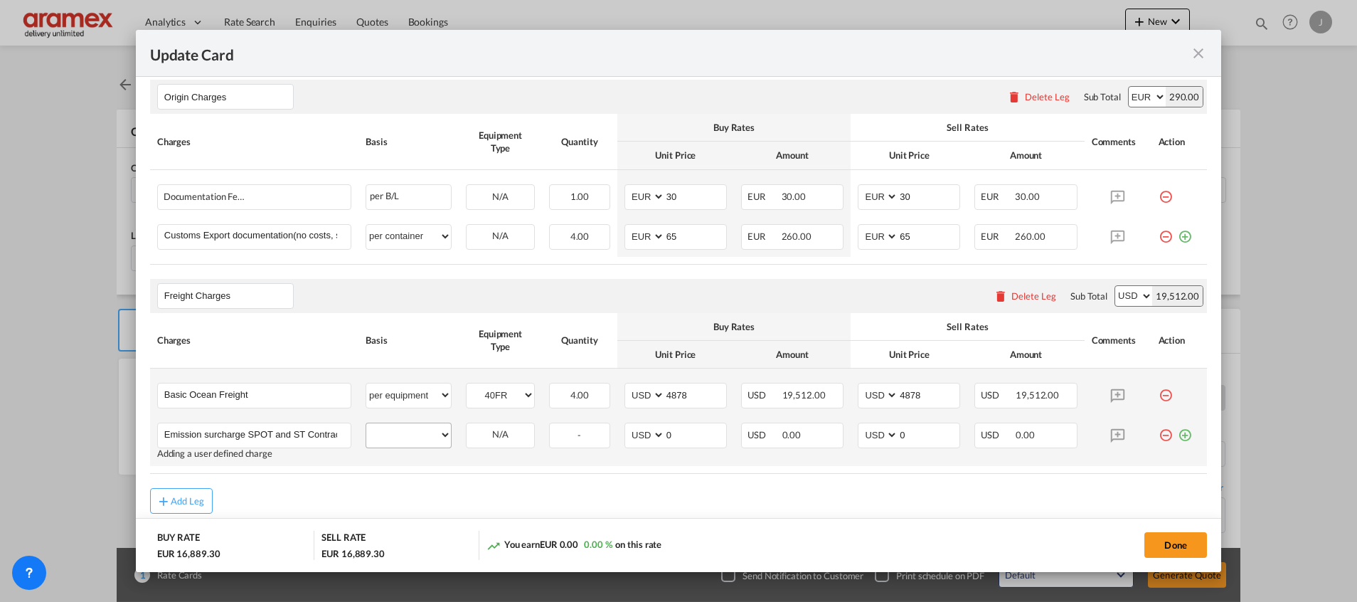
scroll to position [0, 0]
type input "Emission surcharge SPOT and ST Contract"
click at [386, 440] on select "per equipment per container per B/L per shipping bill per shipment % on freight…" at bounding box center [408, 434] width 85 height 23
select select "per equipment"
click at [366, 423] on select "per equipment per container per B/L per shipping bill per shipment % on freight…" at bounding box center [408, 434] width 85 height 23
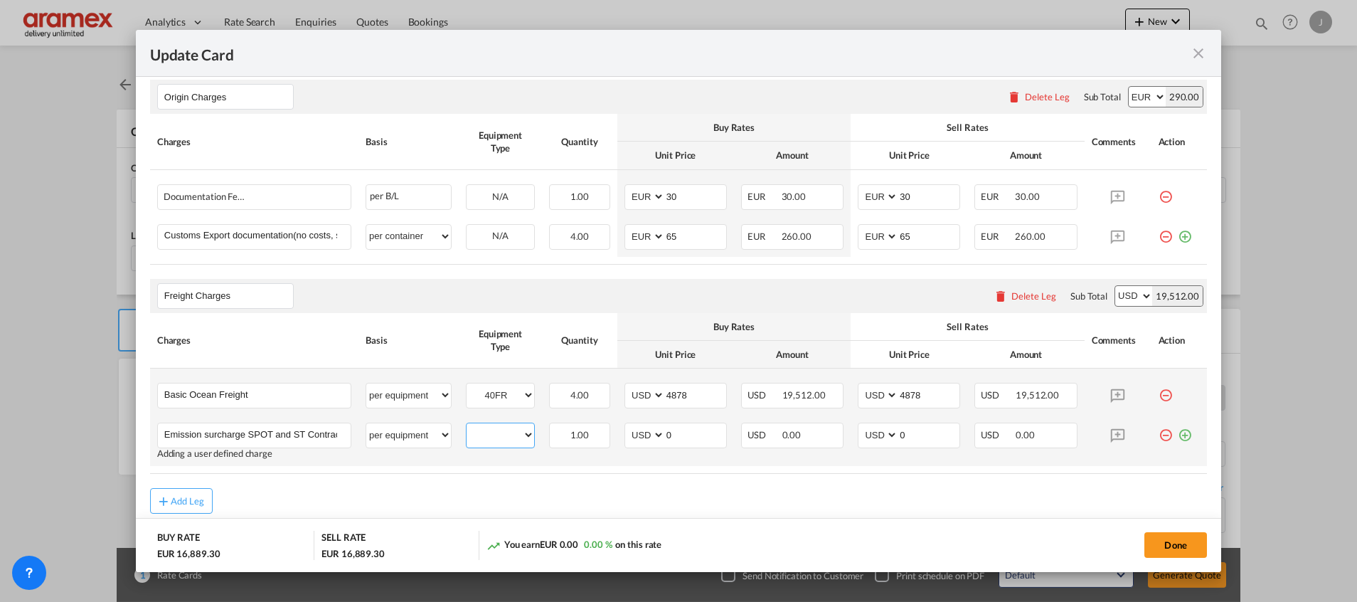
click at [502, 433] on select "40FR" at bounding box center [501, 434] width 68 height 19
select select "40FR"
click at [467, 425] on select "40FR" at bounding box center [501, 434] width 68 height 19
drag, startPoint x: 683, startPoint y: 435, endPoint x: 620, endPoint y: 439, distance: 62.7
click at [625, 439] on md-input-container "AED AFN ALL AMD ANG AOA ARS AUD AWG AZN BAM BBD BDT BGN BHD BIF BMD BND BOB BRL…" at bounding box center [676, 436] width 102 height 26
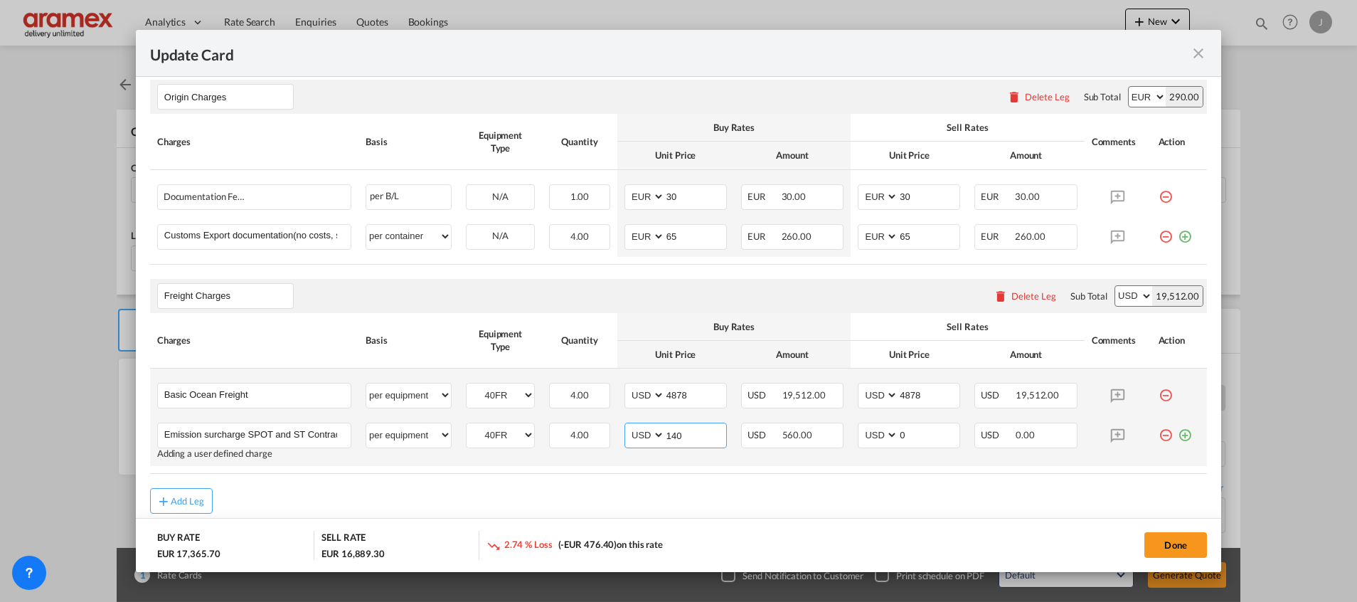
click at [670, 435] on input "140" at bounding box center [695, 433] width 61 height 21
drag, startPoint x: 670, startPoint y: 435, endPoint x: 690, endPoint y: 425, distance: 22.3
click at [655, 425] on md-input-container "AED AFN ALL AMD ANG AOA ARS AUD AWG AZN BAM BBD BDT BGN BHD BIF BMD BND [PERSON…" at bounding box center [676, 436] width 102 height 26
type input "140"
drag, startPoint x: 918, startPoint y: 434, endPoint x: 866, endPoint y: 435, distance: 52.6
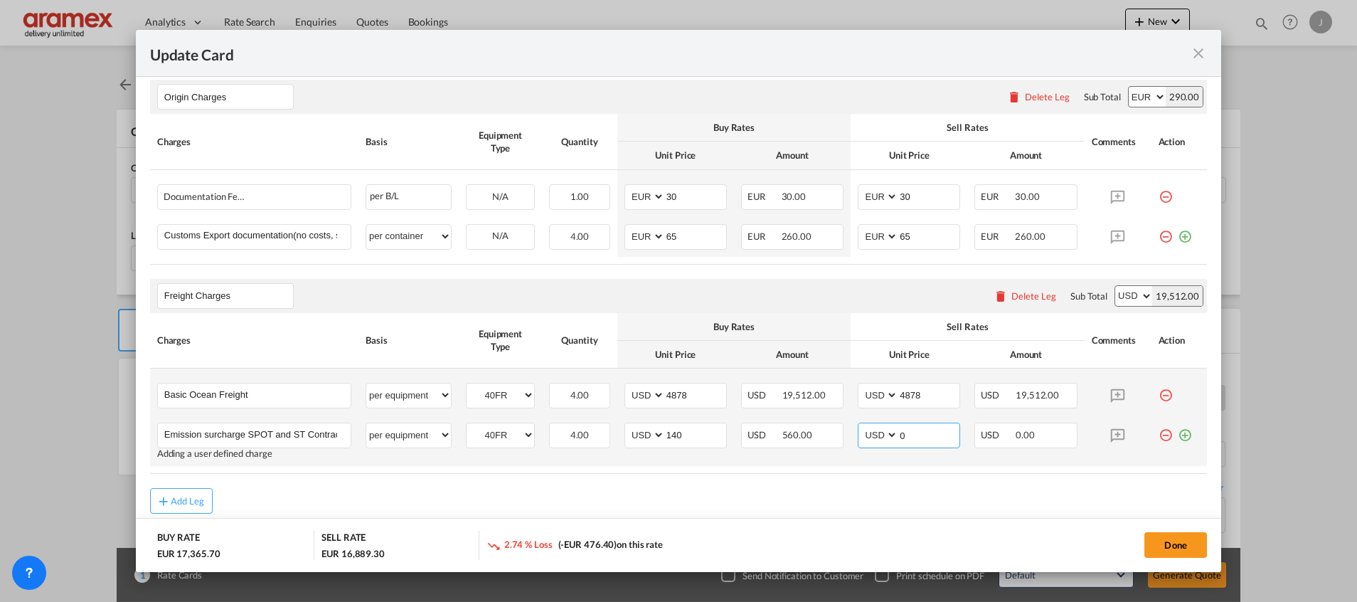
click at [866, 435] on md-input-container "AED AFN ALL AMD ANG AOA ARS AUD AWG AZN BAM BBD BDT BGN BHD BIF BMD BND BOB BRL…" at bounding box center [909, 436] width 102 height 26
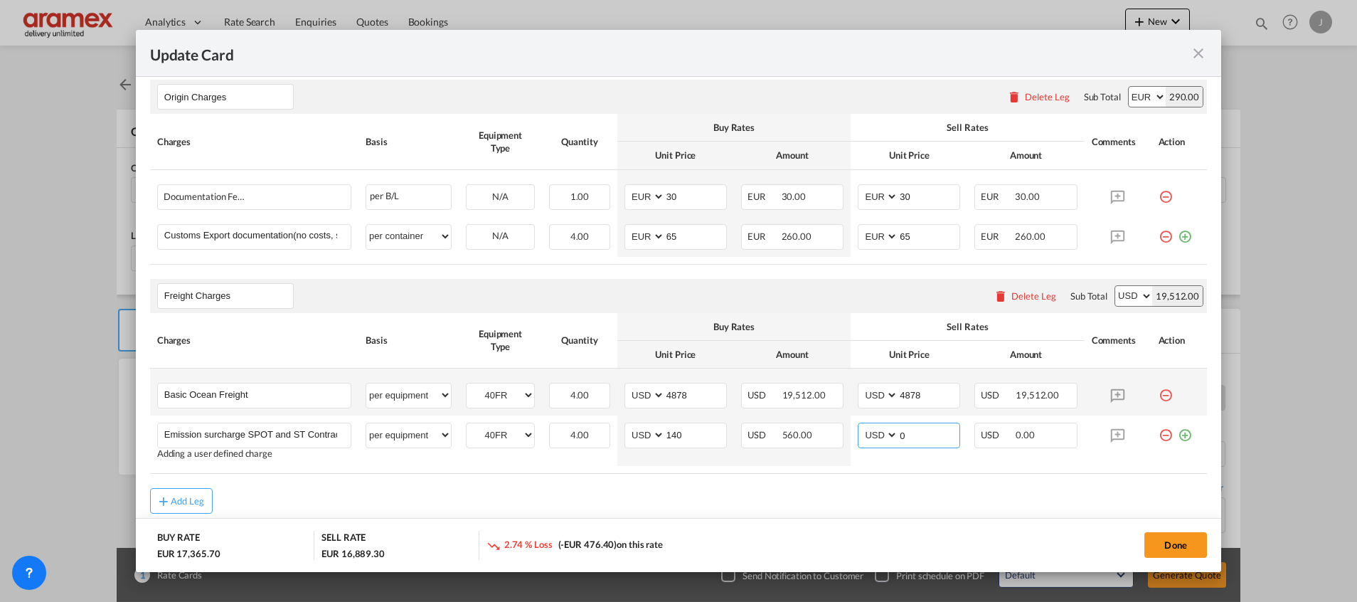
paste input "14"
type input "140"
click at [869, 477] on rate-modification "Origin Charges Please enter leg name Leg Name Already Exists Delete Leg Sub Tot…" at bounding box center [678, 289] width 1057 height 448
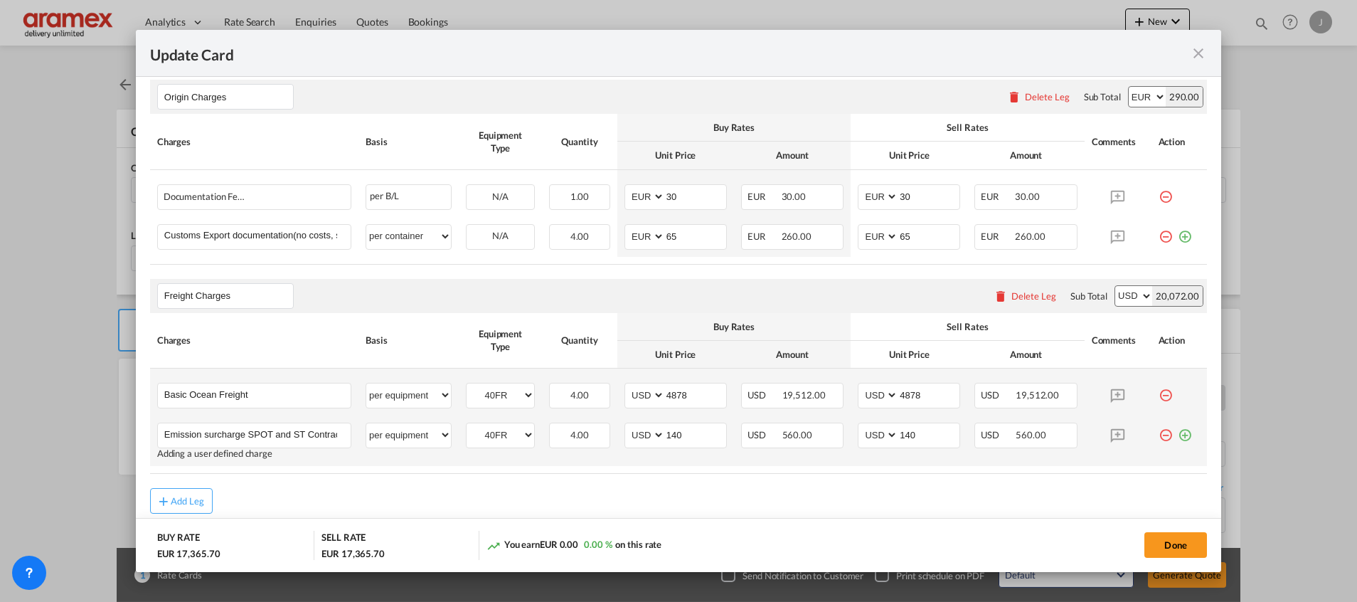
click at [1178, 434] on md-icon "icon-plus-circle-outline green-400-fg" at bounding box center [1185, 430] width 14 height 14
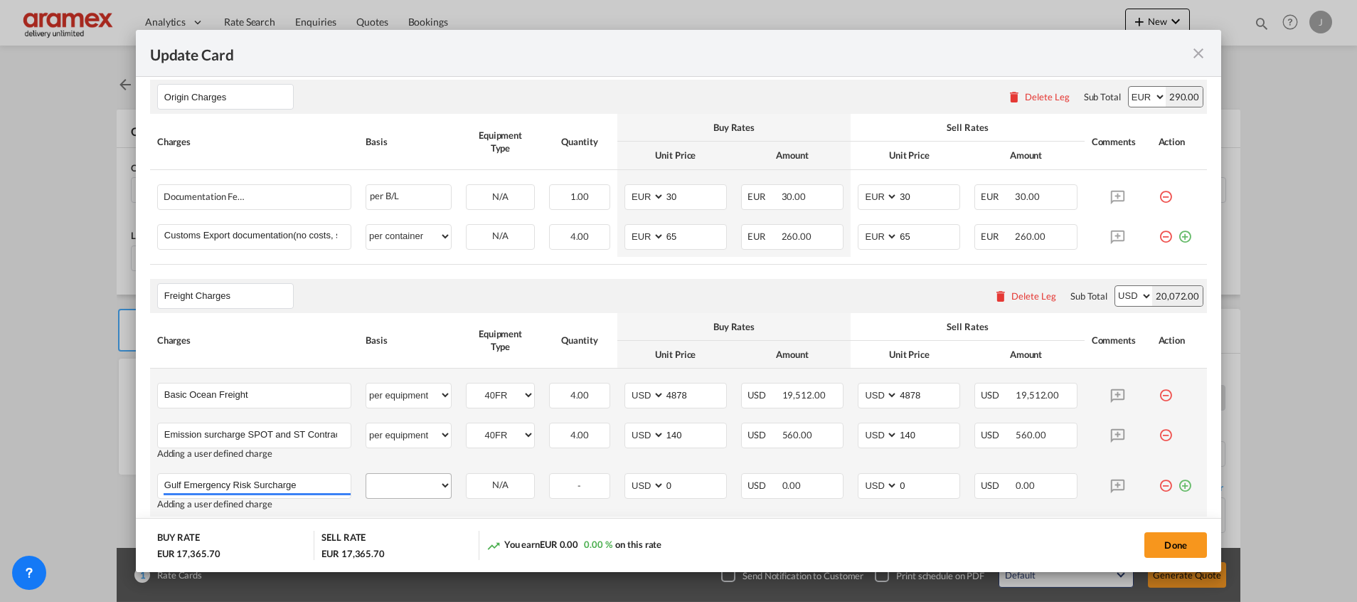
type input "Gulf Emergency Risk Surcharge"
click at [414, 489] on select "per equipment per container per B/L per shipping bill per shipment % on freight…" at bounding box center [408, 485] width 85 height 23
select select "per equipment"
click at [366, 474] on select "per equipment per container per B/L per shipping bill per shipment % on freight…" at bounding box center [408, 485] width 85 height 23
drag, startPoint x: 502, startPoint y: 490, endPoint x: 508, endPoint y: 497, distance: 9.6
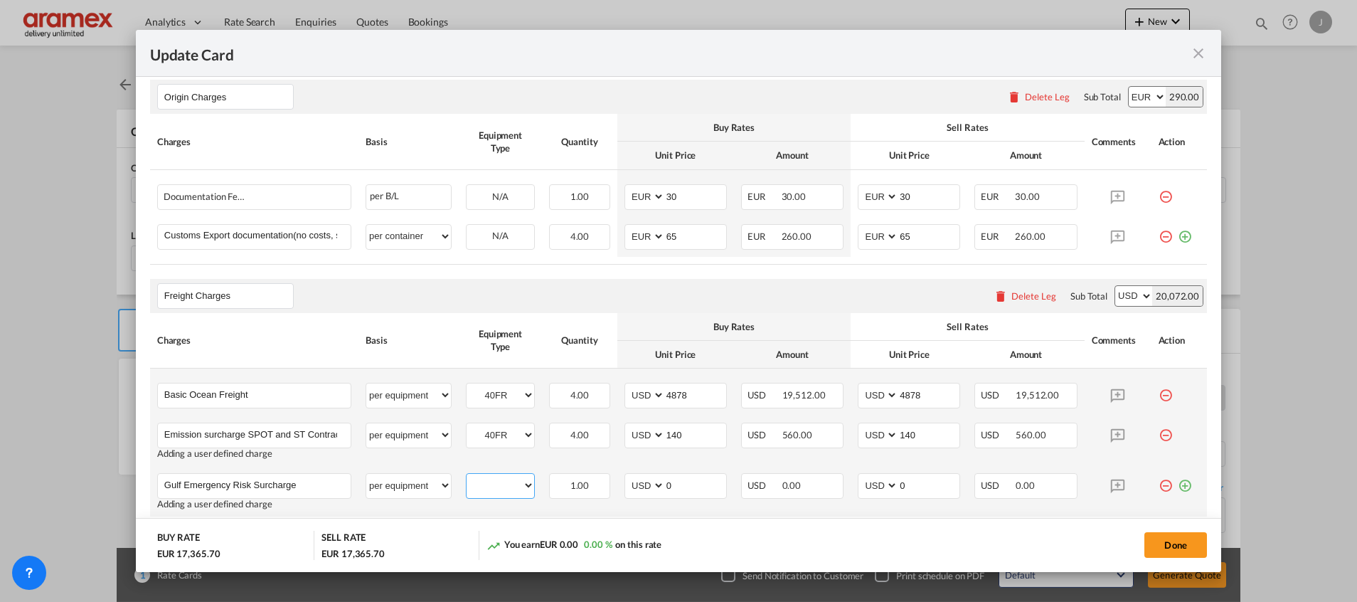
click at [502, 490] on select "40FR" at bounding box center [501, 485] width 68 height 19
select select "40FR"
click at [467, 476] on select "40FR" at bounding box center [501, 485] width 68 height 19
drag, startPoint x: 674, startPoint y: 492, endPoint x: 631, endPoint y: 493, distance: 43.4
click at [631, 493] on md-input-container "AED AFN ALL AMD ANG AOA ARS AUD AWG AZN BAM BBD BDT BGN BHD BIF BMD BND BOB BRL…" at bounding box center [676, 486] width 102 height 26
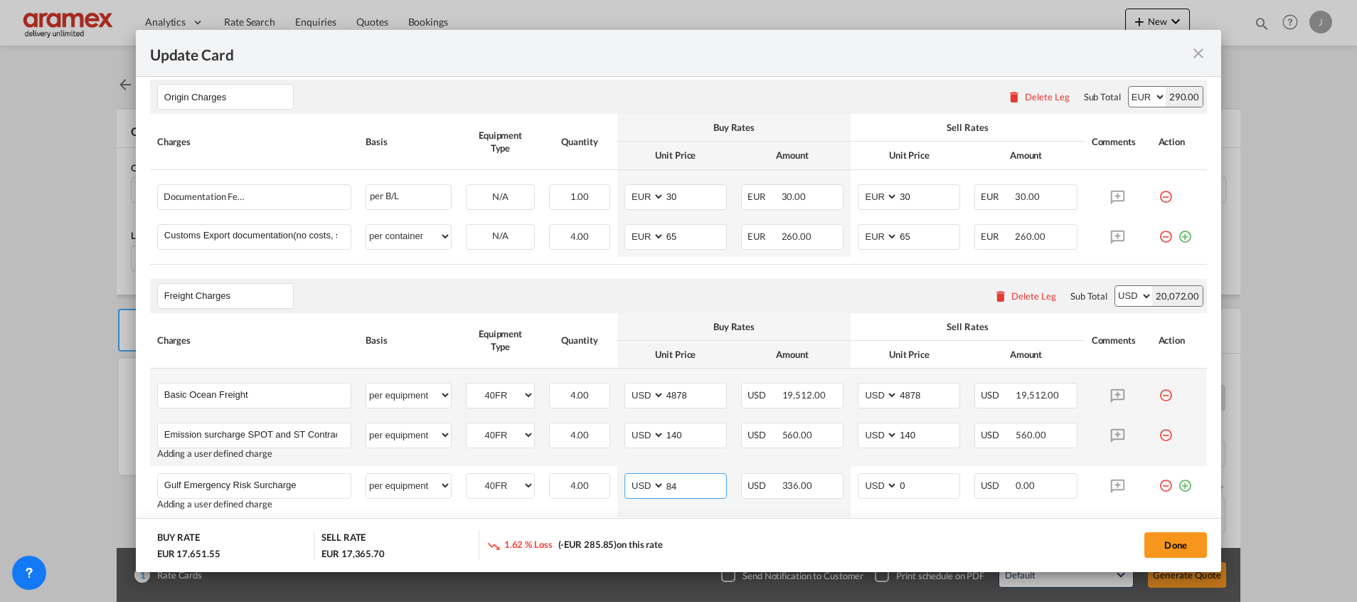
type input "84"
drag, startPoint x: 670, startPoint y: 518, endPoint x: 679, endPoint y: 511, distance: 10.7
click at [670, 519] on md-dialog-actions "BUY RATE EUR 17,651.55 SELL RATE EUR 17,365.70 1.62 % Loss (-EUR 285.85) on thi…" at bounding box center [679, 545] width 1086 height 54
drag, startPoint x: 681, startPoint y: 490, endPoint x: 644, endPoint y: 477, distance: 40.1
click at [644, 477] on md-input-container "AED AFN ALL AMD ANG AOA ARS AUD AWG AZN BAM BBD BDT BGN BHD BIF BMD BND [PERSON…" at bounding box center [676, 486] width 102 height 26
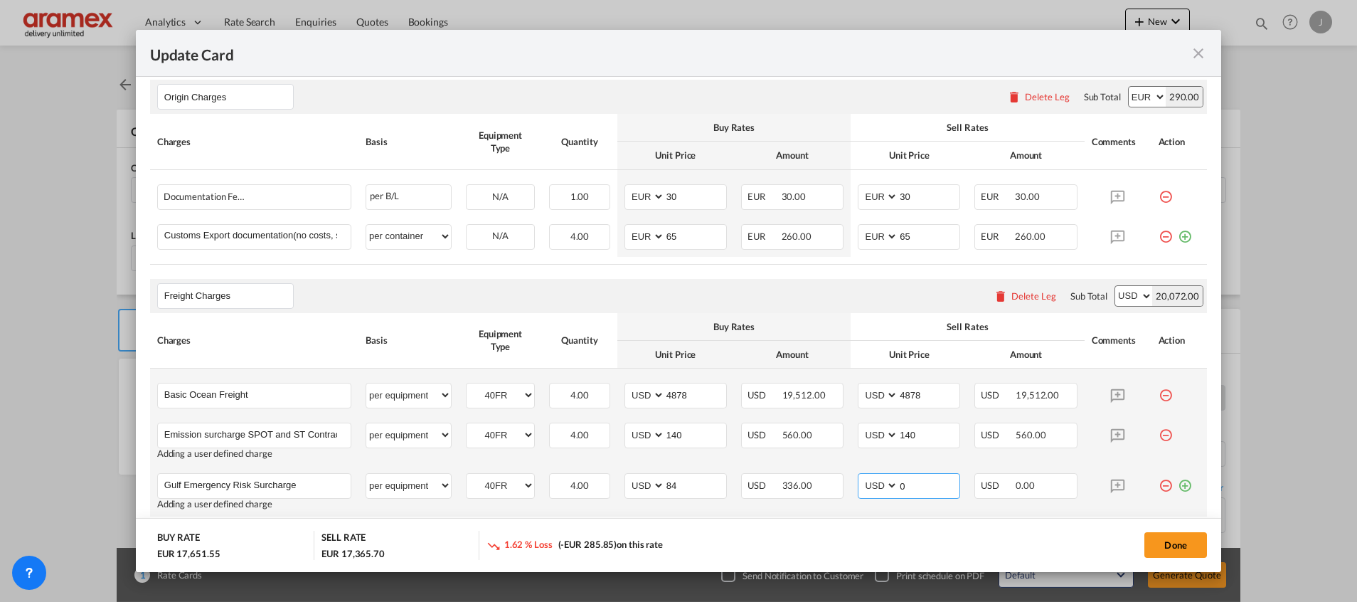
drag, startPoint x: 935, startPoint y: 484, endPoint x: 864, endPoint y: 484, distance: 71.9
click at [864, 484] on md-input-container "AED AFN ALL AMD ANG AOA ARS AUD AWG AZN BAM BBD BDT BGN BHD BIF BMD BND BOB BRL…" at bounding box center [909, 486] width 102 height 26
paste input "84"
type input "84"
click at [909, 511] on td "AED AFN ALL AMD ANG AOA ARS AUD AWG AZN BAM BBD BDT BGN BHD BIF BMD BND [PERSON…" at bounding box center [909, 491] width 117 height 51
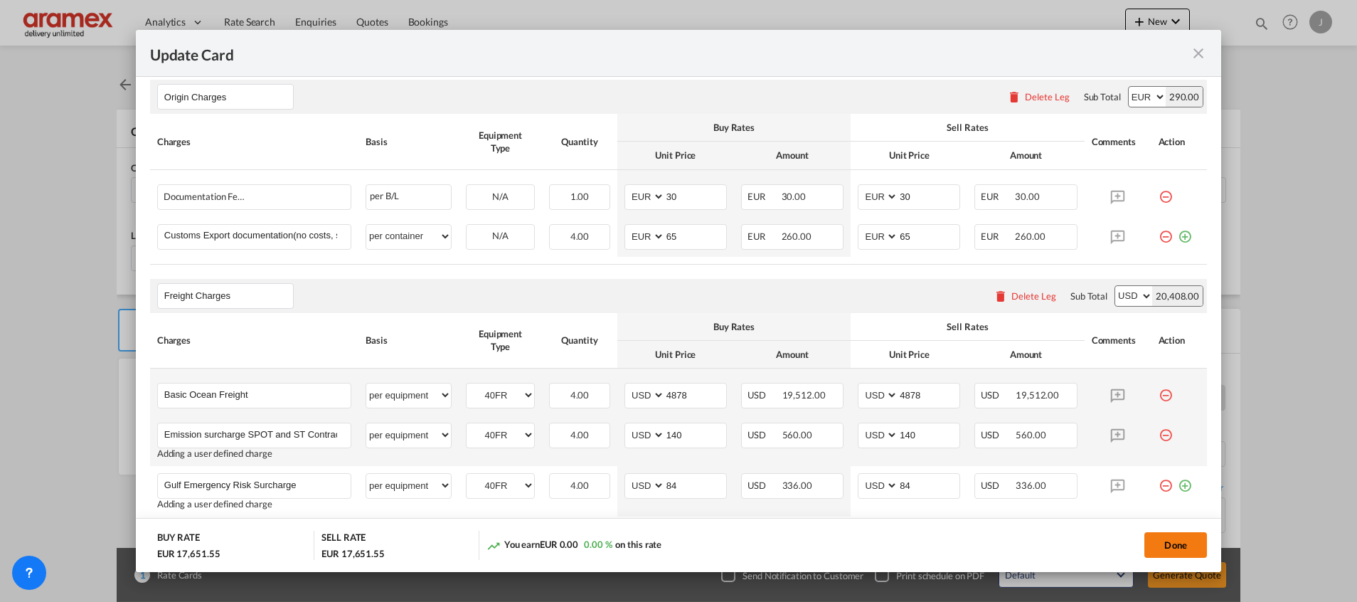
click at [1186, 544] on button "Done" at bounding box center [1176, 545] width 63 height 26
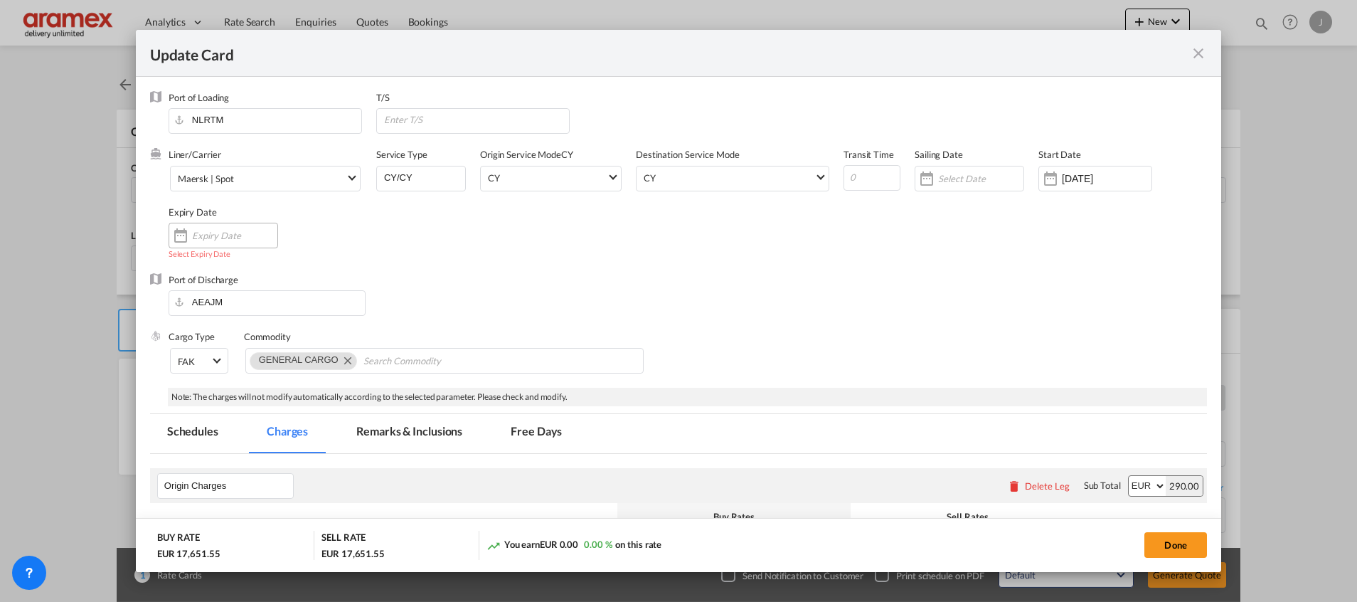
click at [220, 238] on input "Update Card Port ..." at bounding box center [234, 235] width 85 height 11
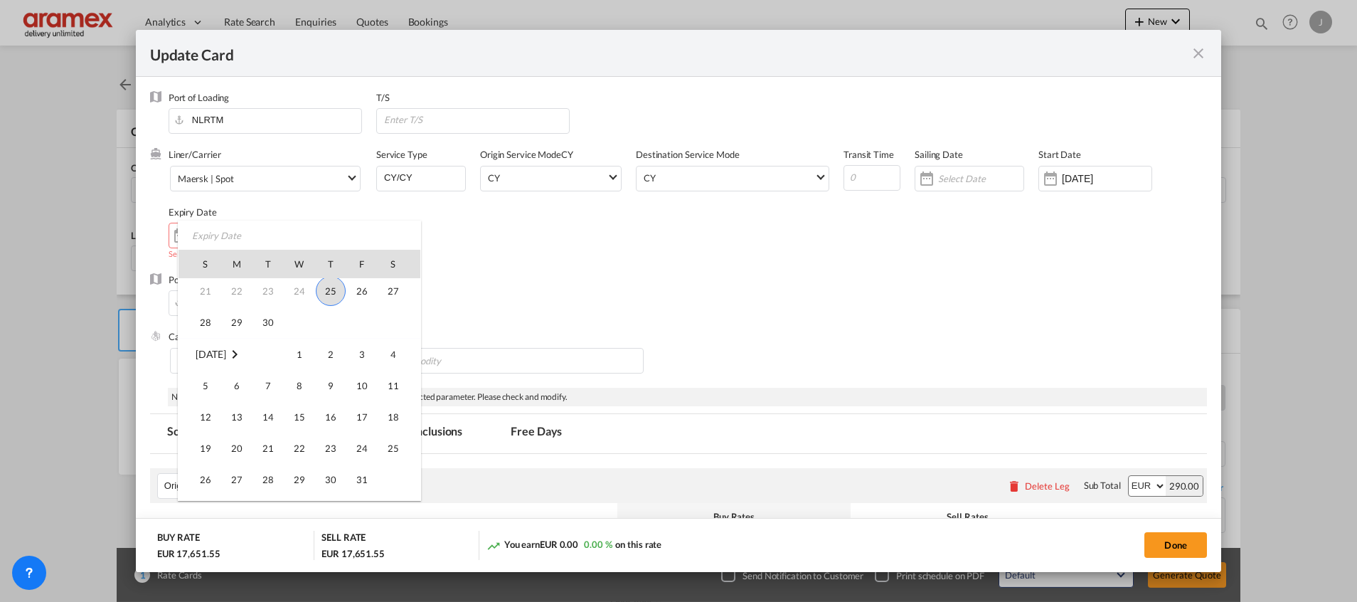
scroll to position [213, 0]
click at [340, 393] on span "30" at bounding box center [331, 395] width 28 height 28
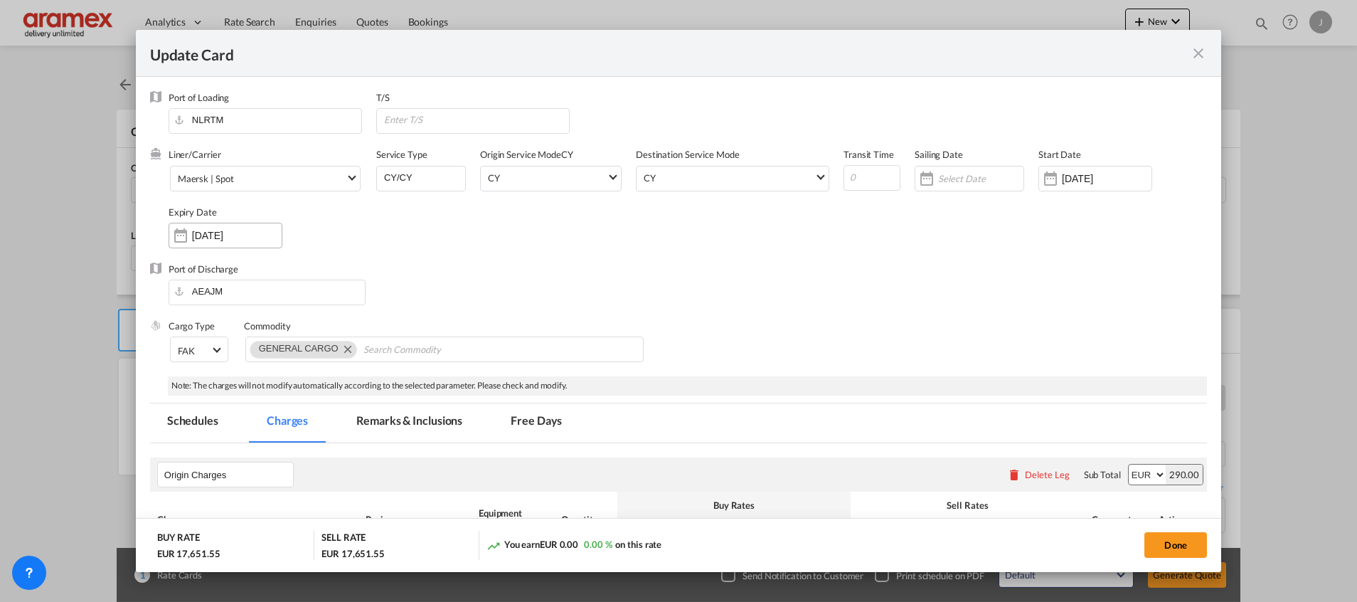
click at [219, 236] on input "[DATE]" at bounding box center [237, 235] width 90 height 11
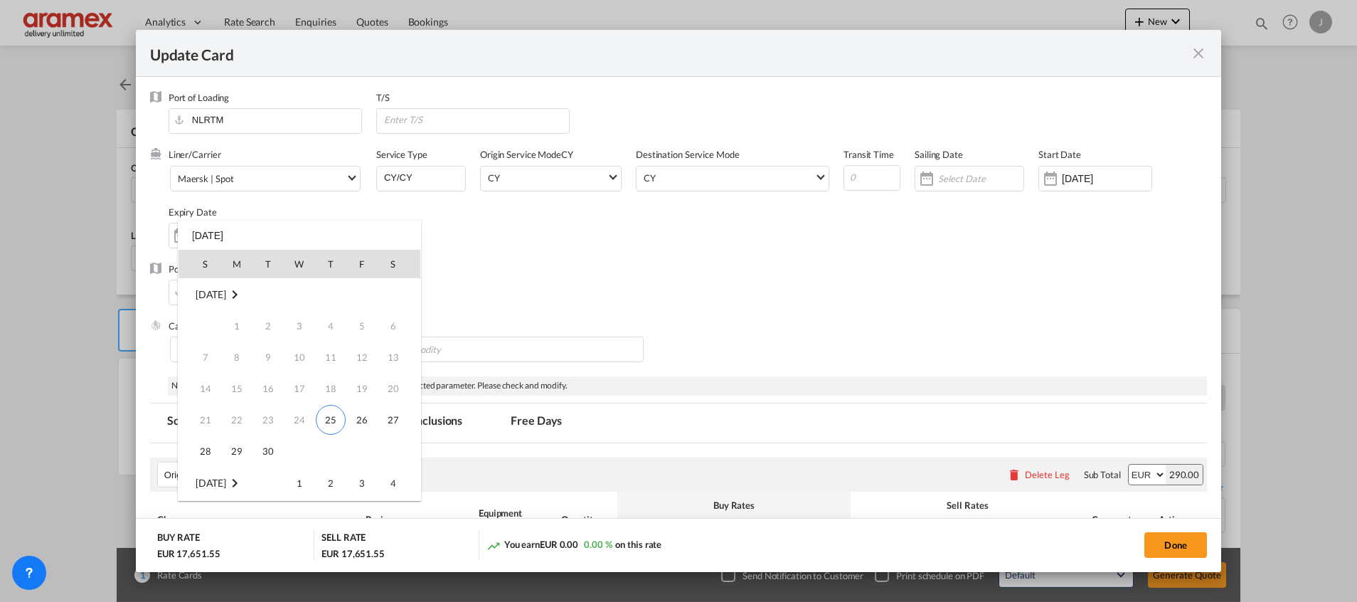
scroll to position [189, 0]
click at [386, 385] on span "25" at bounding box center [393, 388] width 28 height 28
type input "[DATE]"
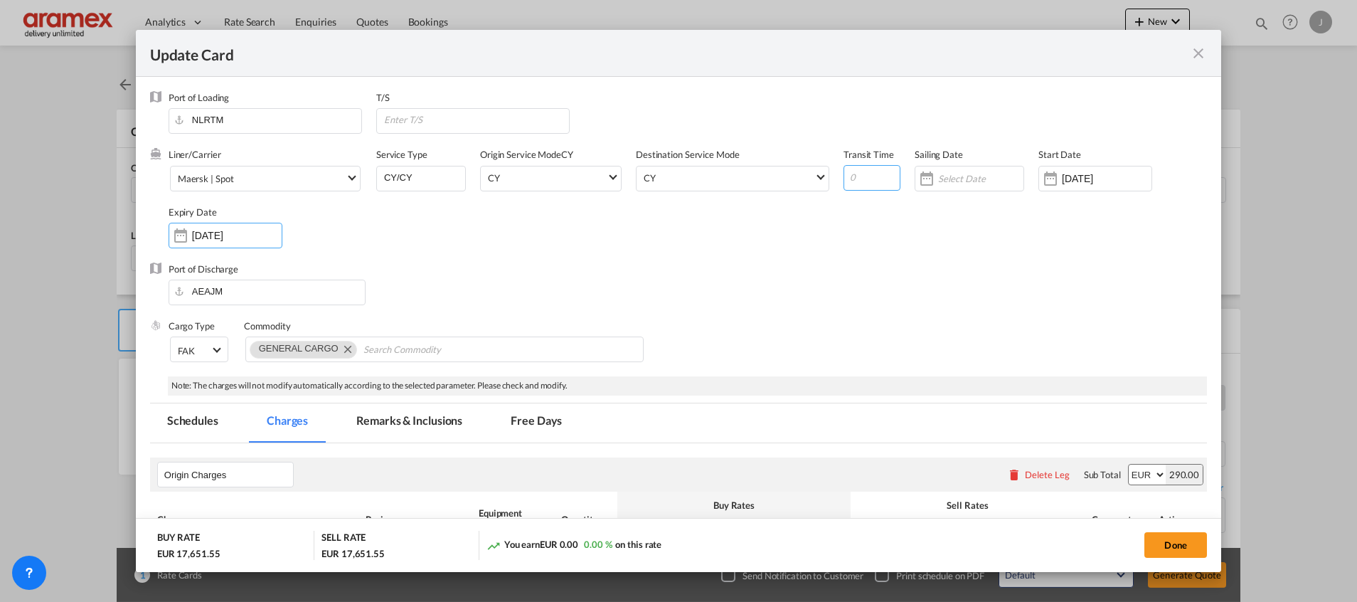
drag, startPoint x: 866, startPoint y: 181, endPoint x: 832, endPoint y: 181, distance: 34.1
click at [832, 181] on div "Liner/Carrier Maersk | Spot Atlantic Container Line (ACL) [PERSON_NAME] Transpo…" at bounding box center [688, 205] width 1039 height 114
paste input "34"
type input "34"
click at [943, 238] on div "Liner/Carrier Maersk | Spot Atlantic Container Line (ACL) [PERSON_NAME] Transpo…" at bounding box center [688, 205] width 1039 height 114
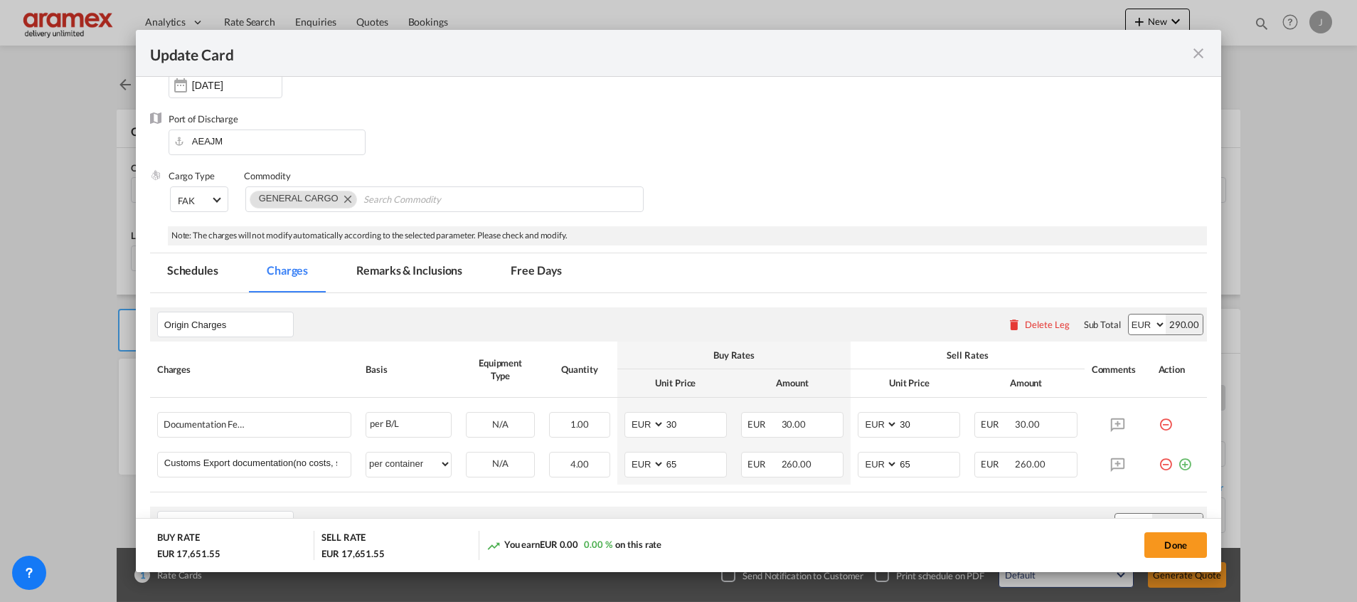
scroll to position [52, 0]
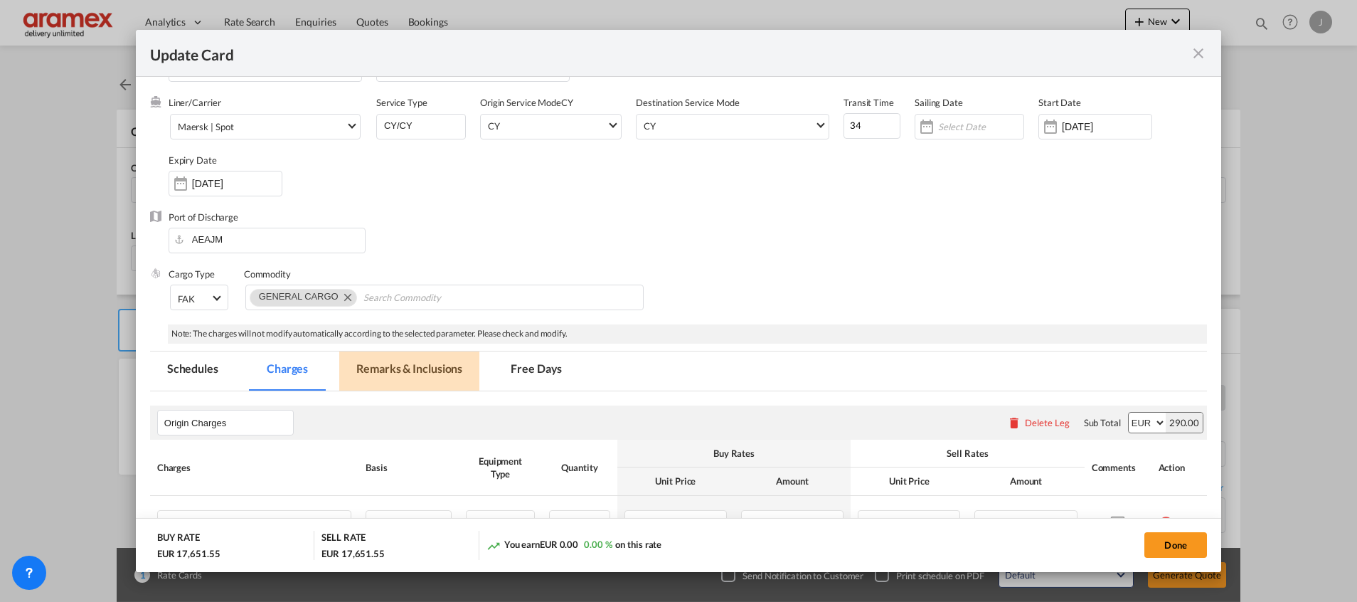
click at [418, 363] on md-tab-item "Remarks & Inclusions" at bounding box center [409, 370] width 140 height 39
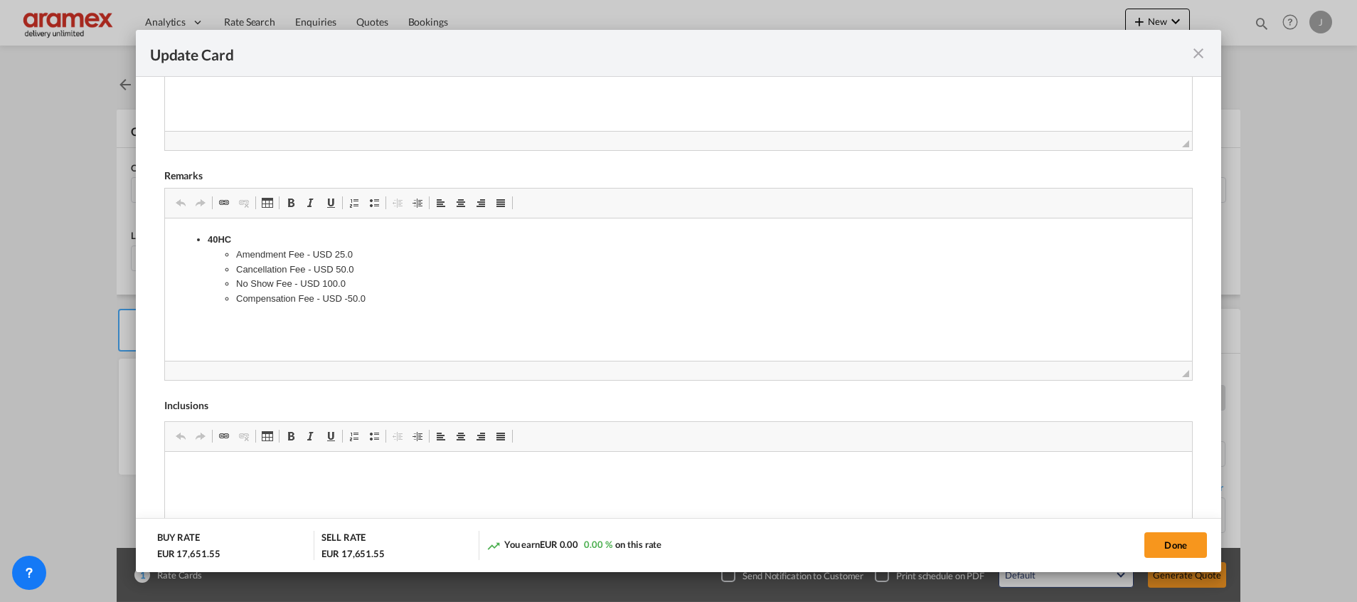
scroll to position [629, 0]
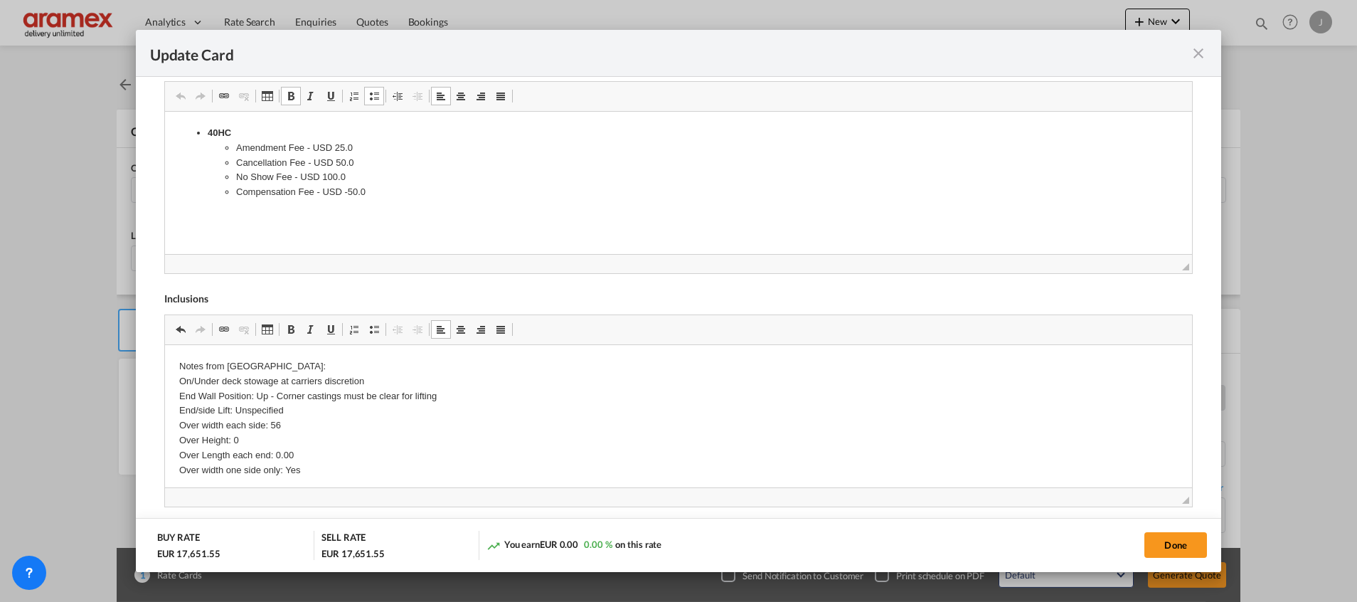
drag, startPoint x: 382, startPoint y: 193, endPoint x: 226, endPoint y: 153, distance: 161.5
drag, startPoint x: 195, startPoint y: 127, endPoint x: 393, endPoint y: 203, distance: 211.6
click at [393, 203] on html "40HC Amendment Fee - USD 25.0 Cancellation Fee - USD 50.0 No Show Fee - USD 100…" at bounding box center [677, 163] width 1027 height 102
click at [237, 366] on p "Notes from Maersk: On/Under deck stowage at carriers discretion End Wall Positi…" at bounding box center [678, 418] width 999 height 118
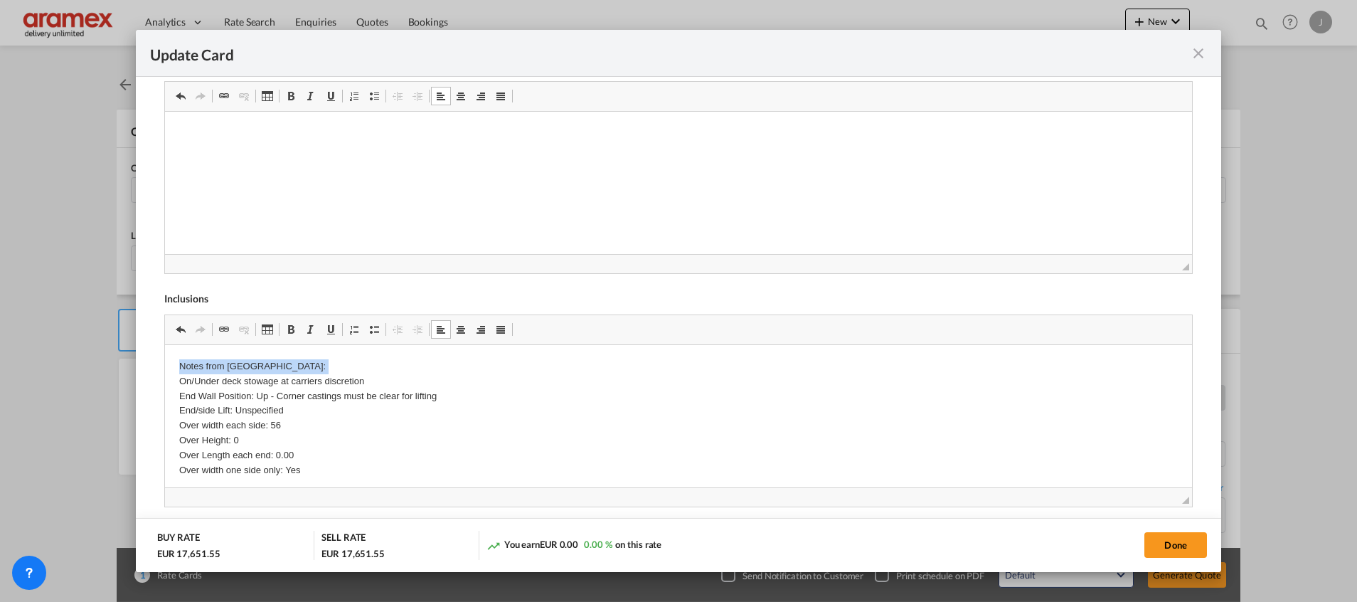
click at [237, 366] on p "Notes from Maersk: On/Under deck stowage at carriers discretion End Wall Positi…" at bounding box center [678, 418] width 999 height 118
click at [289, 326] on span "Update Card Port ..." at bounding box center [290, 329] width 11 height 11
click at [1186, 543] on button "Done" at bounding box center [1176, 545] width 63 height 26
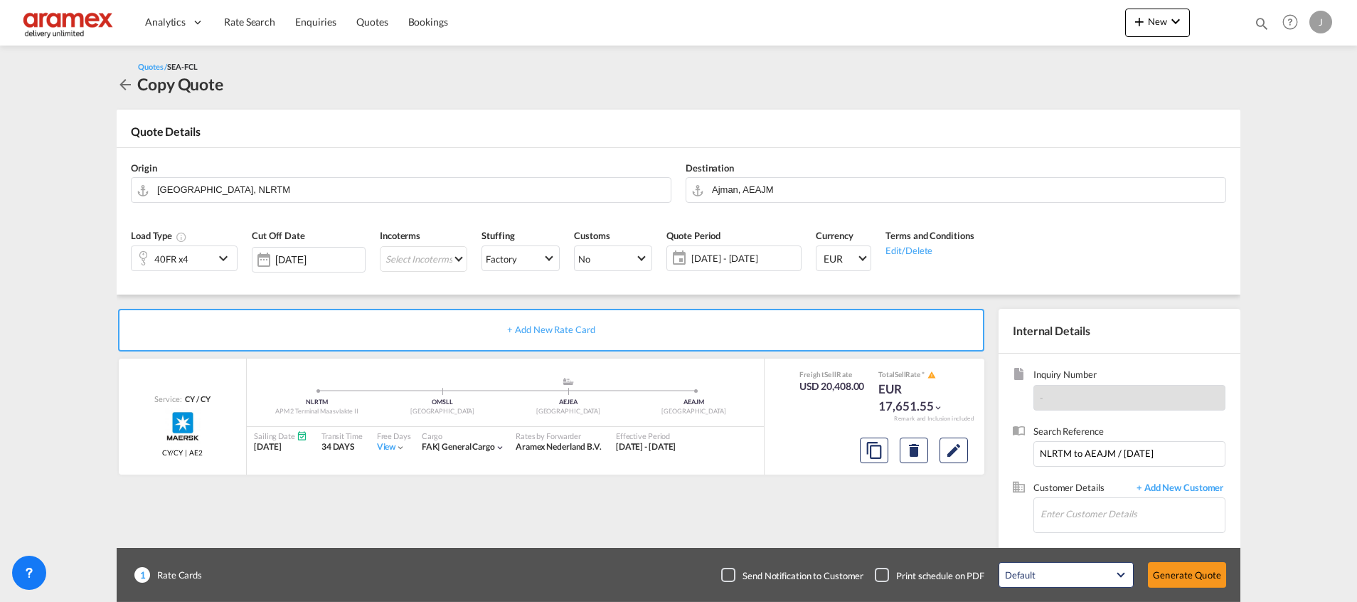
scroll to position [203, 0]
click at [1064, 514] on input "Enter Customer Details" at bounding box center [1133, 514] width 184 height 32
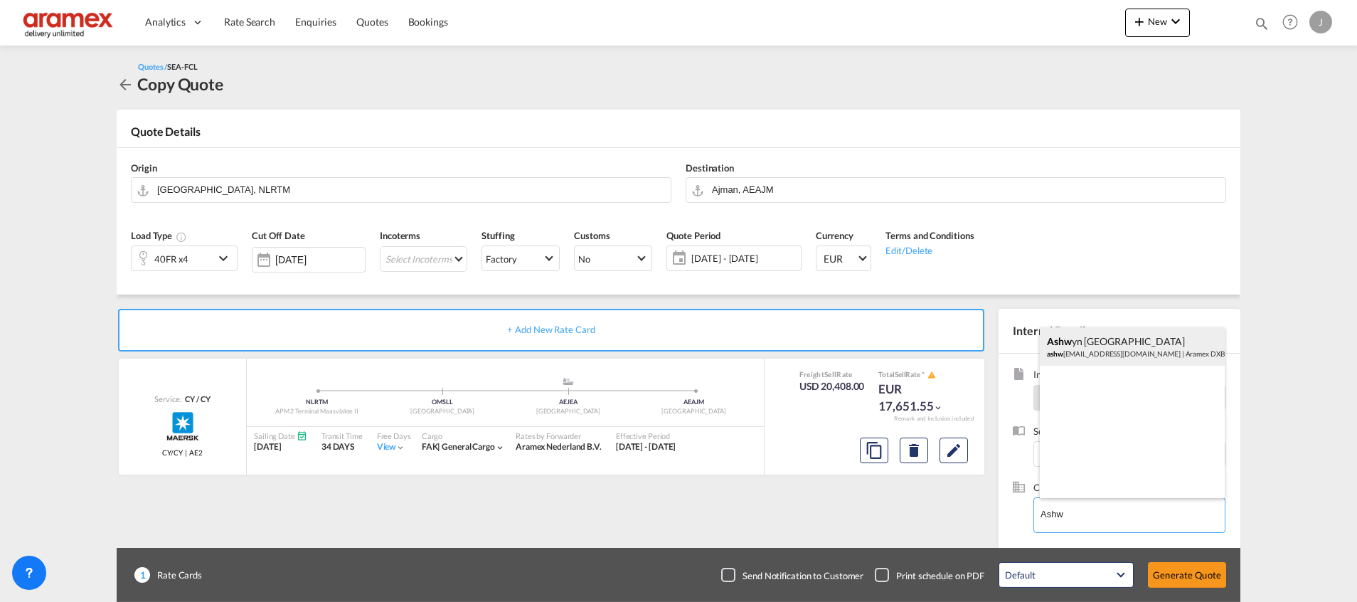
click at [1084, 346] on div "Ashw yn [PERSON_NAME] [EMAIL_ADDRESS][DOMAIN_NAME] | Aramex DXB" at bounding box center [1132, 346] width 185 height 38
type input "Aramex DXB, [PERSON_NAME], [PERSON_NAME][EMAIL_ADDRESS][DOMAIN_NAME]"
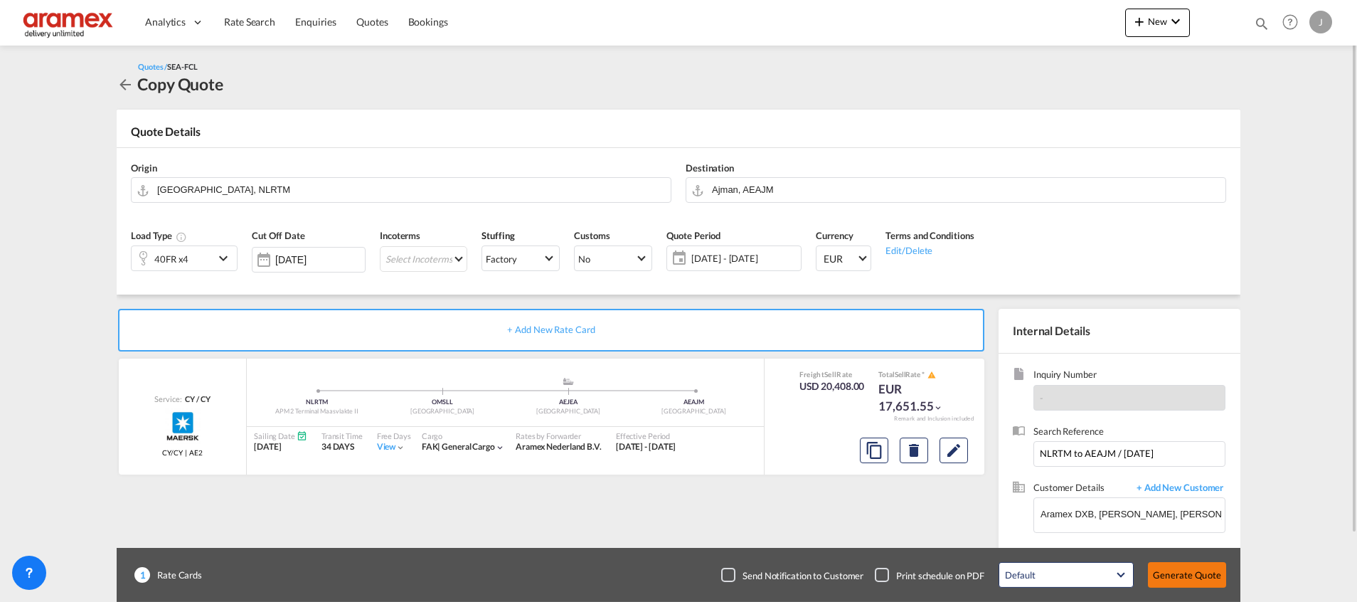
click at [1178, 573] on button "Generate Quote" at bounding box center [1187, 575] width 78 height 26
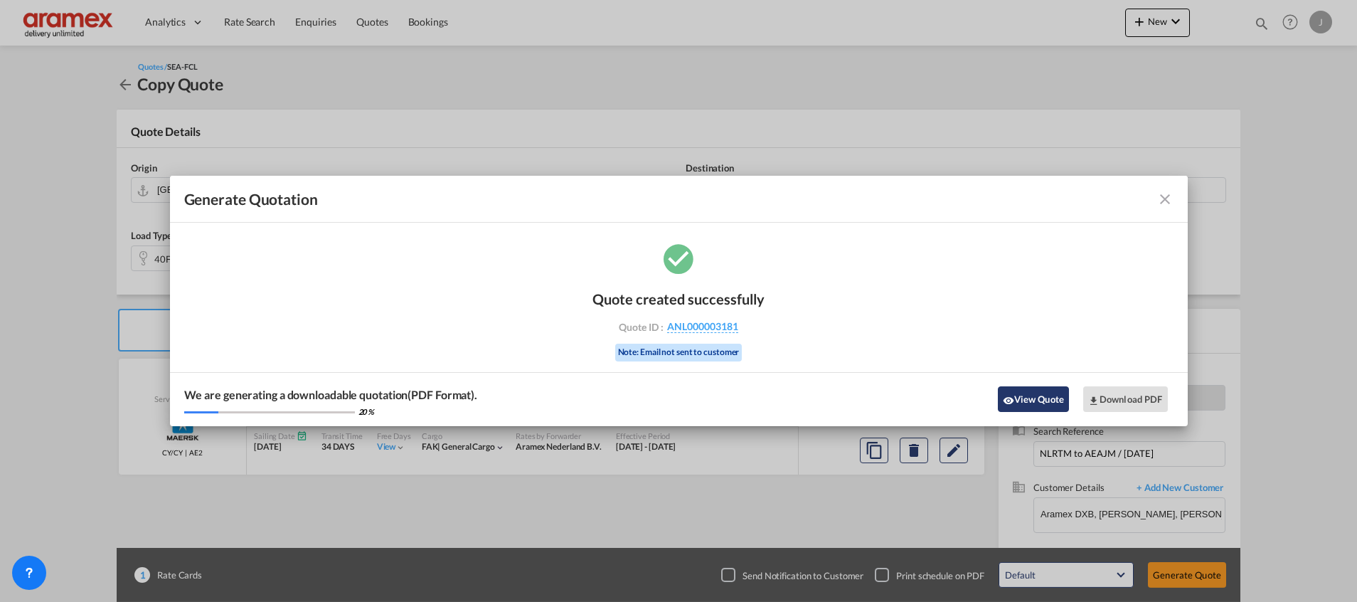
click at [1041, 393] on button "View Quote" at bounding box center [1033, 399] width 71 height 26
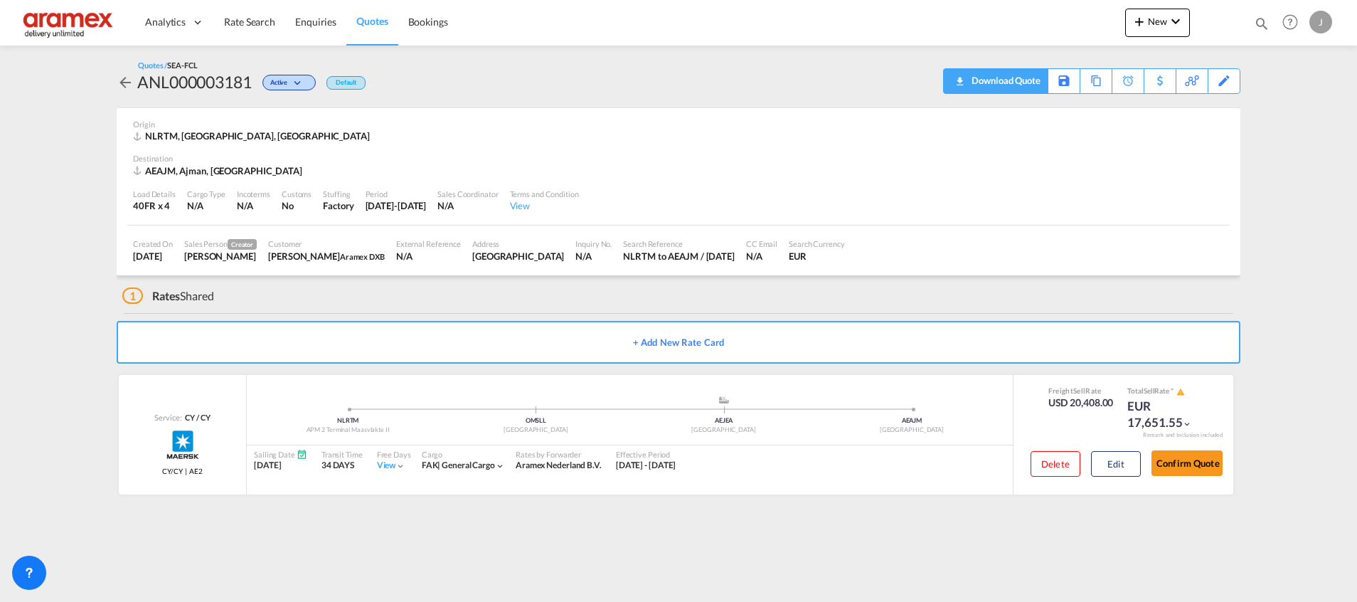
click at [969, 83] on div "Download Quote" at bounding box center [1004, 80] width 73 height 23
click at [81, 25] on img at bounding box center [69, 22] width 96 height 32
click at [39, 20] on img at bounding box center [69, 22] width 96 height 32
